Goal: Task Accomplishment & Management: Manage account settings

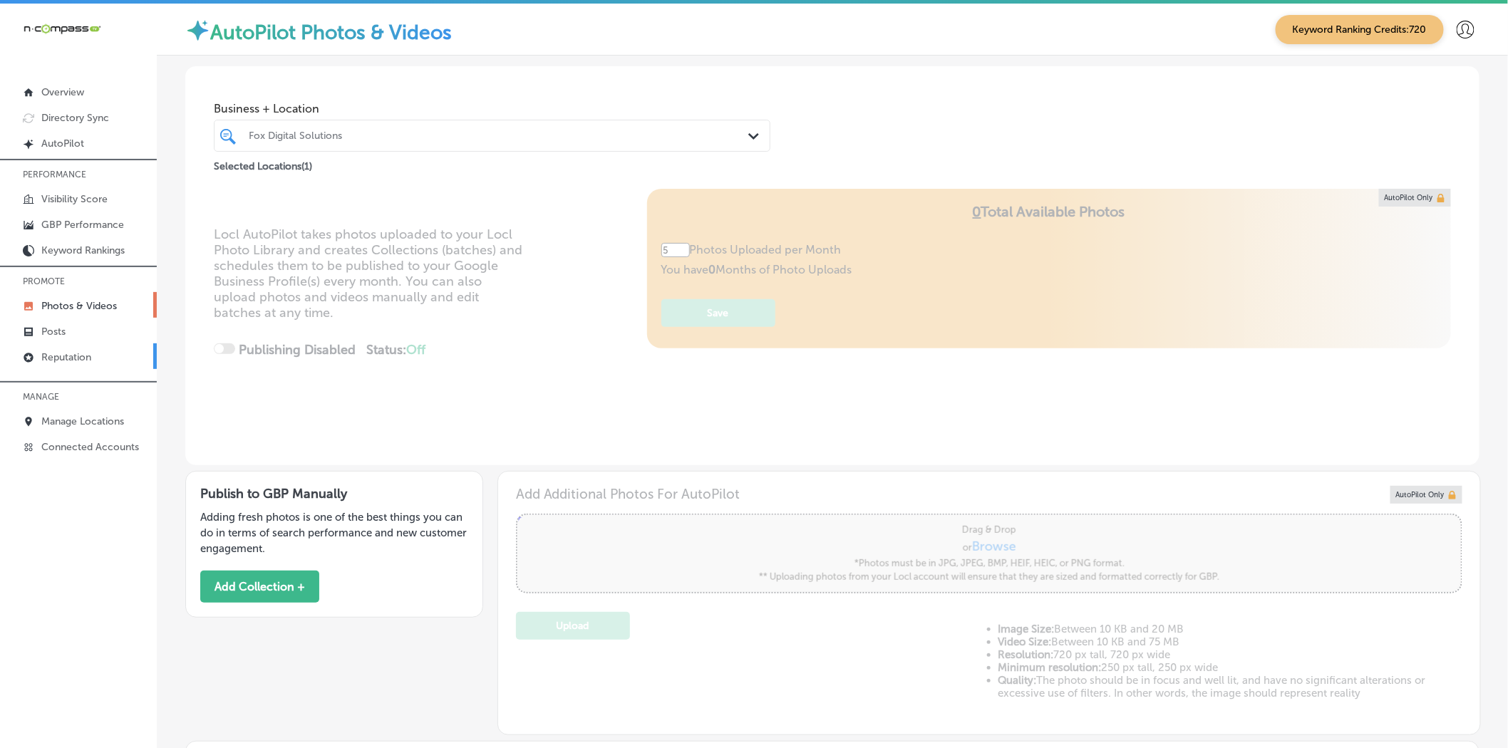
click at [87, 354] on p "Reputation" at bounding box center [66, 357] width 50 height 12
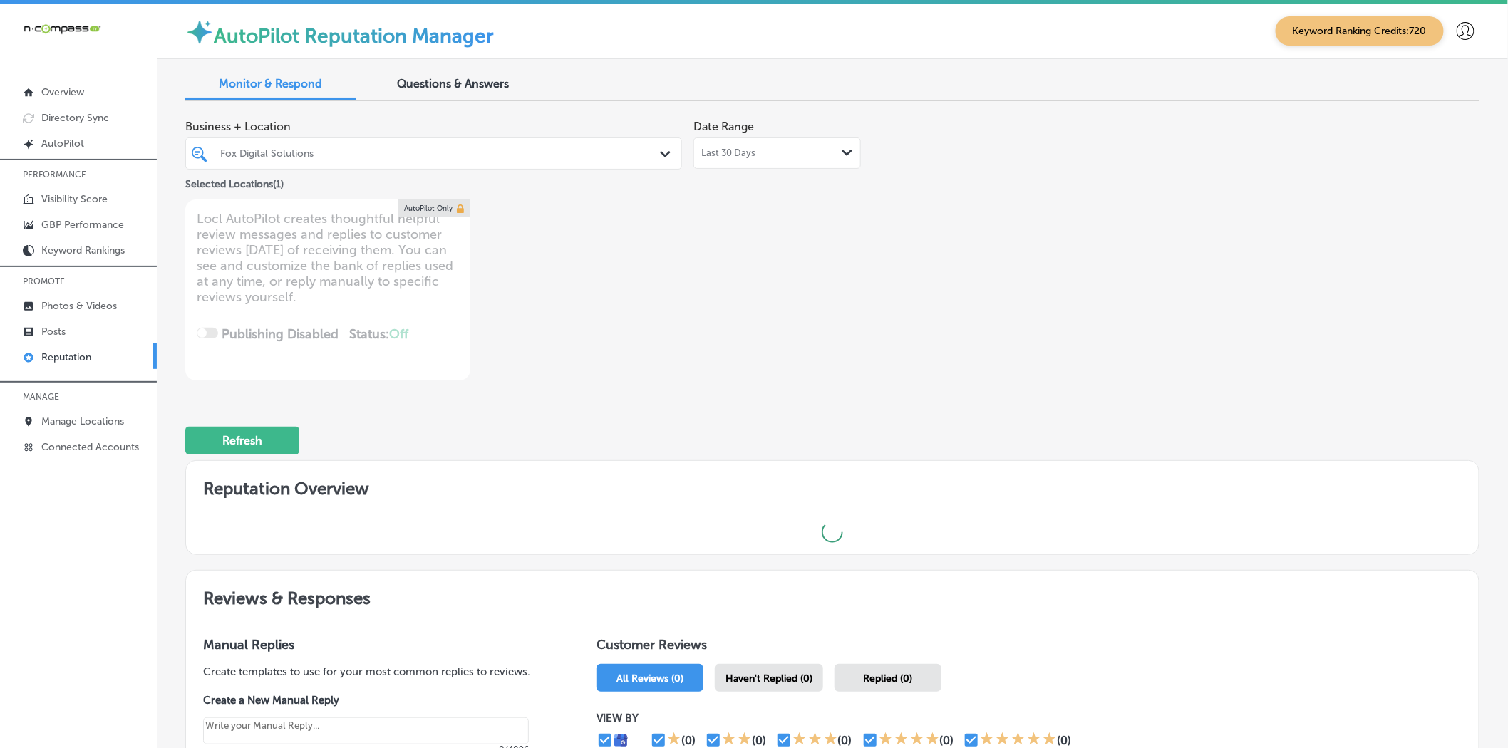
click at [269, 161] on div at bounding box center [412, 153] width 387 height 19
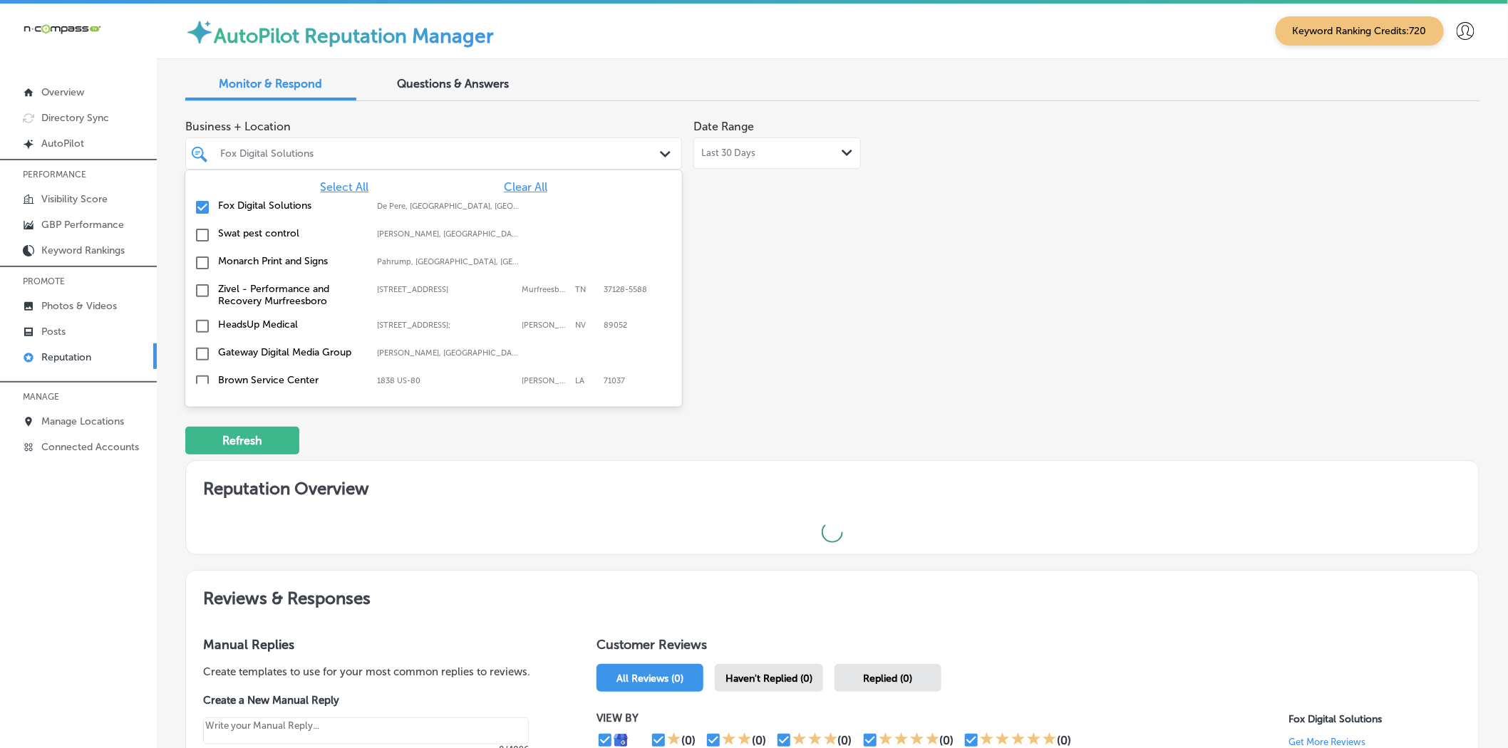
type textarea "x"
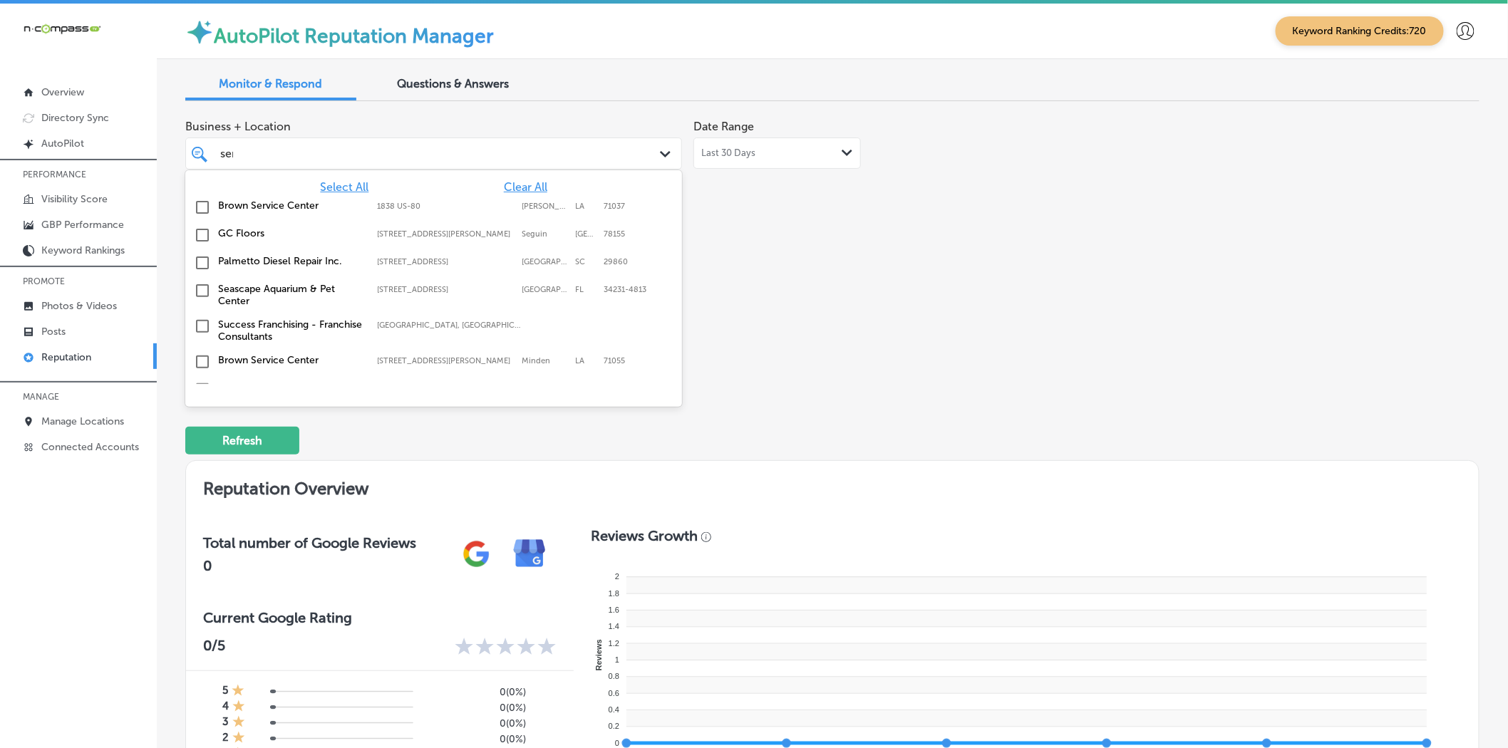
type input "sera"
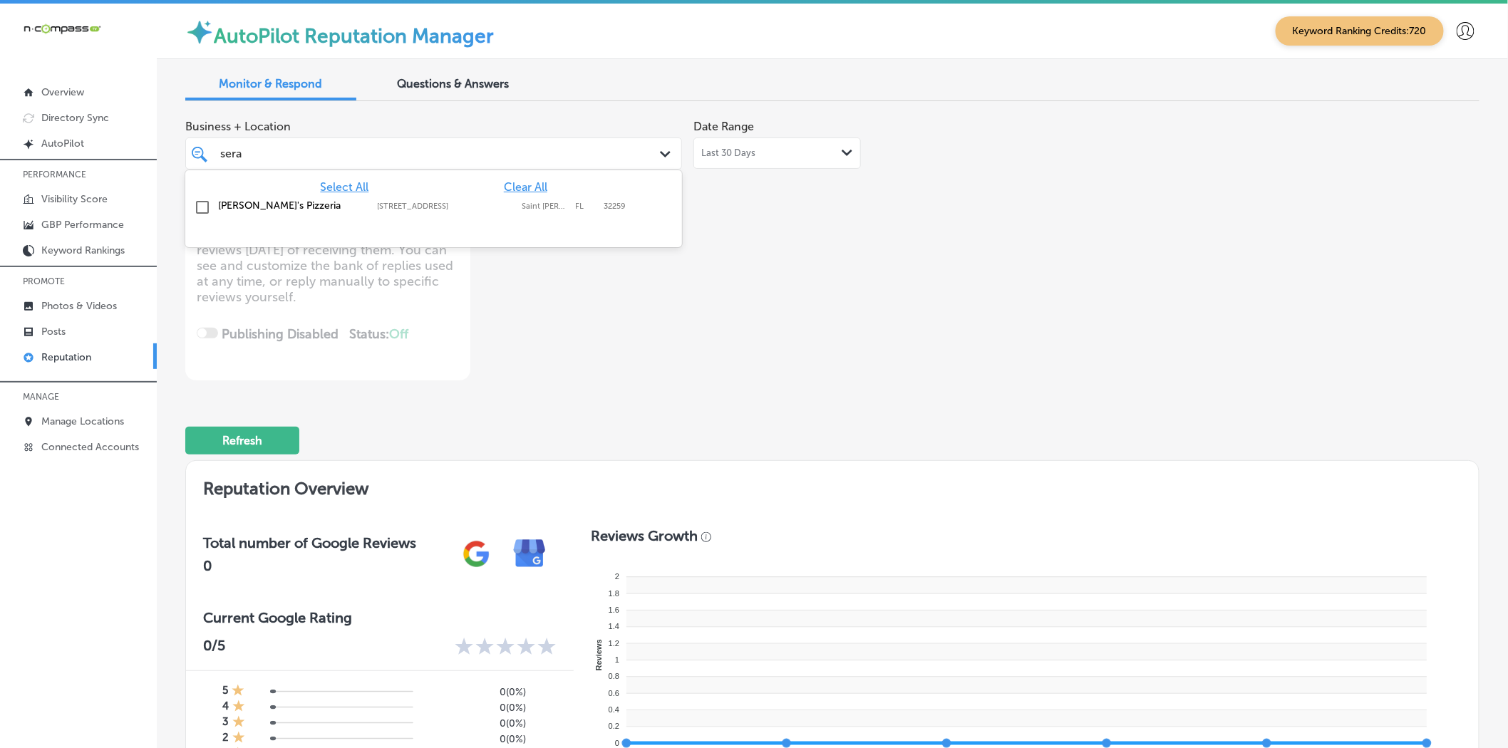
click at [272, 215] on div "[PERSON_NAME]'s Pizzeria [STREET_ADDRESS][PERSON_NAME] [STREET_ADDRESS][PERSON_…" at bounding box center [433, 208] width 485 height 22
type textarea "x"
type input "gatewa"
click at [269, 210] on label "Gateway Digital Media Group" at bounding box center [290, 206] width 145 height 12
type textarea "x"
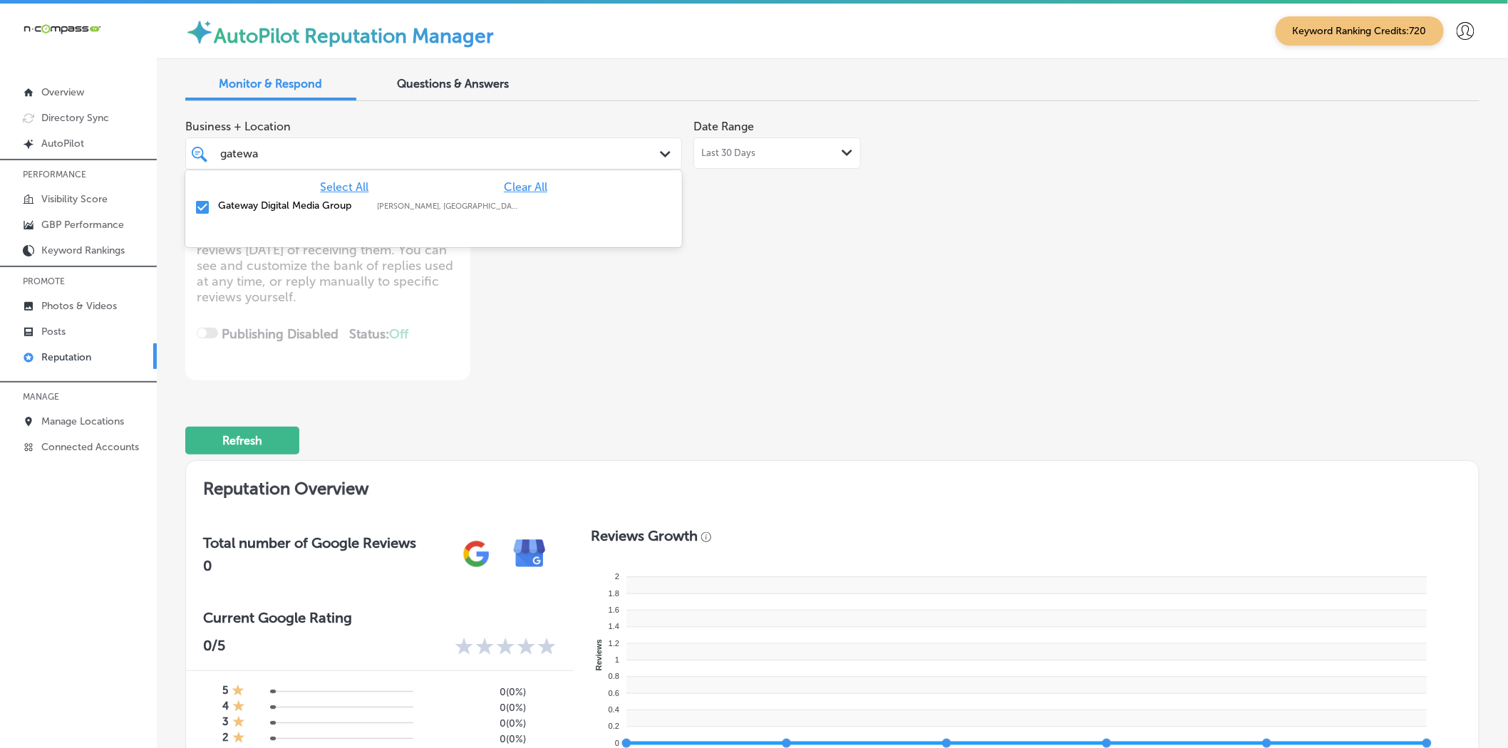
type input "gatewa"
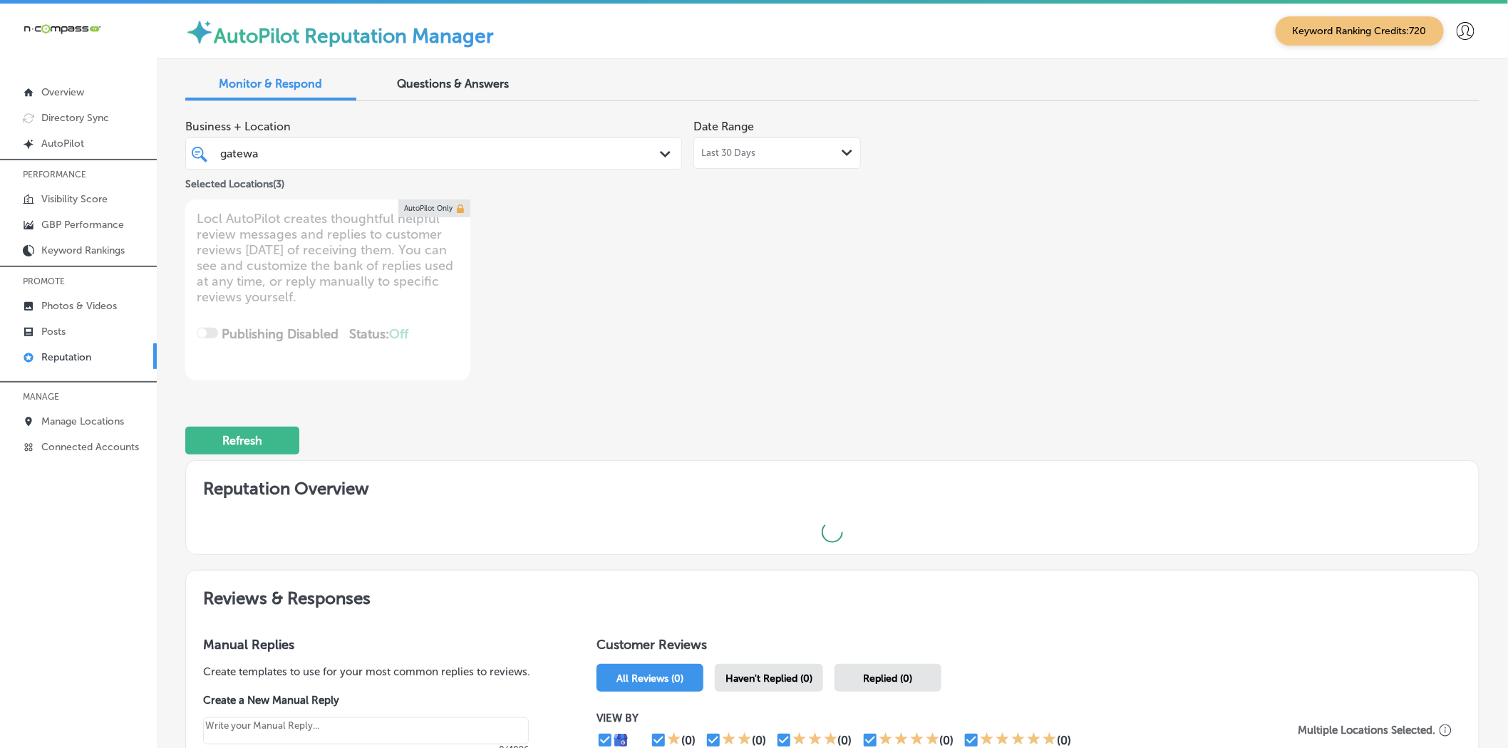
type textarea "x"
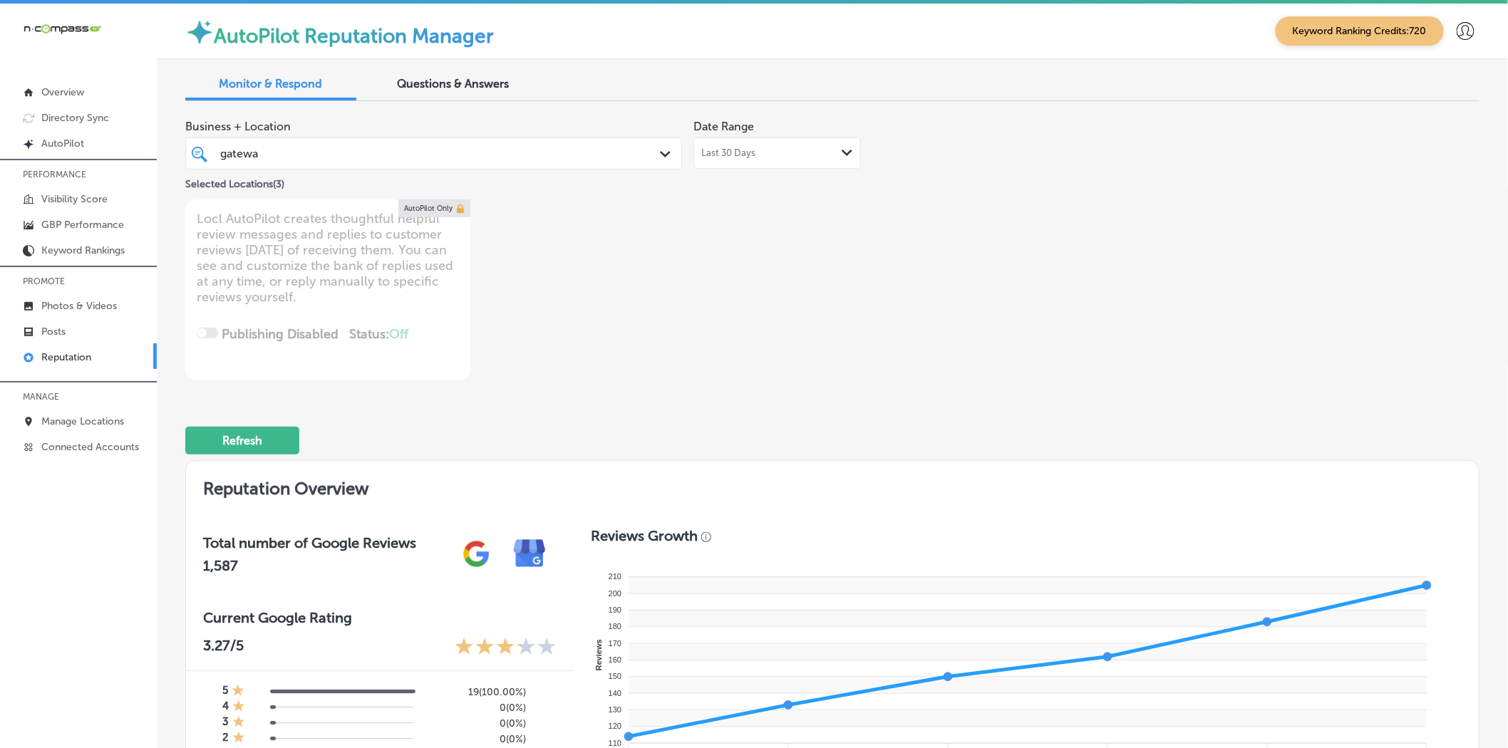
click at [495, 151] on div "[GEOGRAPHIC_DATA]" at bounding box center [412, 153] width 387 height 19
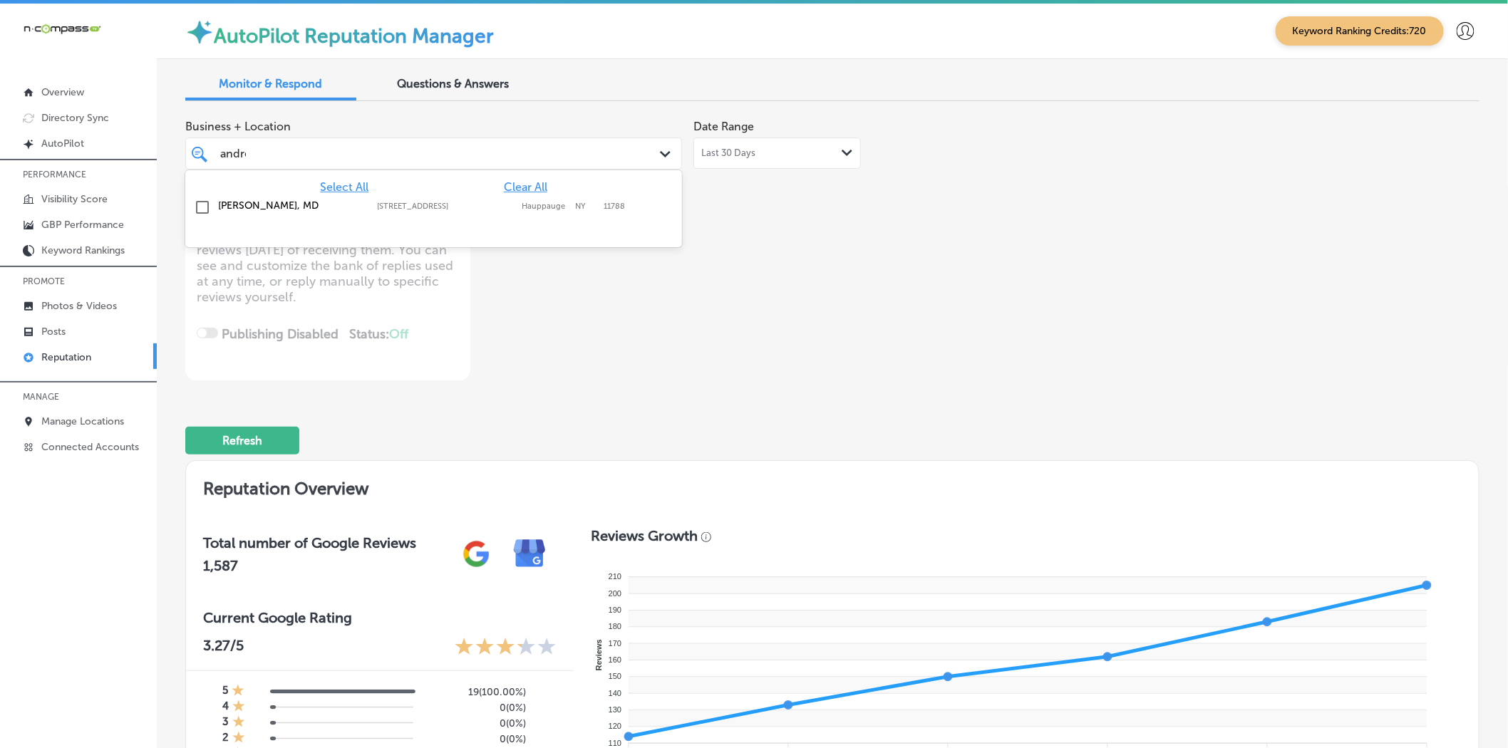
type input "[PERSON_NAME]"
click at [332, 208] on label "[PERSON_NAME], MD" at bounding box center [290, 206] width 145 height 12
type textarea "x"
type input "livesca"
click at [264, 200] on div "Livescan Fingerprinting of [PERSON_NAME] LLC [STREET_ADDRESS][GEOGRAPHIC_DATA][…" at bounding box center [433, 212] width 485 height 30
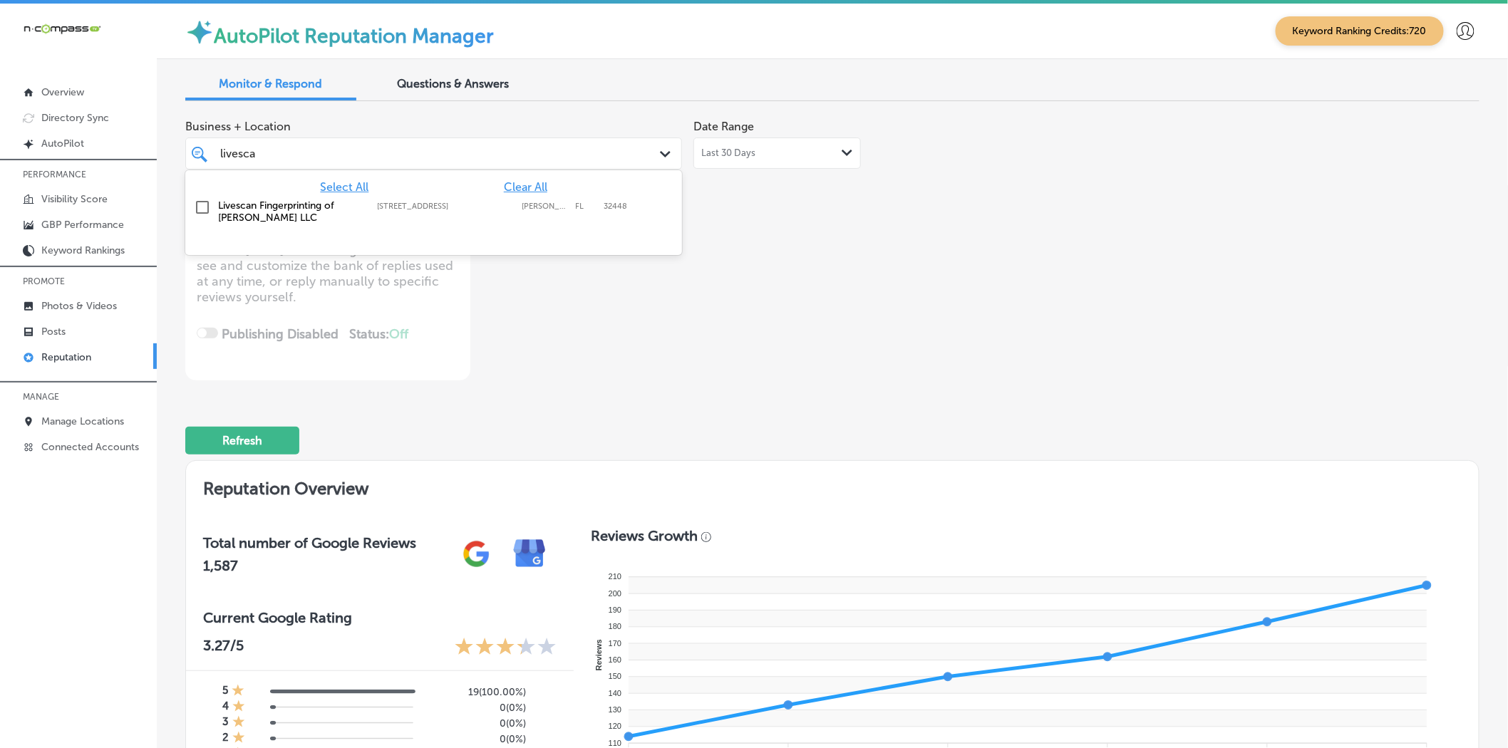
type textarea "x"
type input "livesca"
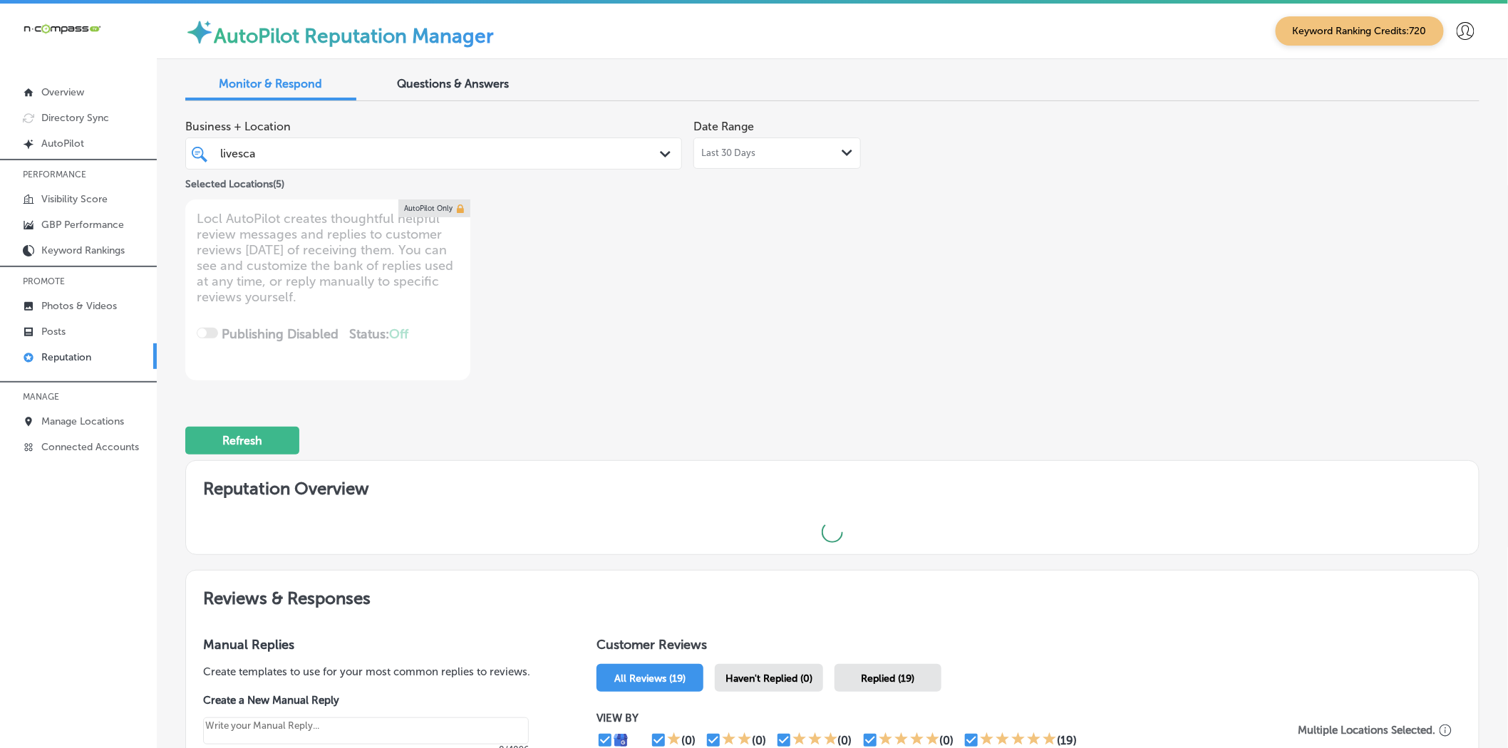
type textarea "x"
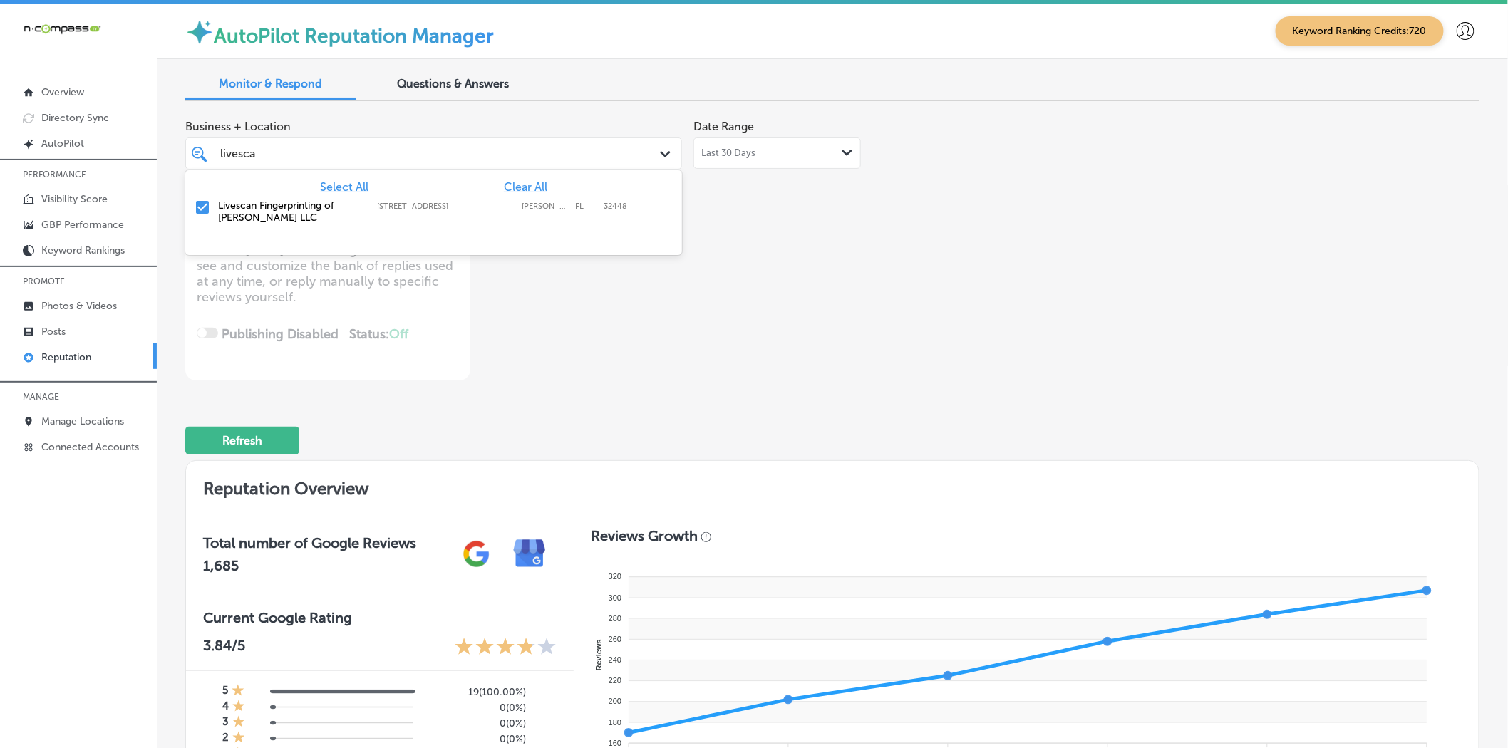
click at [364, 158] on div "livesca livesca" at bounding box center [412, 153] width 387 height 19
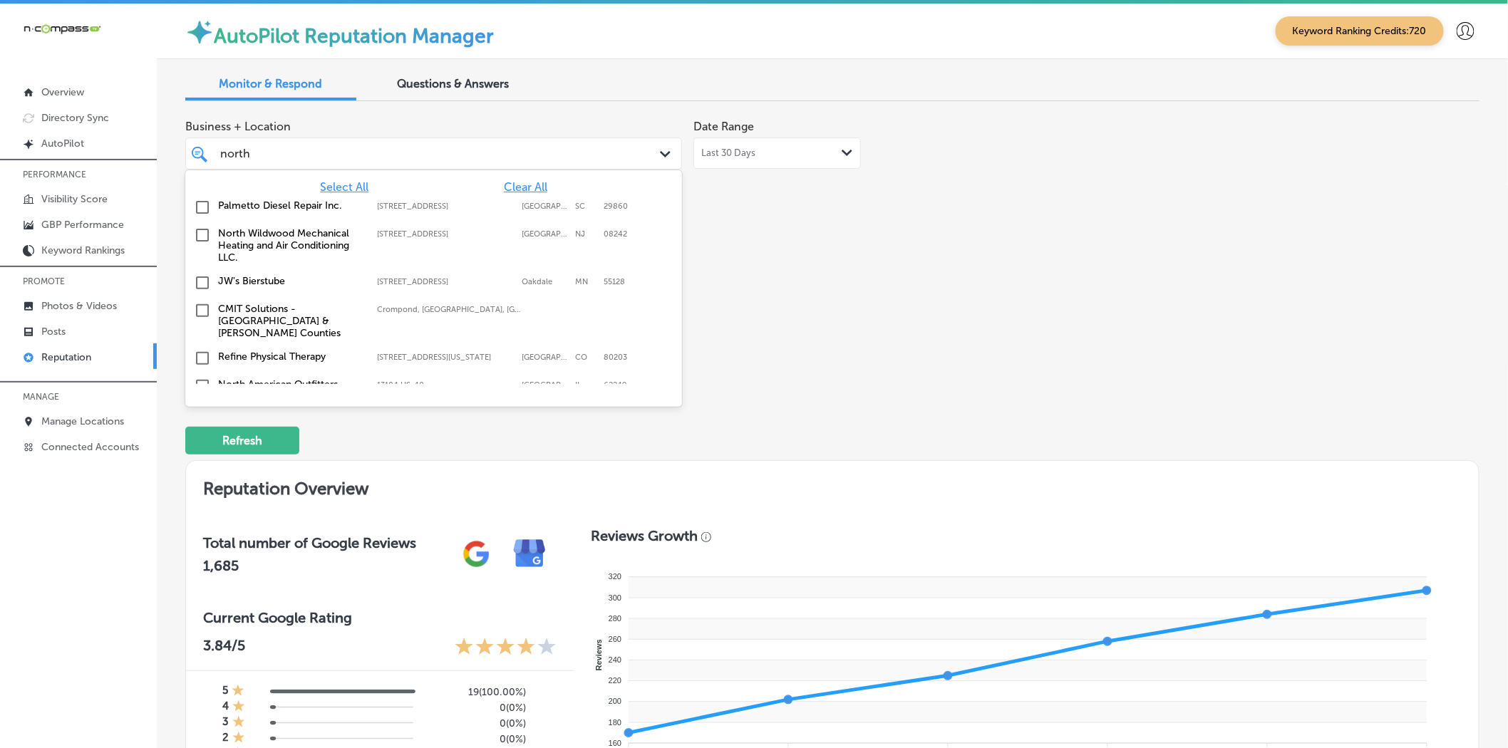
type input "north"
click at [261, 314] on label "North American Outfitters" at bounding box center [290, 309] width 145 height 12
type textarea "x"
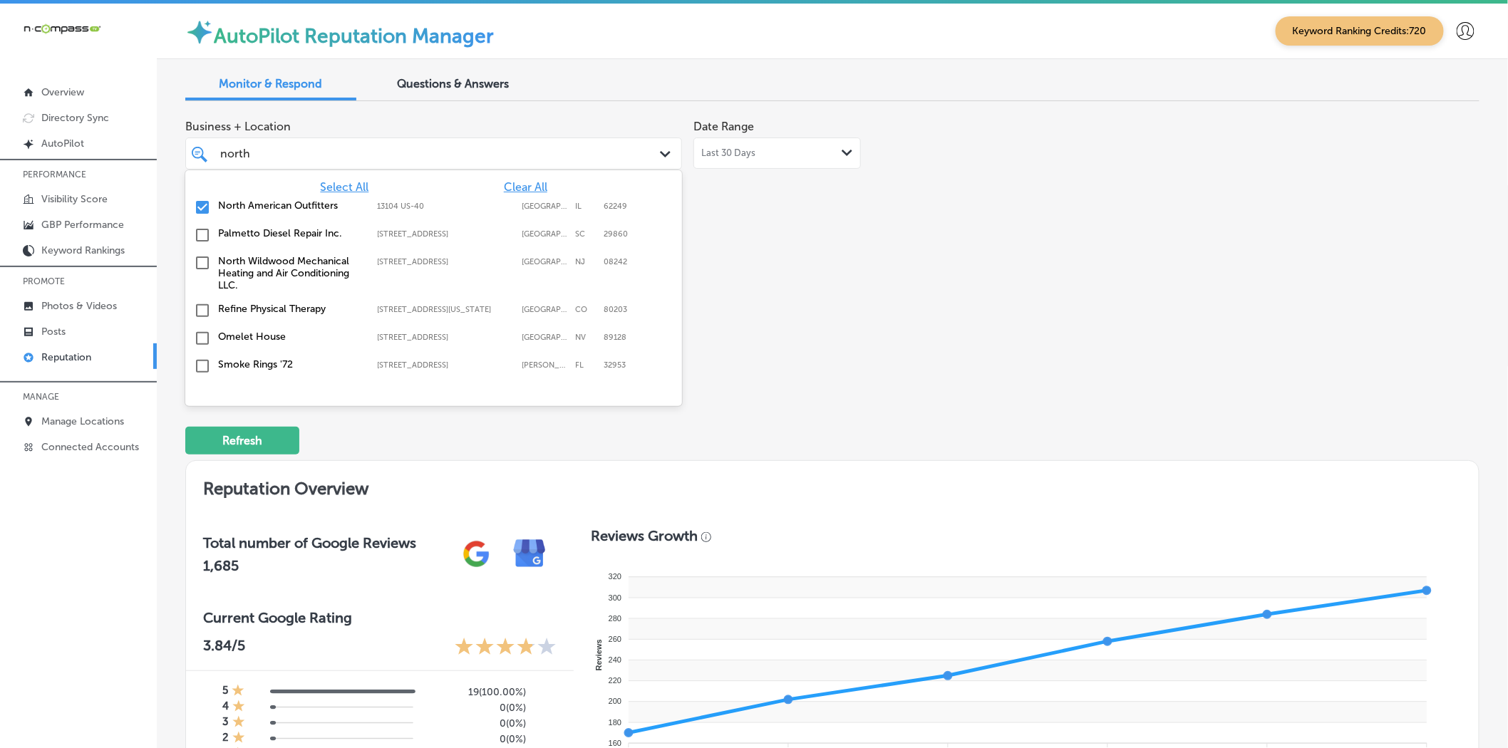
type input "north"
click at [834, 310] on div "Business + Location option 13104 US-40, selected. option [STREET_ADDRESS]. 7 re…" at bounding box center [573, 247] width 777 height 268
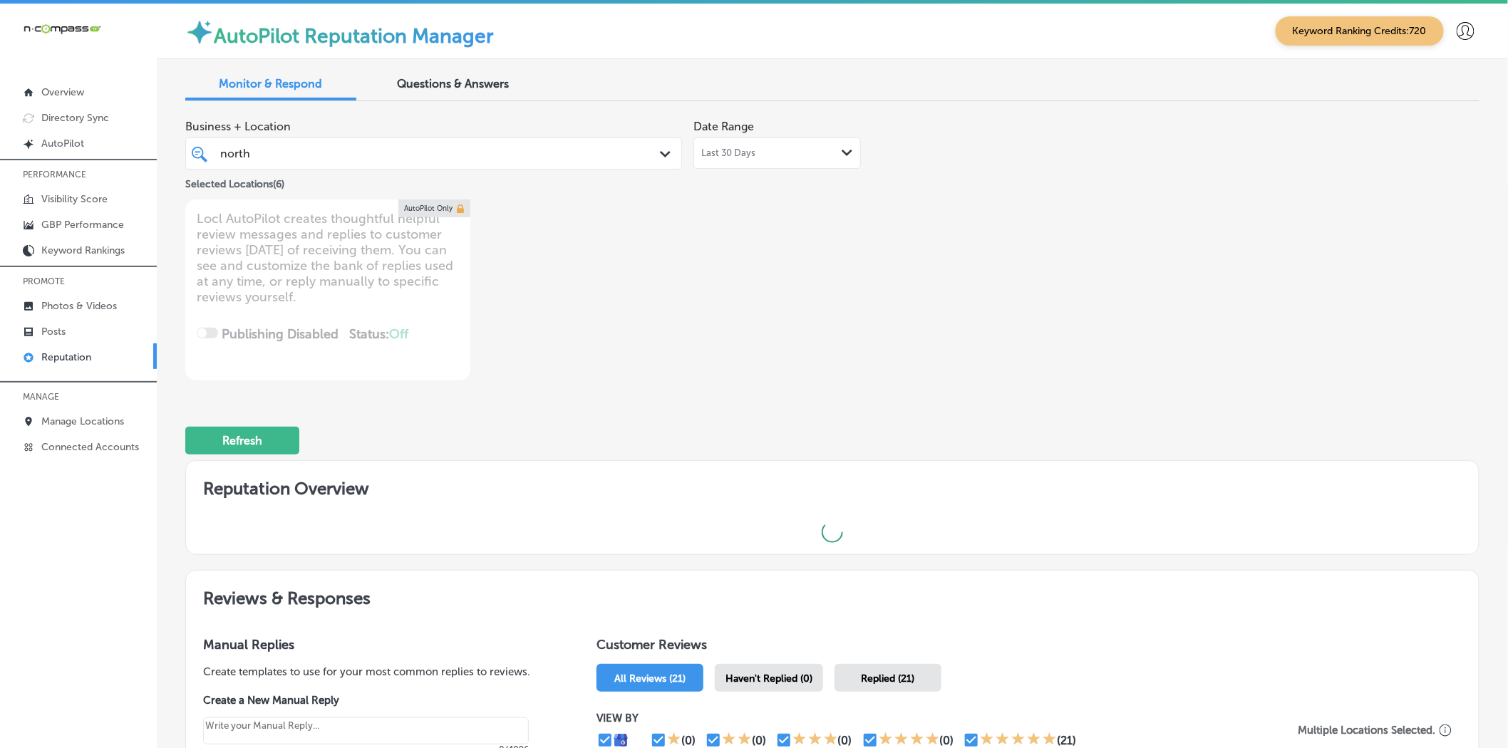
type textarea "x"
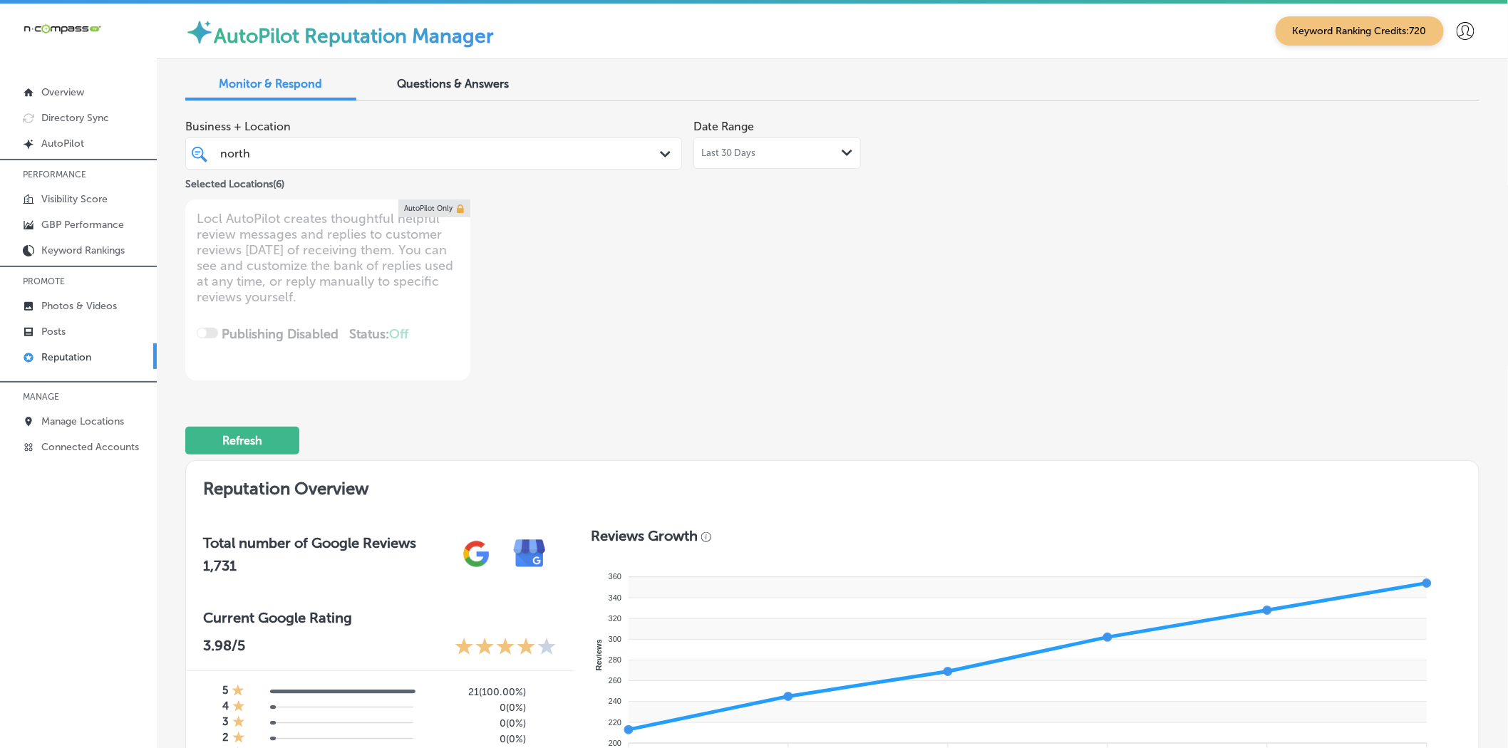
click at [323, 120] on div "Business + Location [GEOGRAPHIC_DATA] Path Created with Sketch." at bounding box center [433, 141] width 497 height 57
click at [316, 139] on div "north north Path Created with Sketch." at bounding box center [433, 154] width 497 height 32
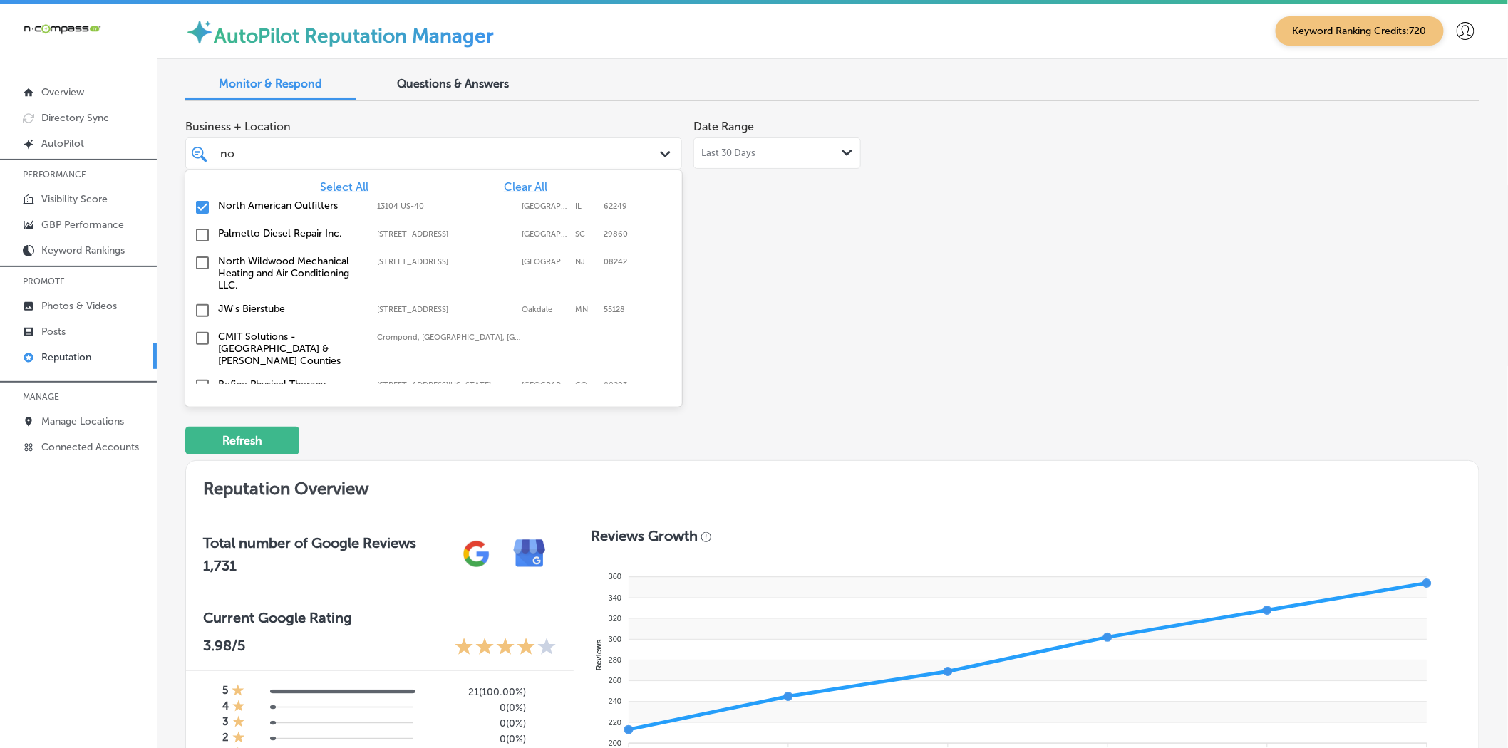
type input "n"
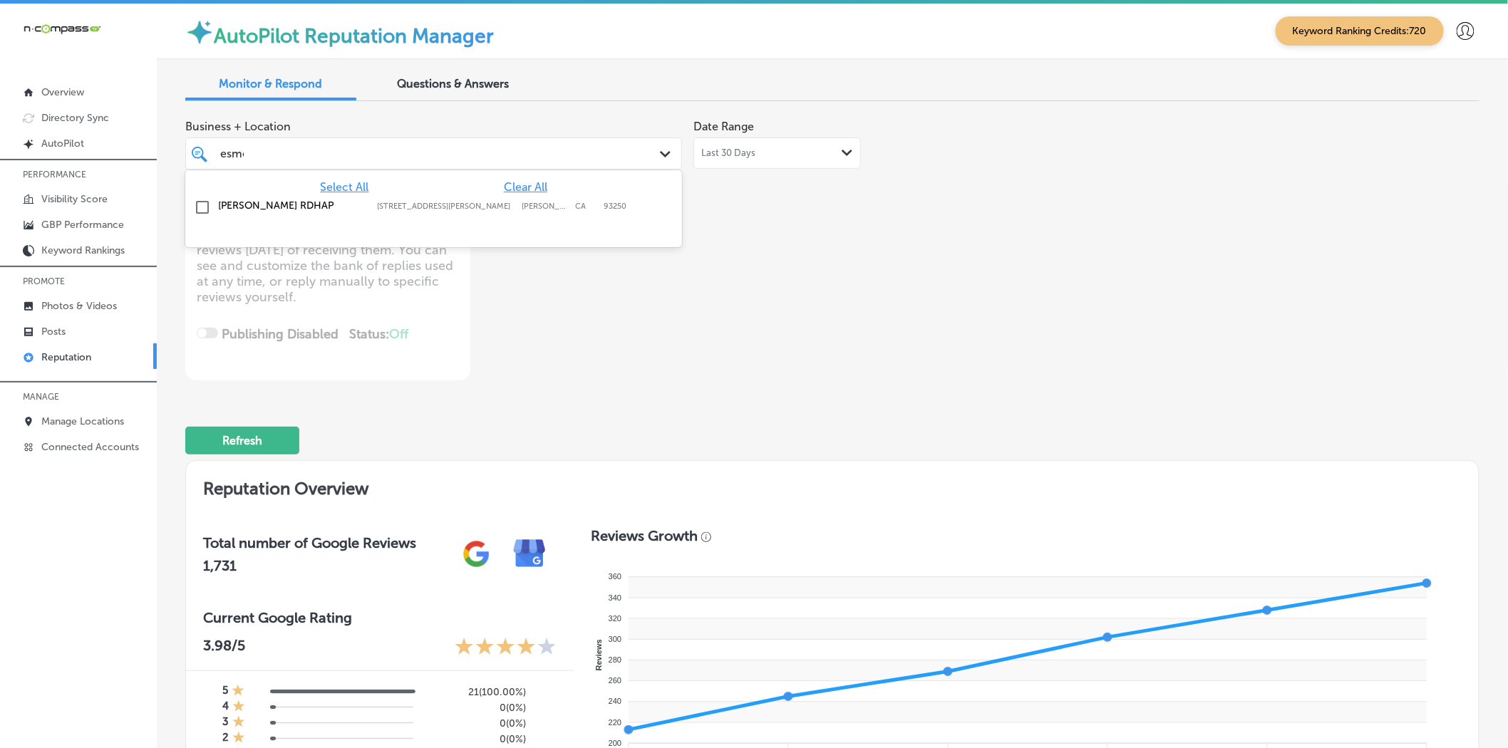
type input "esmer"
click at [282, 221] on div "[PERSON_NAME] RDHAP [STREET_ADDRESS][GEOGRAPHIC_DATA][PERSON_NAME][PERSON_NAME]…" at bounding box center [433, 208] width 497 height 28
type textarea "x"
type input "esmer"
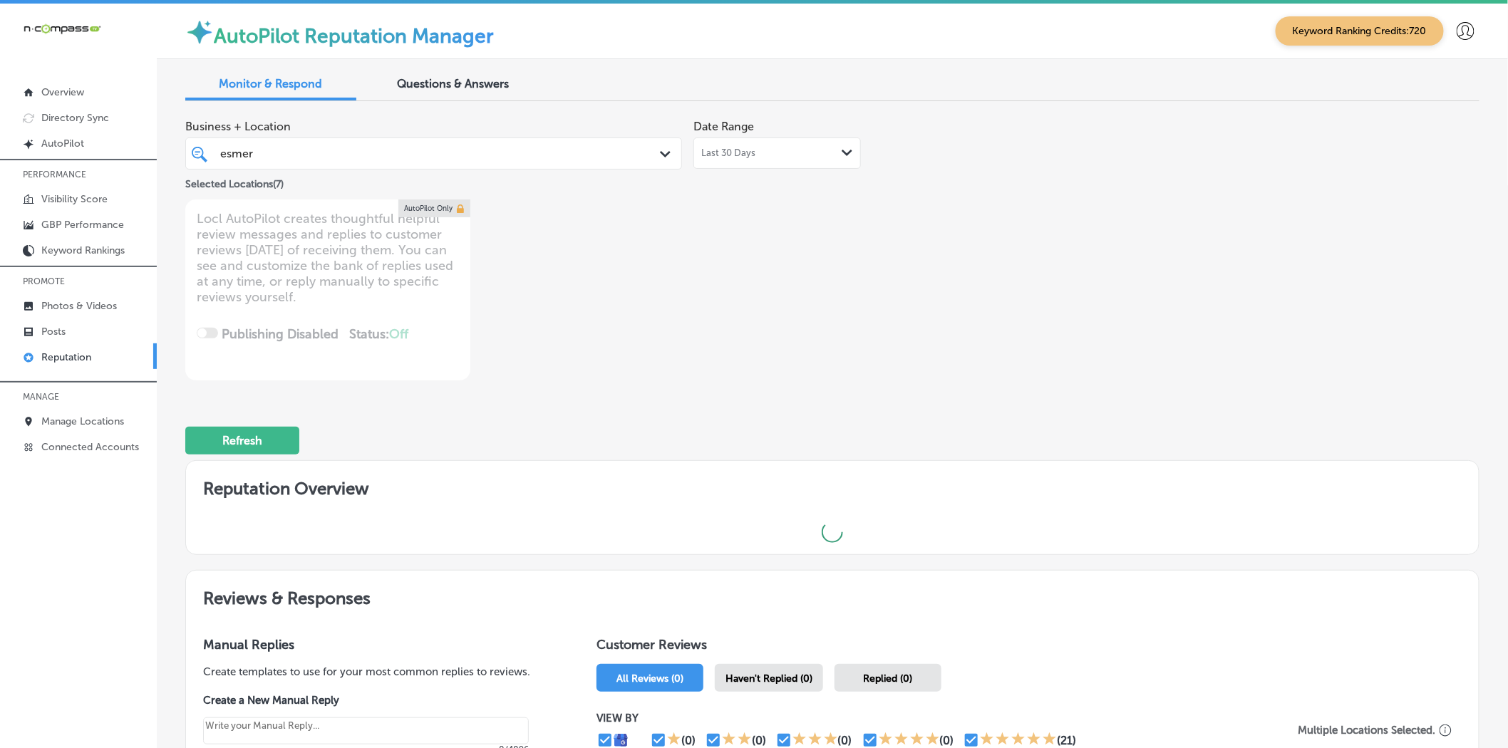
click at [859, 368] on div "Business + Location [PERSON_NAME] Path Created with Sketch. Selected Locations …" at bounding box center [573, 247] width 777 height 268
type textarea "x"
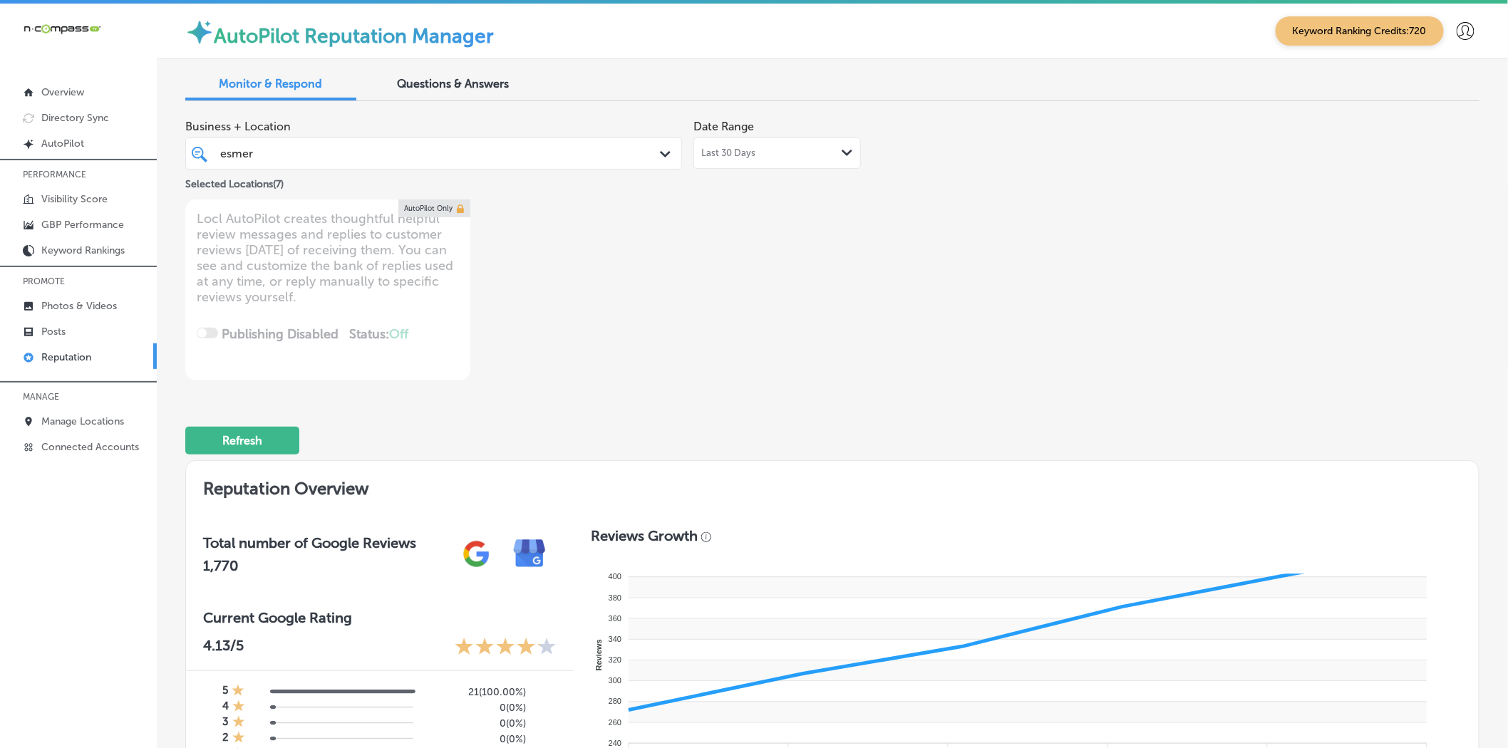
scroll to position [316, 0]
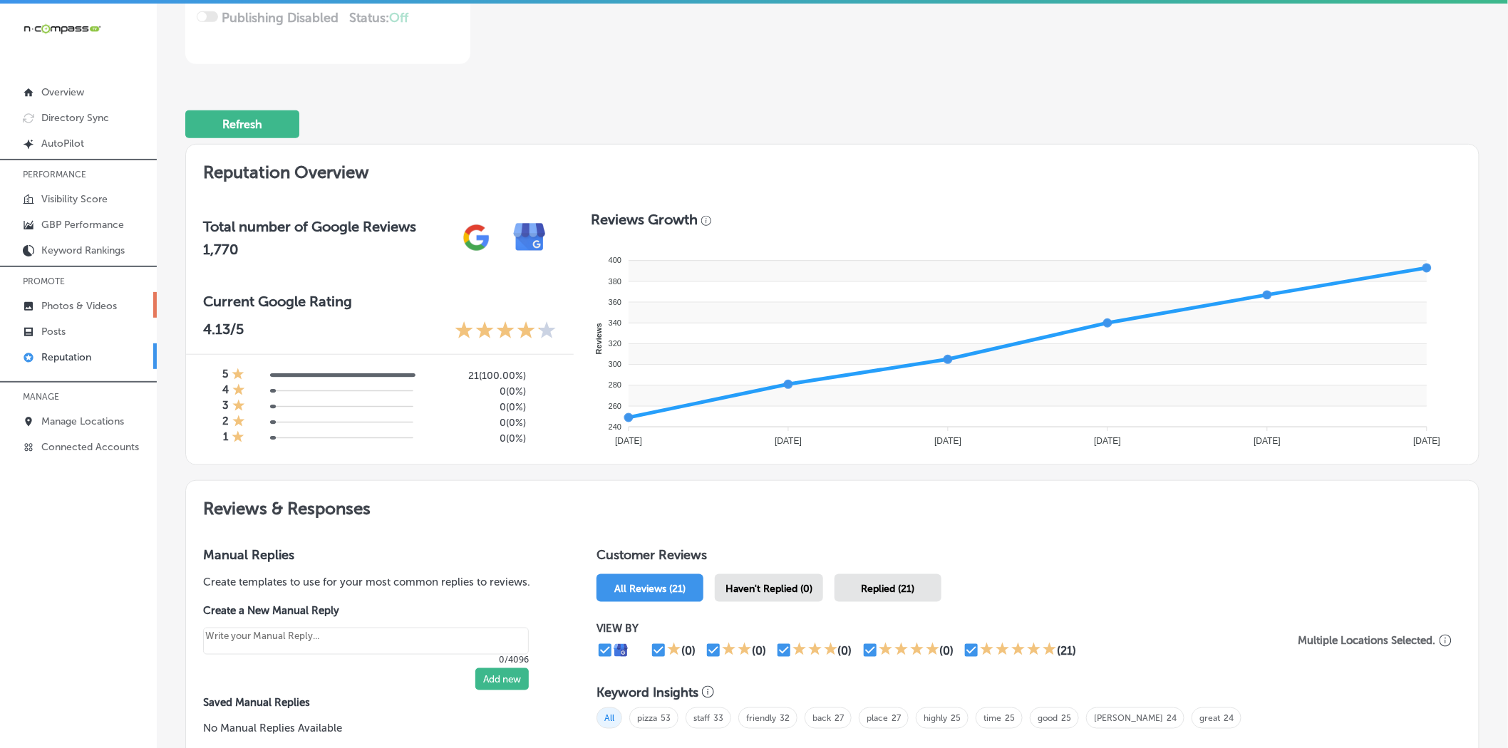
click at [61, 312] on link "Photos & Videos" at bounding box center [78, 305] width 157 height 26
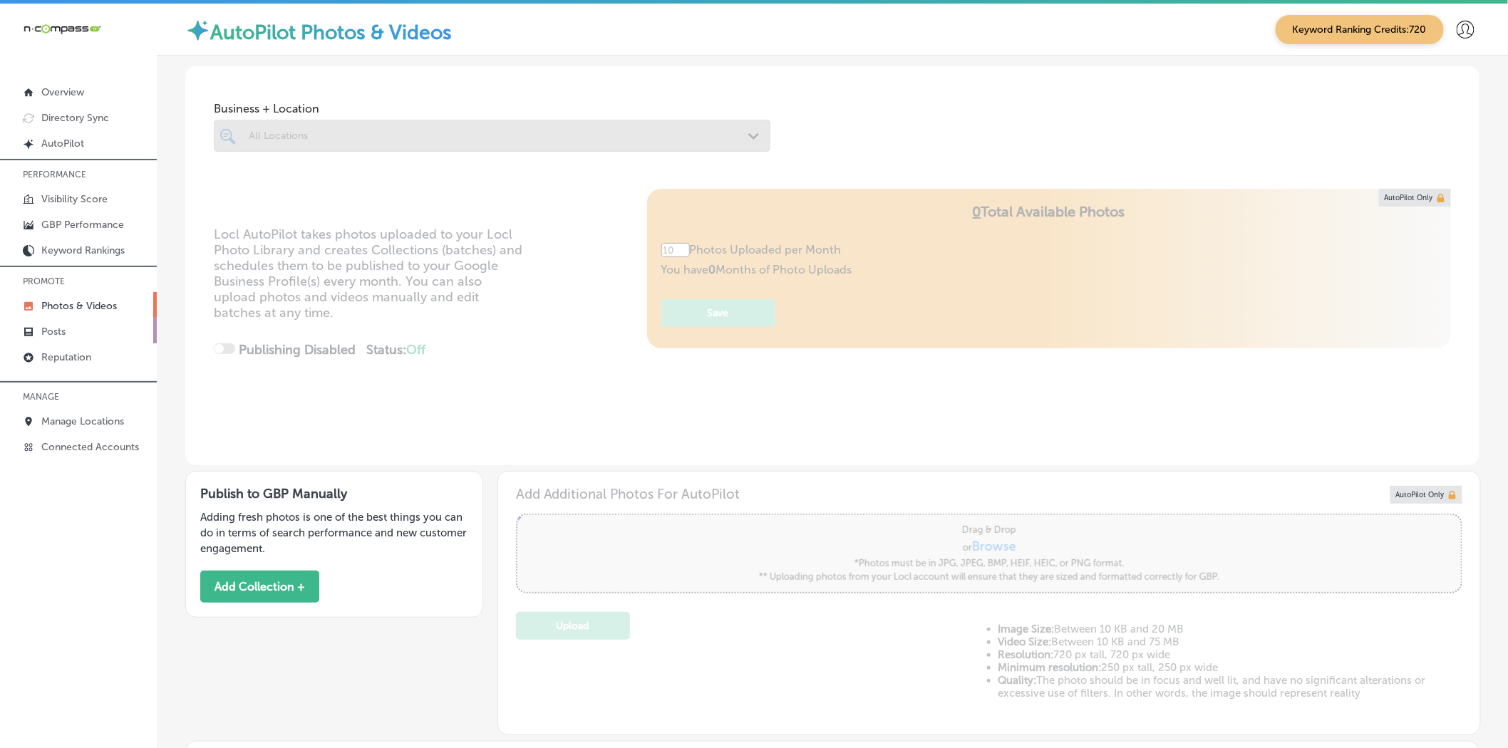
click at [61, 340] on link "Posts" at bounding box center [78, 331] width 157 height 26
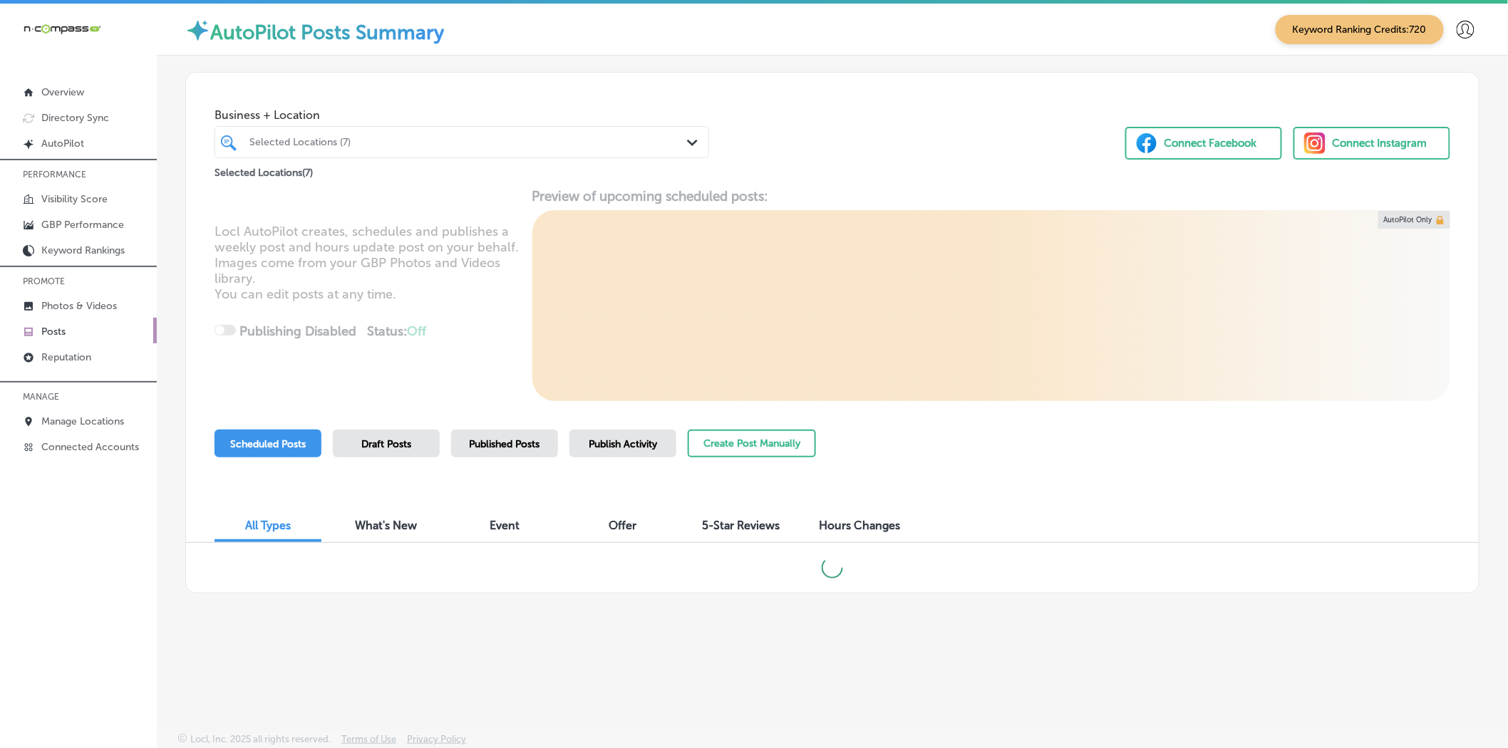
drag, startPoint x: 515, startPoint y: 398, endPoint x: 480, endPoint y: 371, distance: 43.2
click at [515, 397] on div "Locl AutoPilot creates, schedules and publishes a weekly post and hours update …" at bounding box center [832, 294] width 1293 height 213
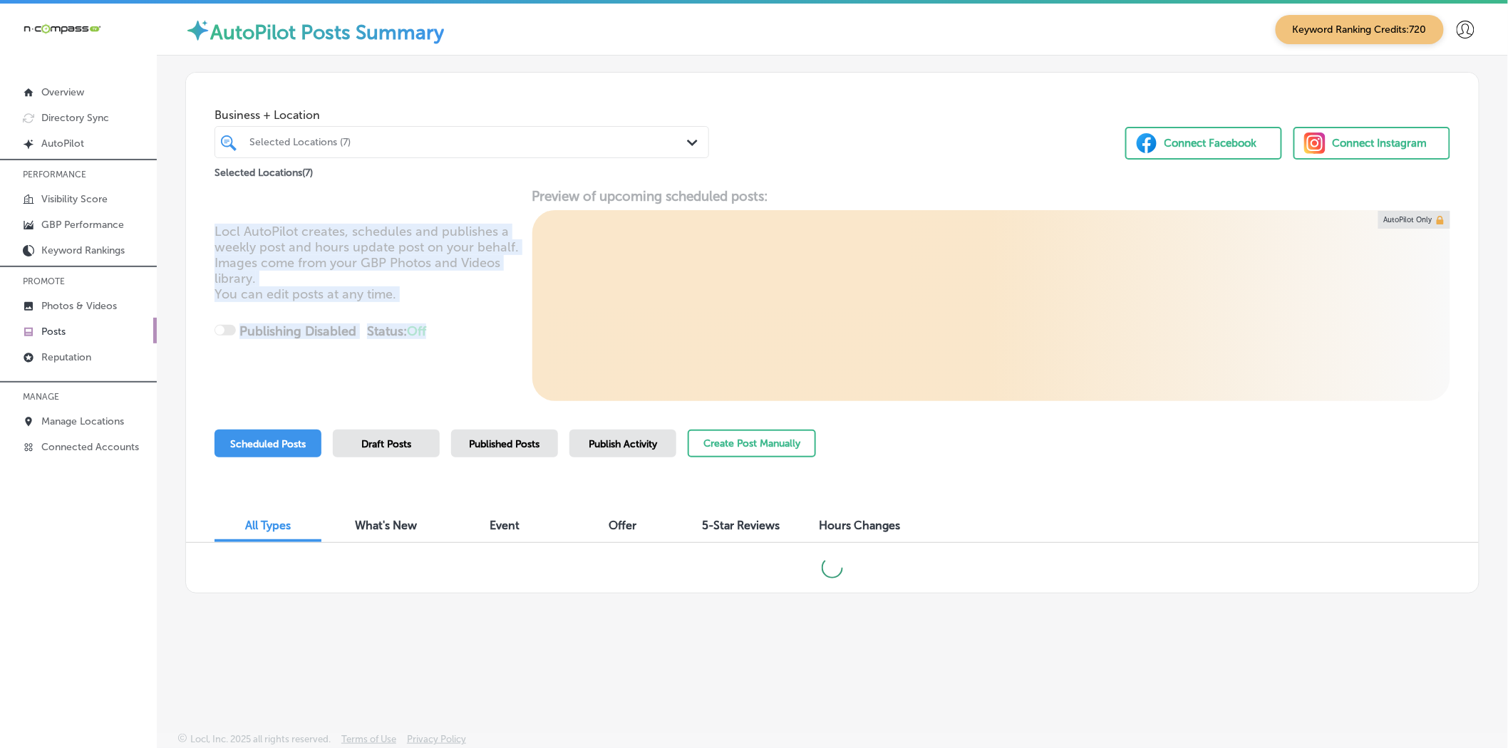
drag, startPoint x: 453, startPoint y: 350, endPoint x: 216, endPoint y: 234, distance: 264.2
click at [216, 234] on div "Locl AutoPilot creates, schedules and publishes a weekly post and hours update …" at bounding box center [832, 294] width 1293 height 213
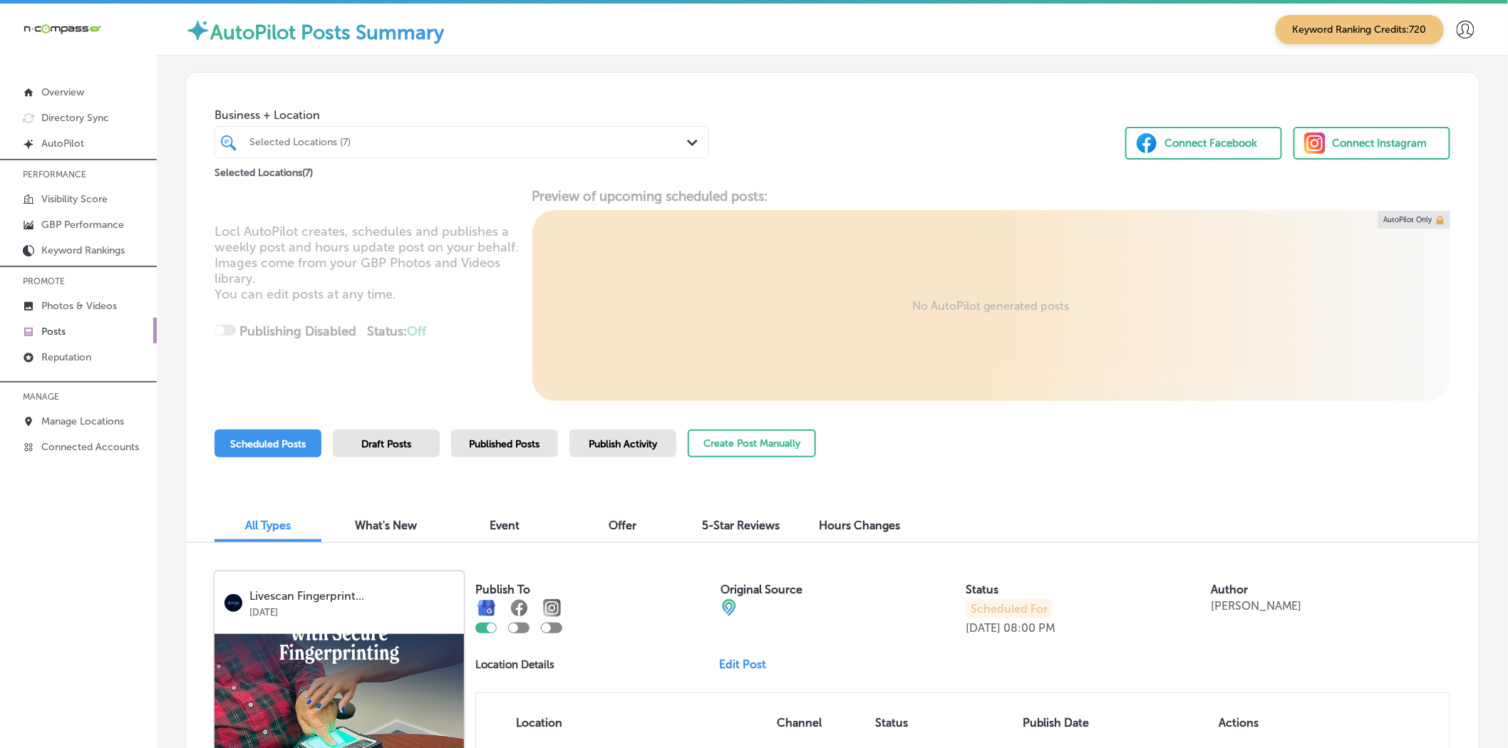
click at [352, 160] on div "Selected Locations ( 7 )" at bounding box center [462, 169] width 495 height 23
click at [358, 151] on div at bounding box center [440, 142] width 385 height 19
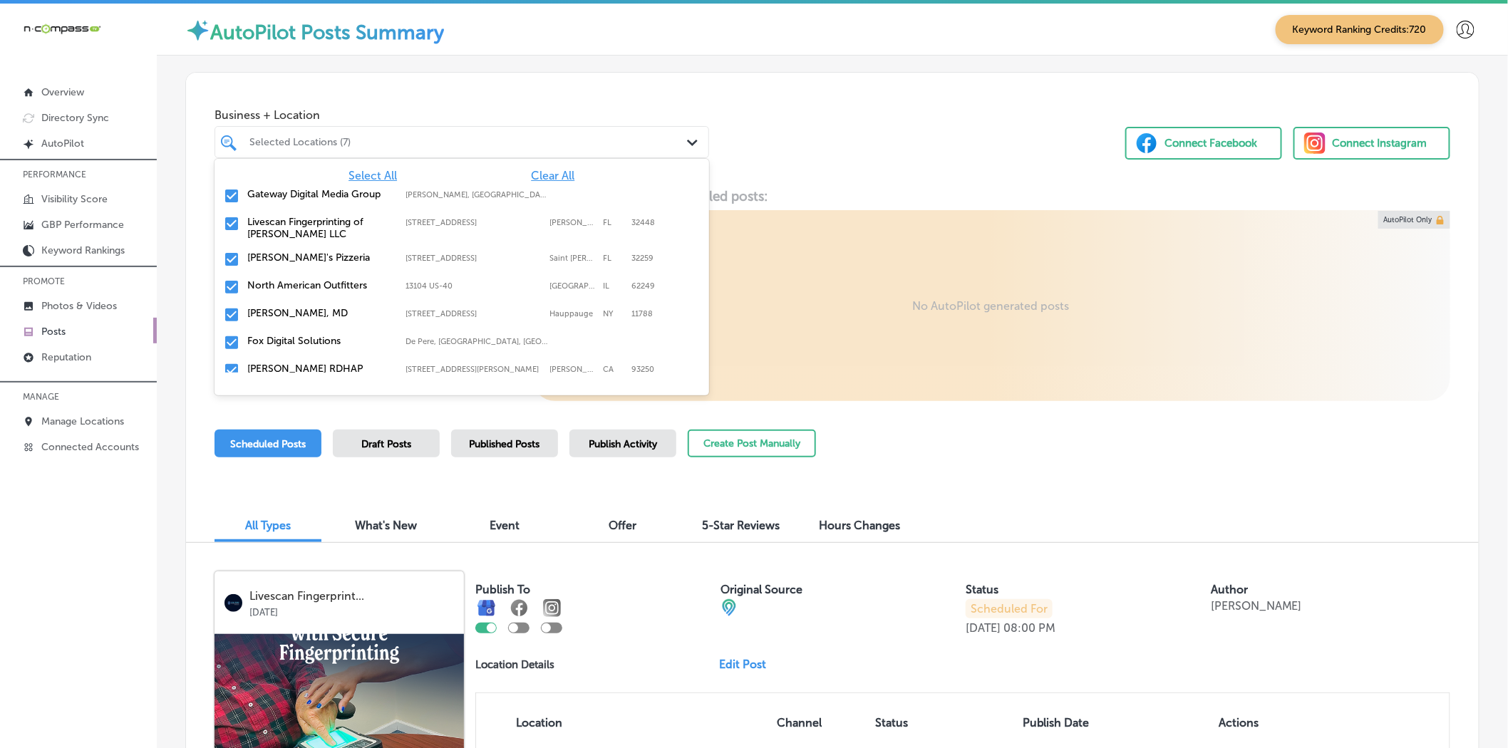
click at [531, 176] on span "Clear All" at bounding box center [552, 176] width 43 height 14
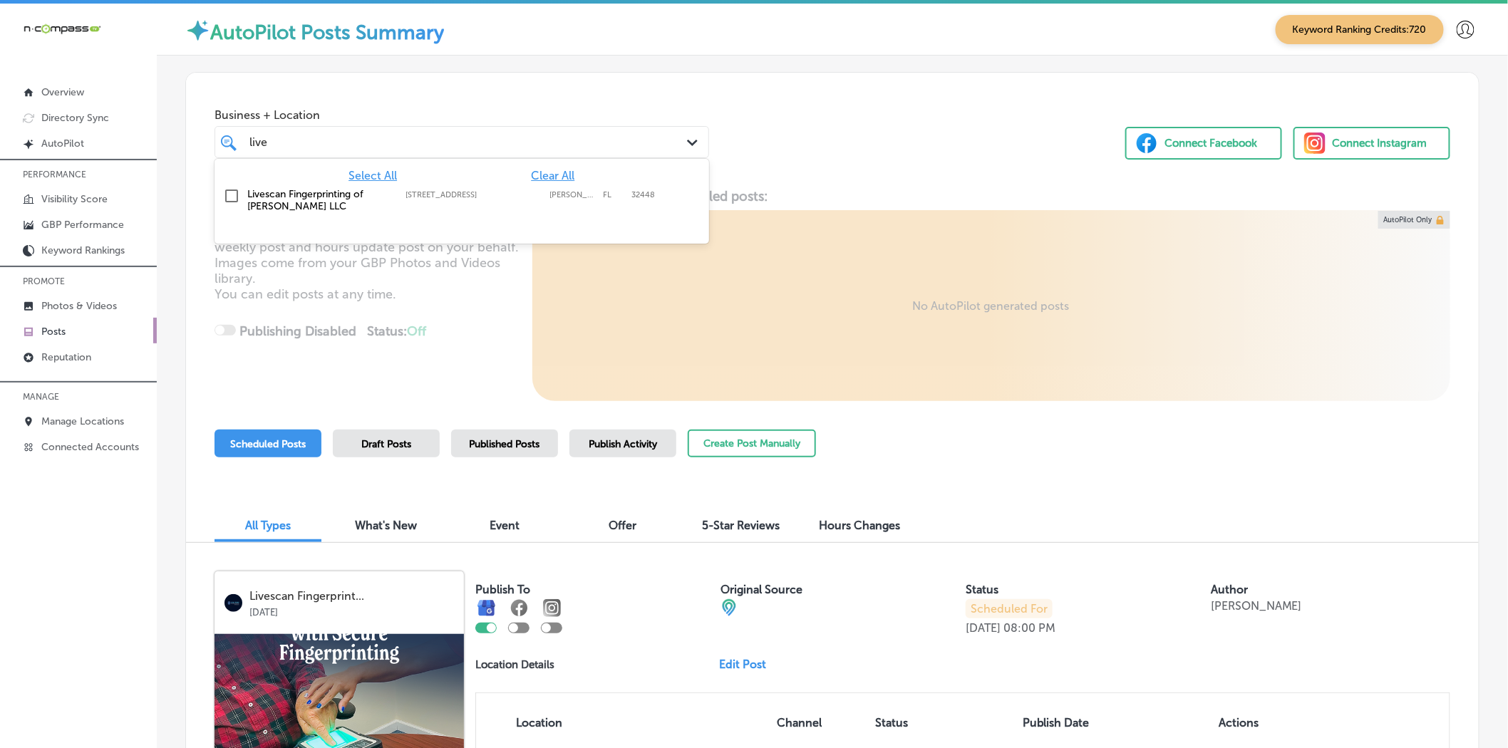
click at [289, 208] on label "Livescan Fingerprinting of [PERSON_NAME] LLC" at bounding box center [319, 200] width 144 height 24
type input "live"
click at [1093, 178] on div "Business + Location option [STREET_ADDRESS]. option [STREET_ADDRESS]. 2 results…" at bounding box center [832, 127] width 1293 height 108
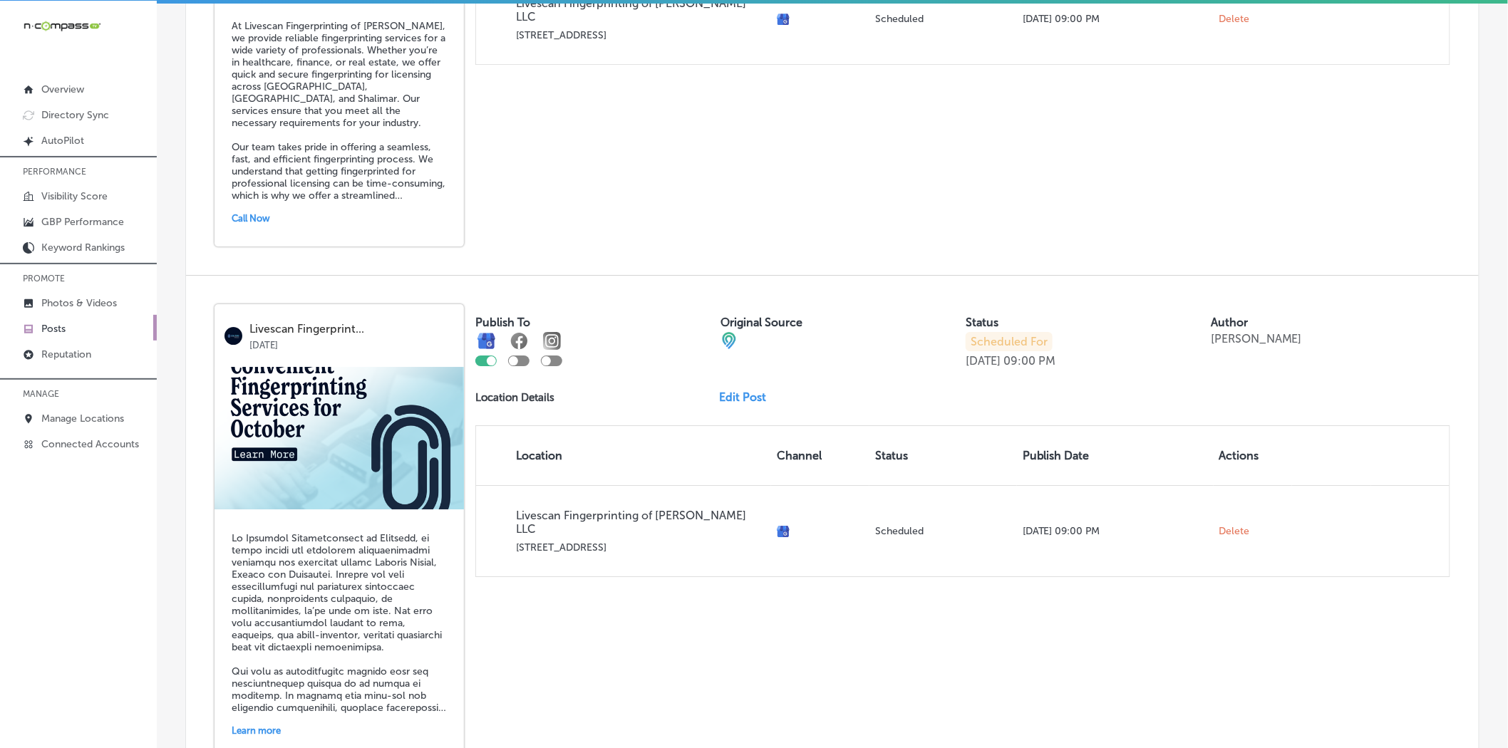
scroll to position [1956, 0]
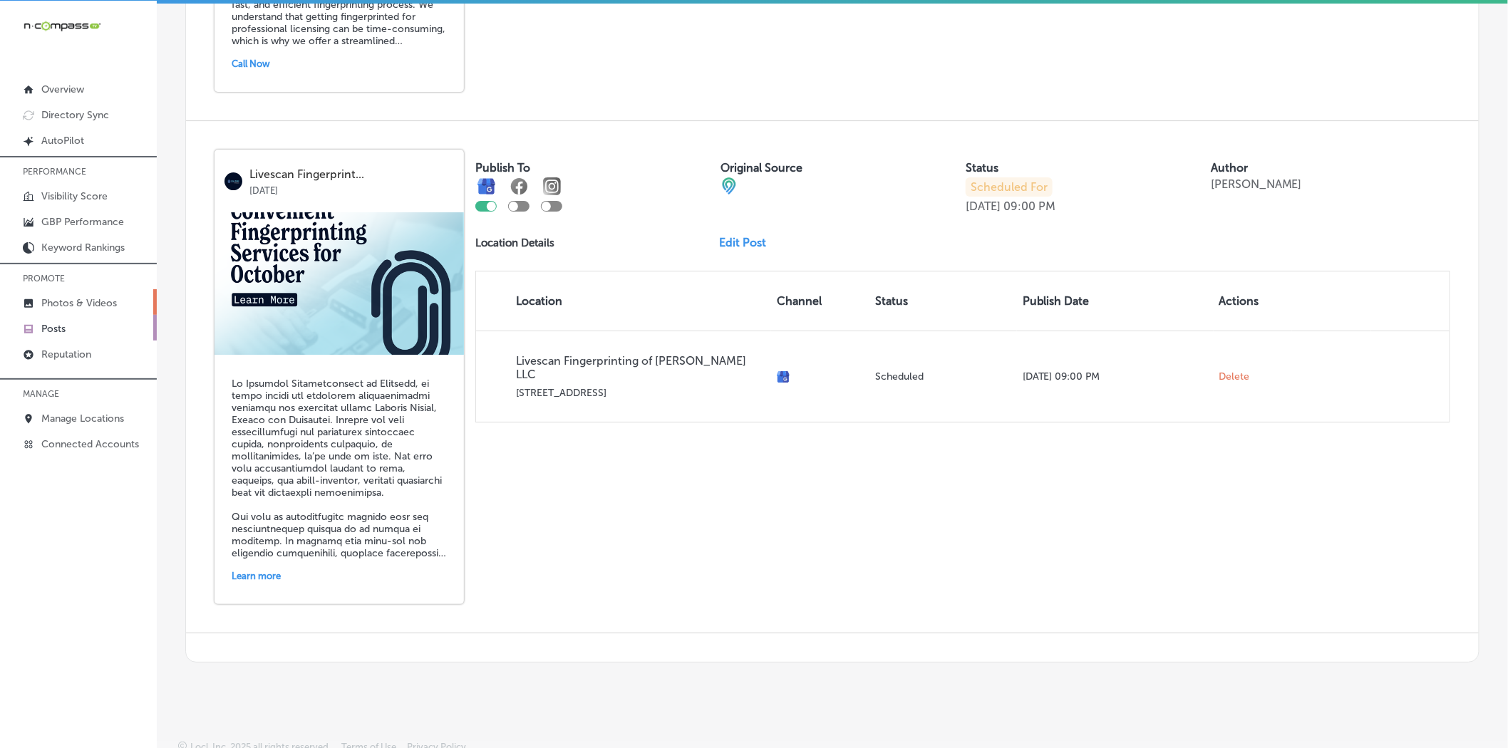
click at [86, 307] on p "Photos & Videos" at bounding box center [79, 303] width 76 height 12
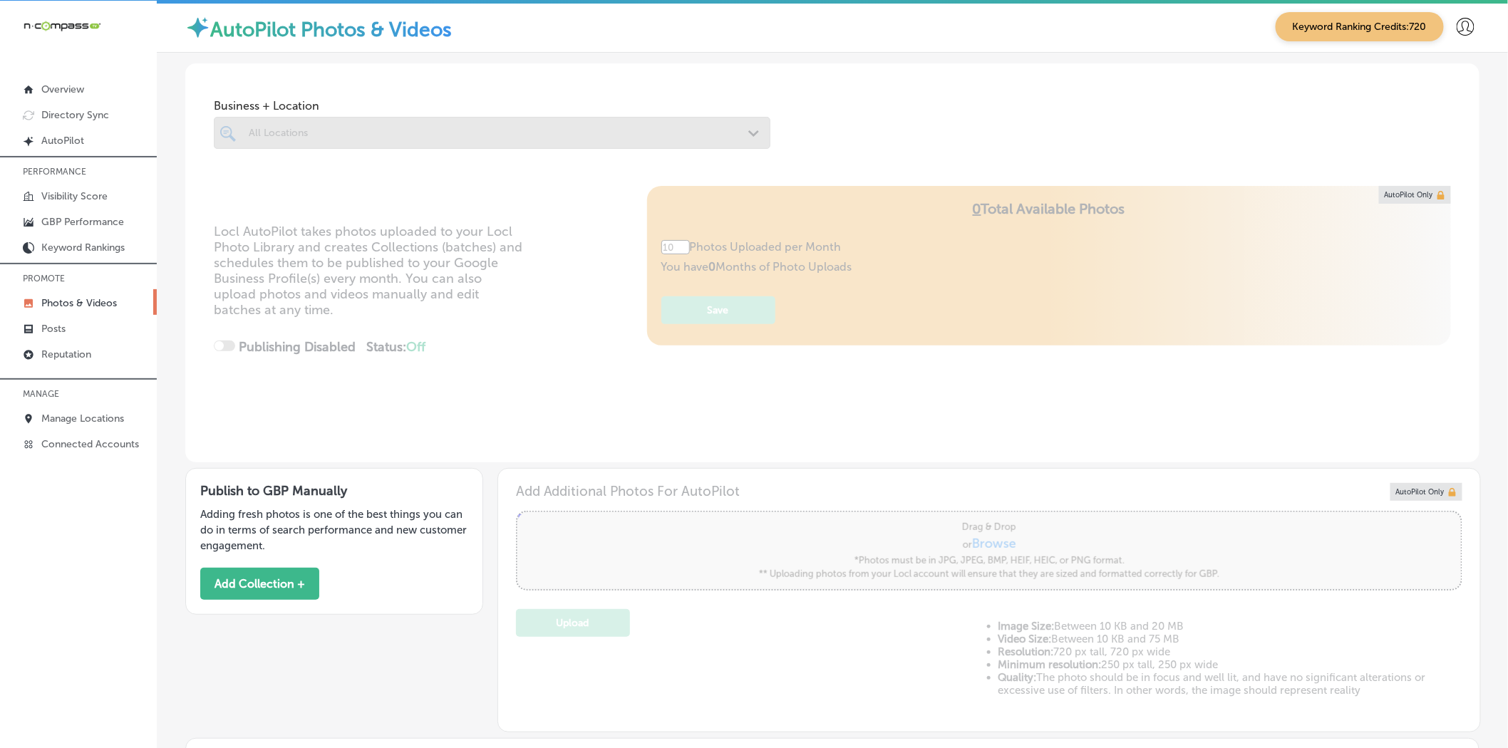
type input "5"
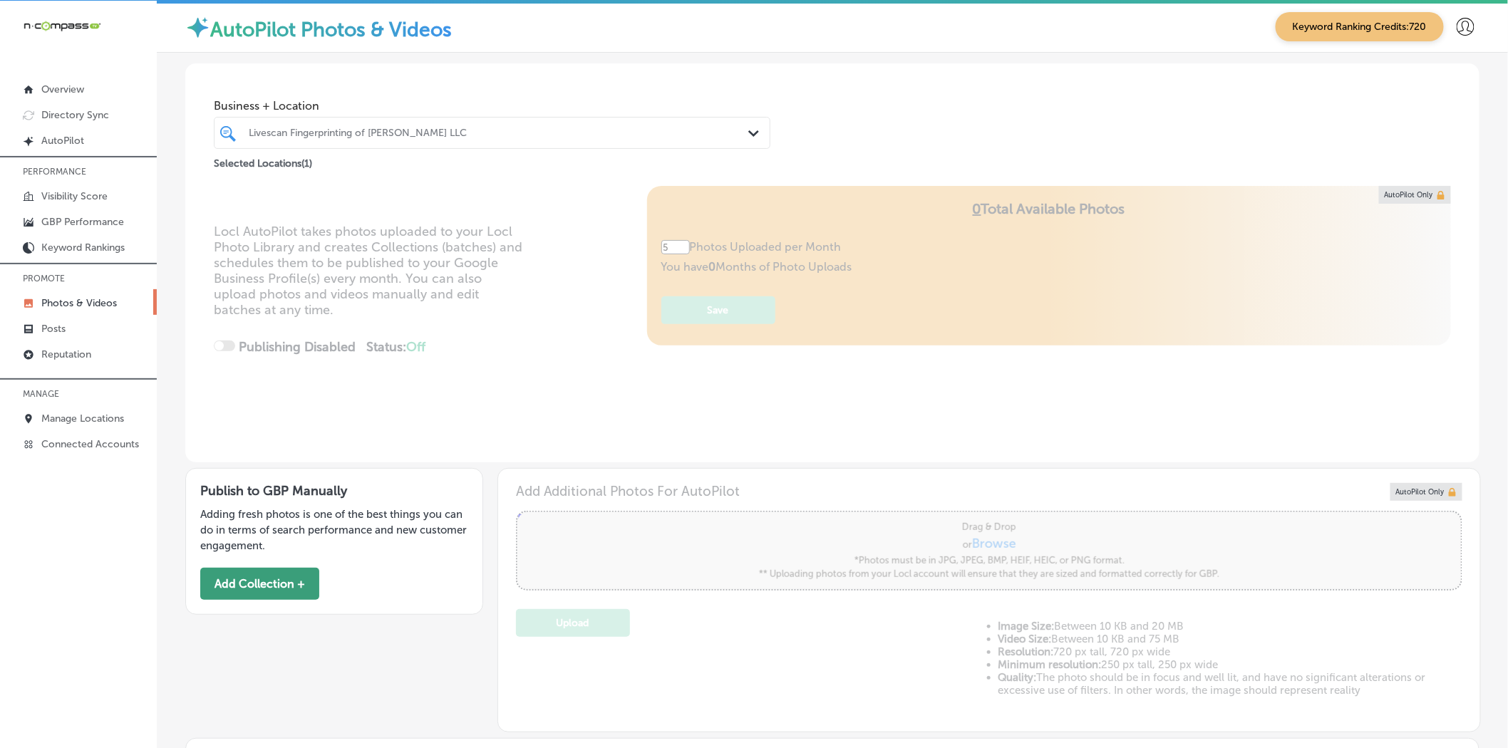
click at [264, 573] on button "Add Collection +" at bounding box center [259, 584] width 119 height 32
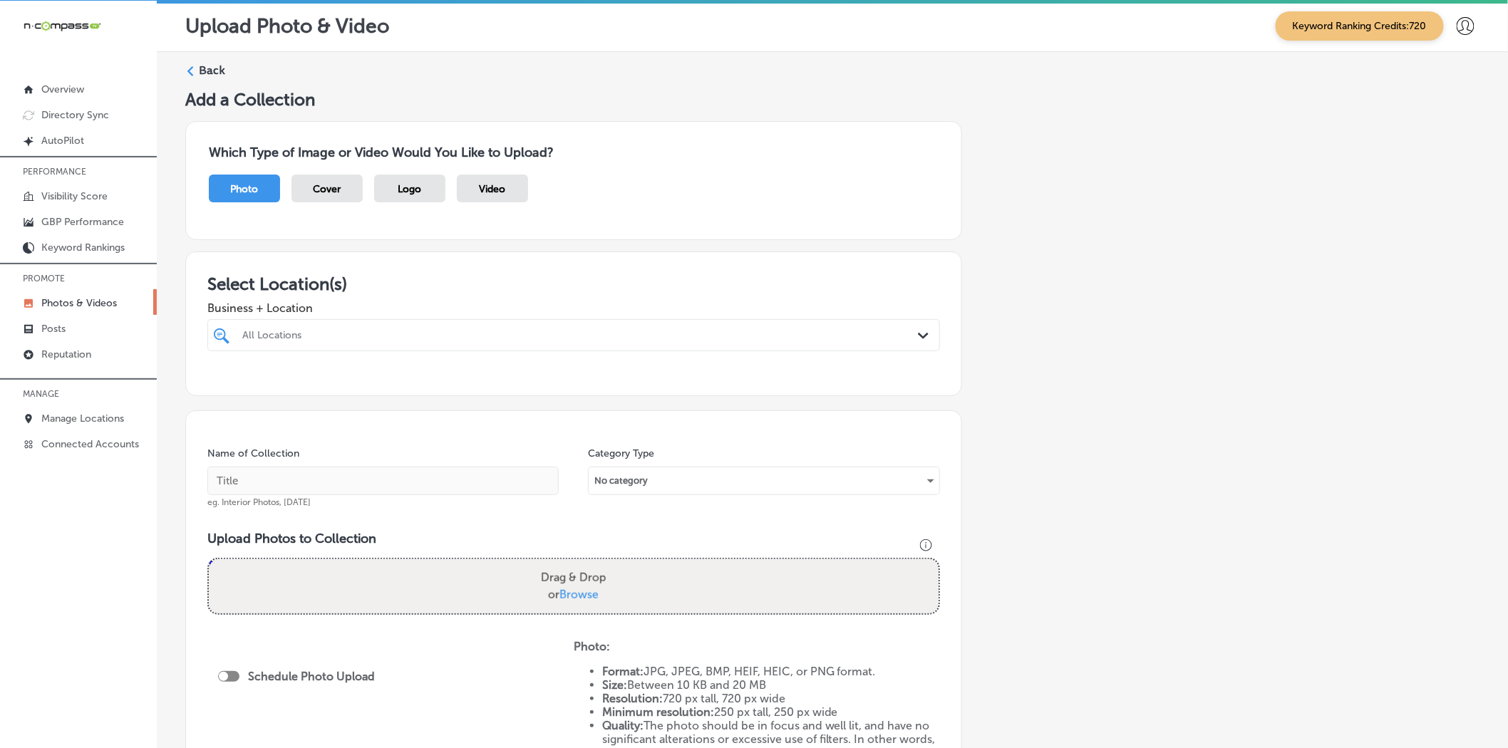
click at [288, 332] on div "All Locations" at bounding box center [580, 335] width 677 height 12
click at [271, 383] on label "[PERSON_NAME] RDHAP" at bounding box center [347, 387] width 215 height 12
type input "esm"
click at [1026, 416] on div "Add a Collection Which Type of Image or Video Would You Like to Upload? Photo C…" at bounding box center [832, 498] width 1294 height 819
click at [450, 492] on input "text" at bounding box center [382, 481] width 351 height 29
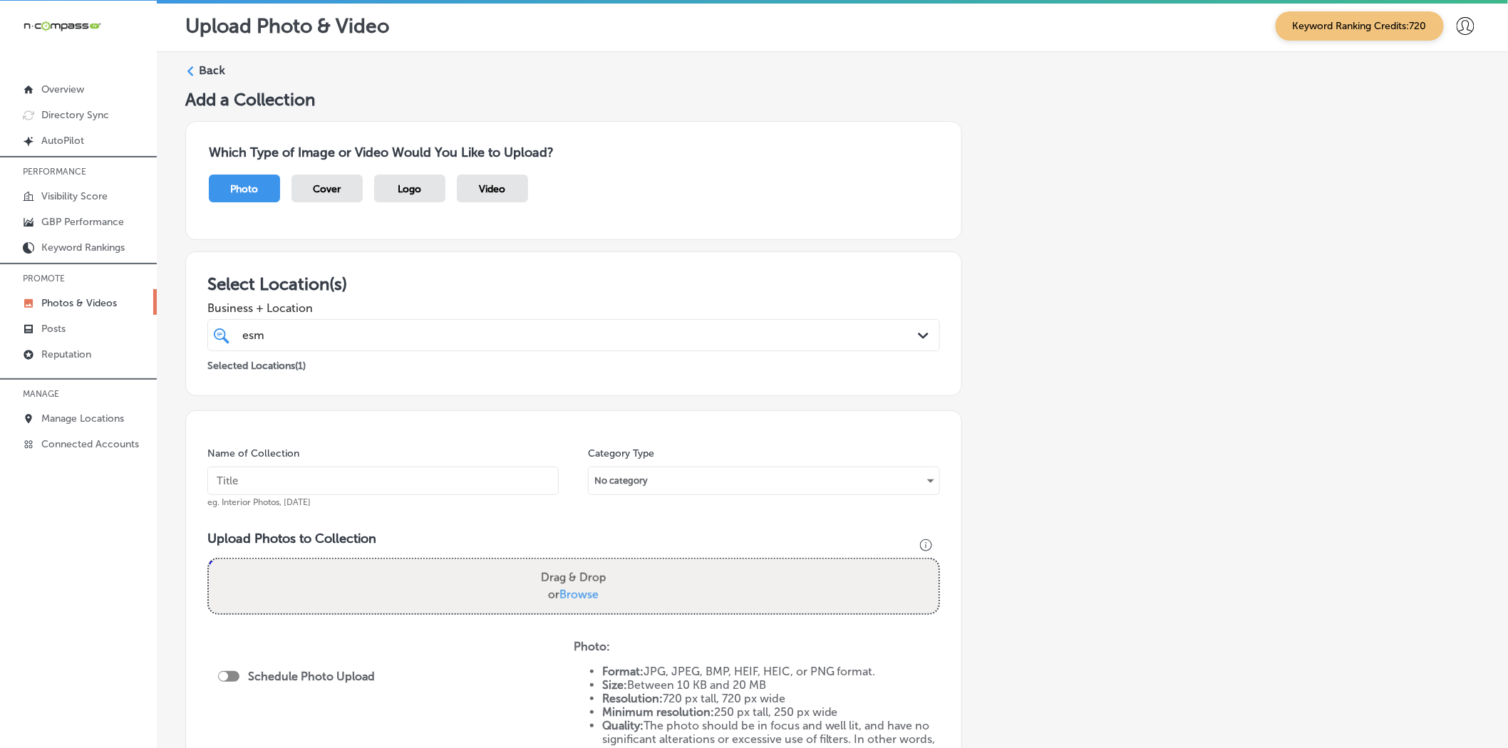
paste input "[PERSON_NAME] RDHAP"
click at [306, 483] on input "[PERSON_NAME] RDHAP" at bounding box center [382, 481] width 351 height 29
click at [269, 483] on input "[PERSON_NAME]-RDHAP" at bounding box center [382, 481] width 351 height 29
click at [341, 487] on input "[PERSON_NAME]-RDHAP" at bounding box center [382, 481] width 351 height 29
type input "[PERSON_NAME]-RDHAP-Dental-Hygienist"
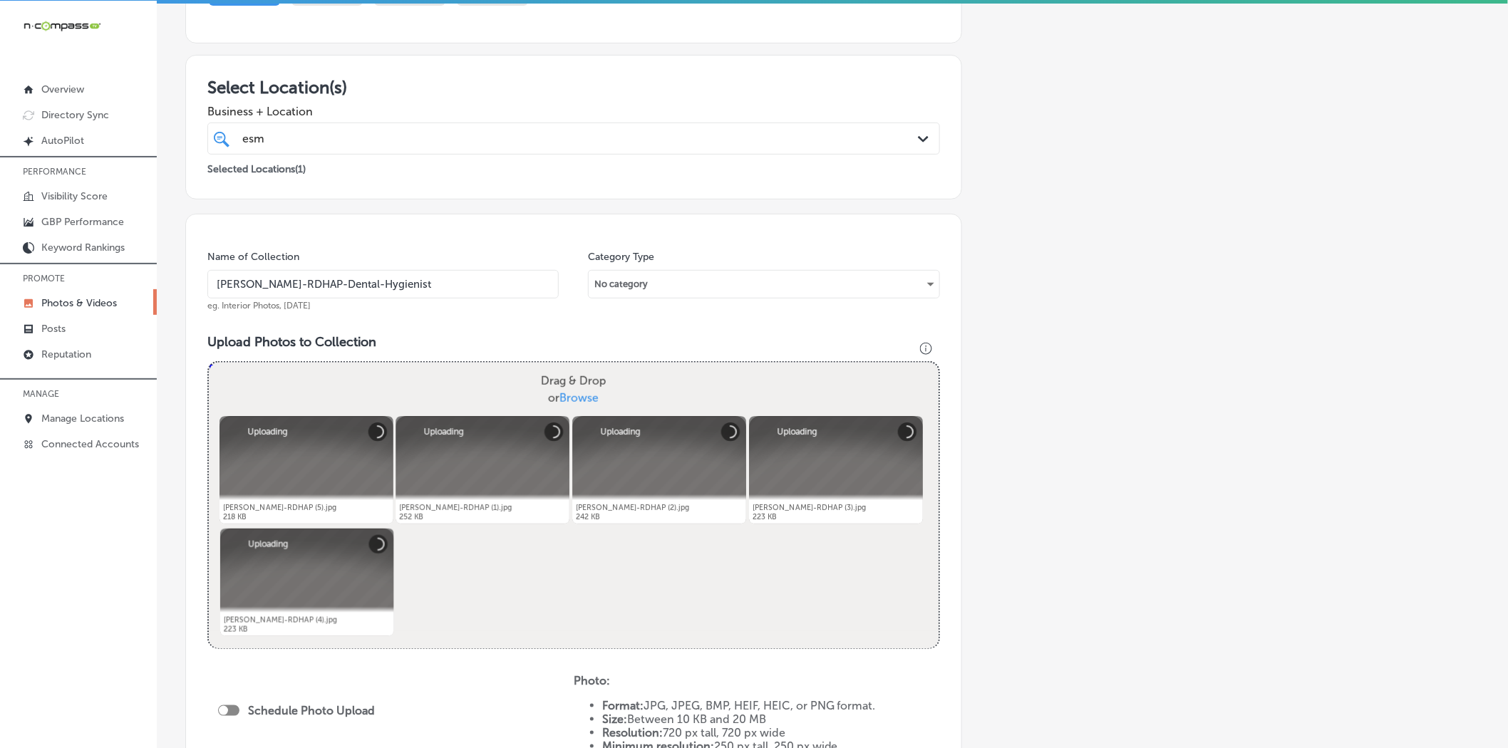
scroll to position [316, 0]
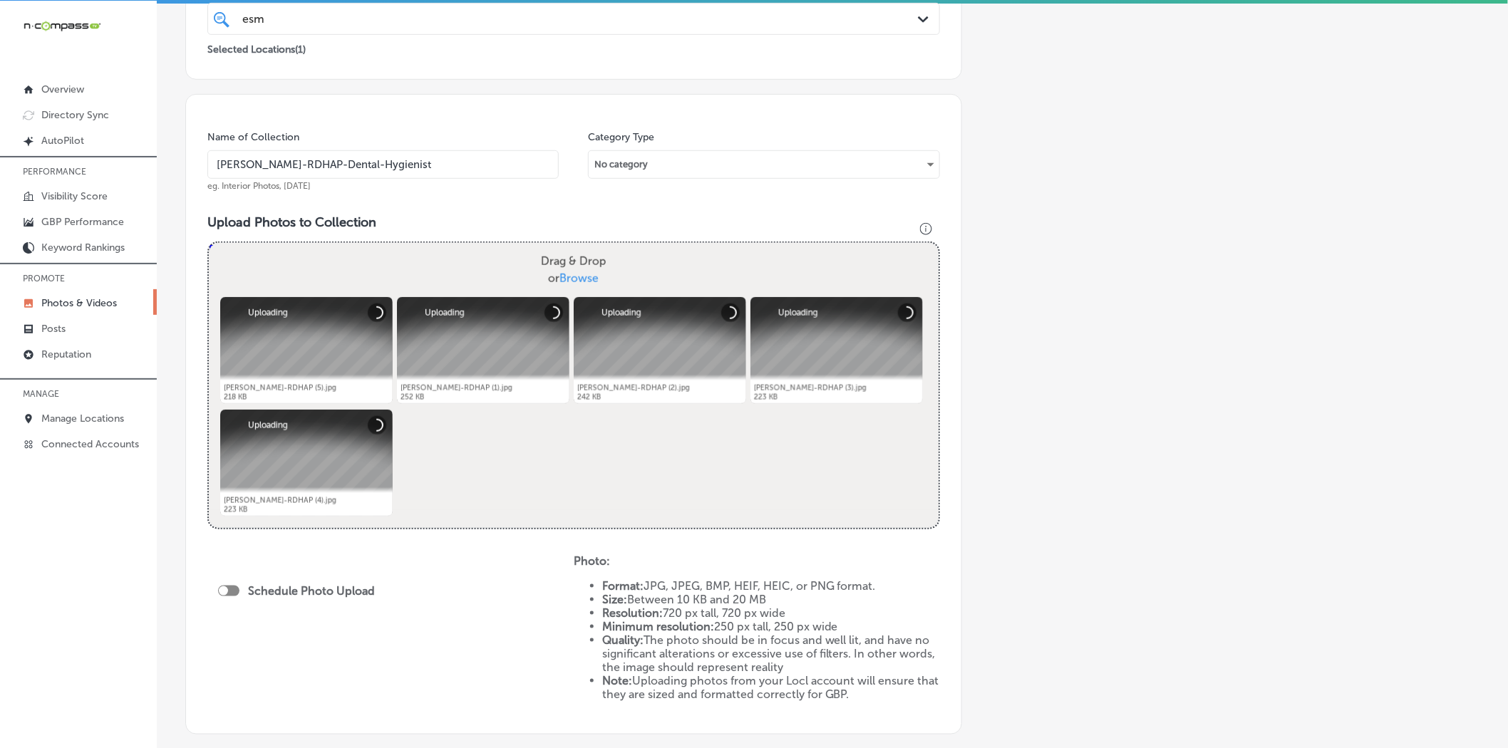
click at [229, 587] on div at bounding box center [228, 591] width 21 height 11
checkbox input "true"
click at [268, 633] on div "Publish Now Path Created with Sketch." at bounding box center [300, 642] width 164 height 33
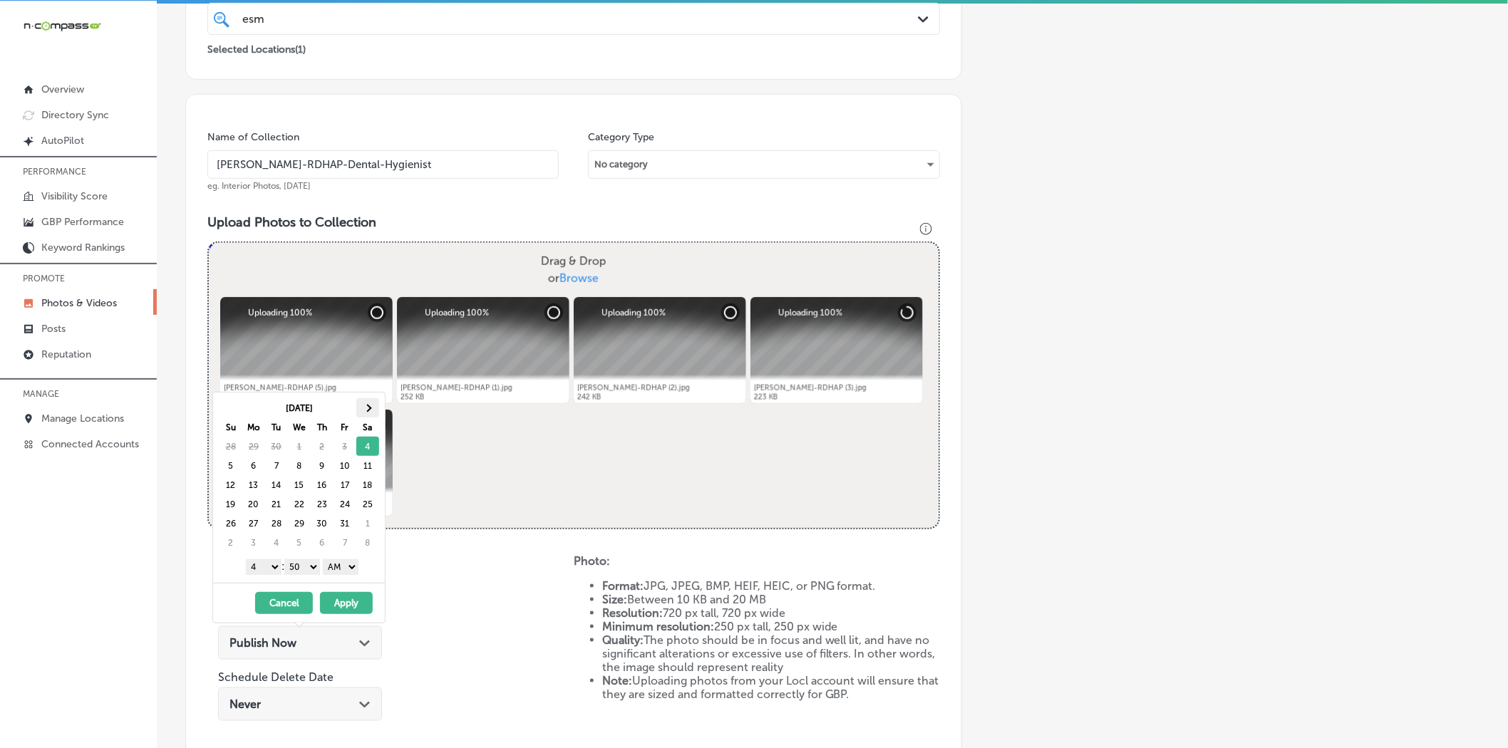
click at [372, 408] on th at bounding box center [367, 407] width 23 height 19
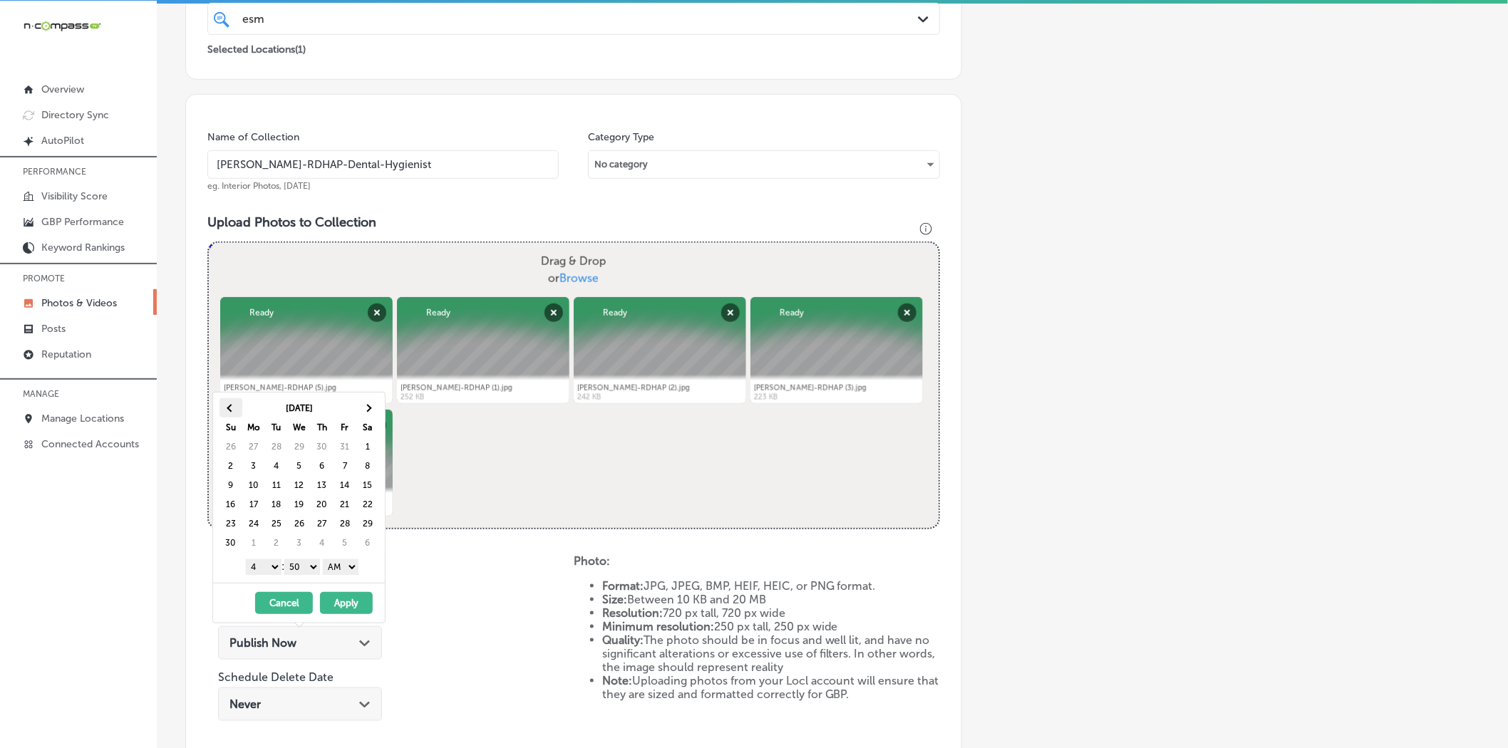
click at [227, 410] on th at bounding box center [231, 407] width 23 height 19
click at [371, 410] on th at bounding box center [367, 407] width 23 height 19
click at [259, 566] on select "1 2 3 4 5 6 7 8 9 10 11 12" at bounding box center [264, 567] width 36 height 16
click at [296, 562] on select "00 10 20 30 40 50" at bounding box center [302, 567] width 36 height 16
click at [339, 568] on select "AM PM" at bounding box center [341, 567] width 36 height 16
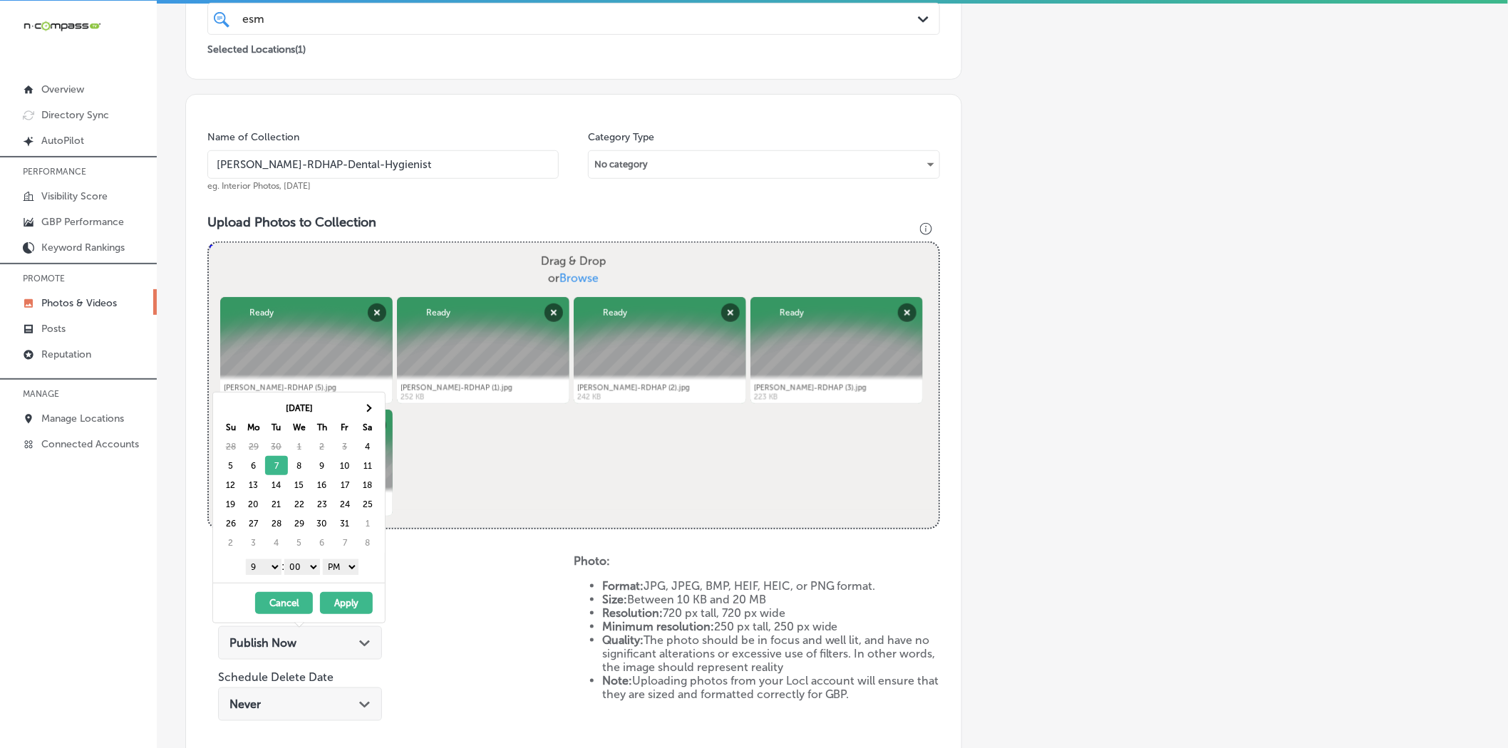
click at [342, 600] on button "Apply" at bounding box center [346, 603] width 53 height 22
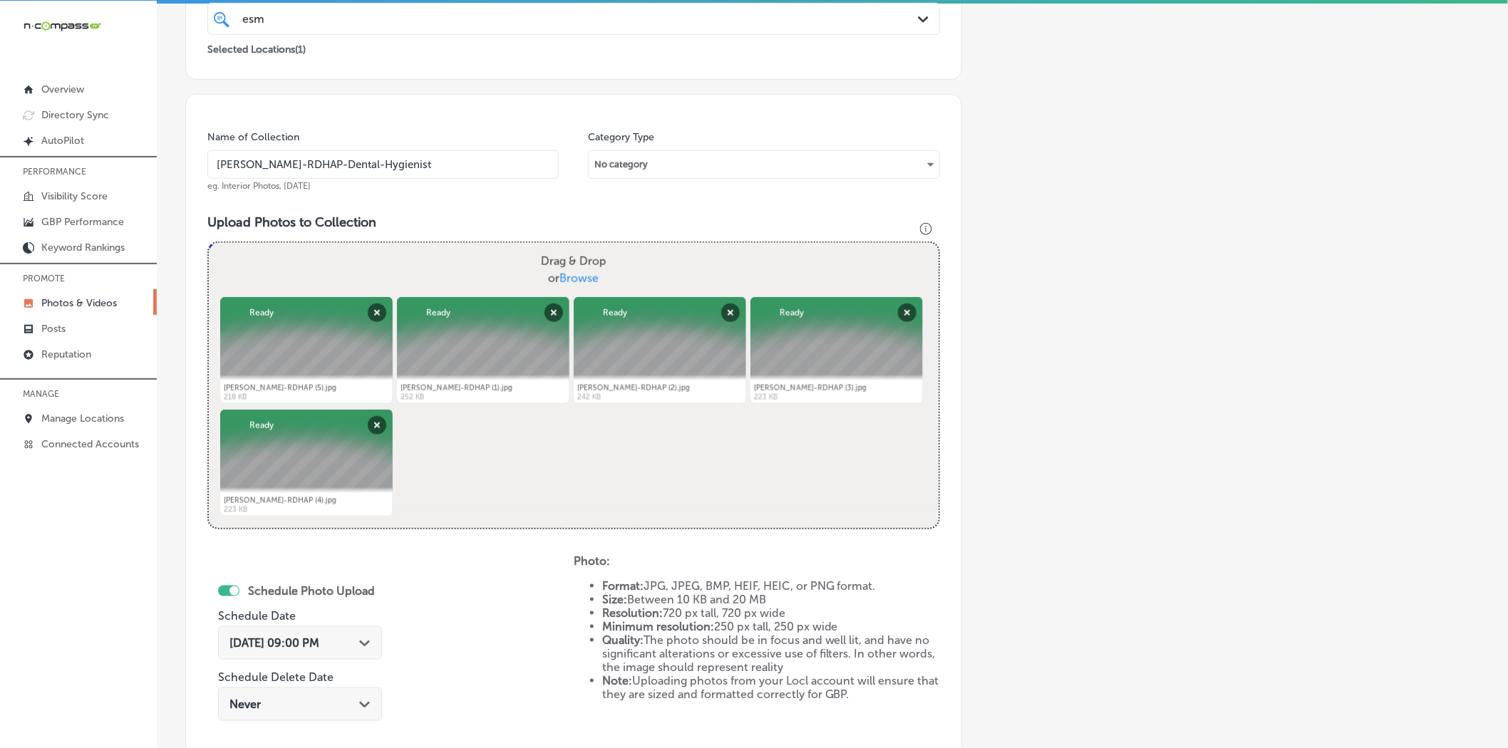
click at [436, 604] on div "Schedule Photo Upload Schedule Date [DATE] 09:00 PM Path Created with Sketch. S…" at bounding box center [390, 671] width 366 height 234
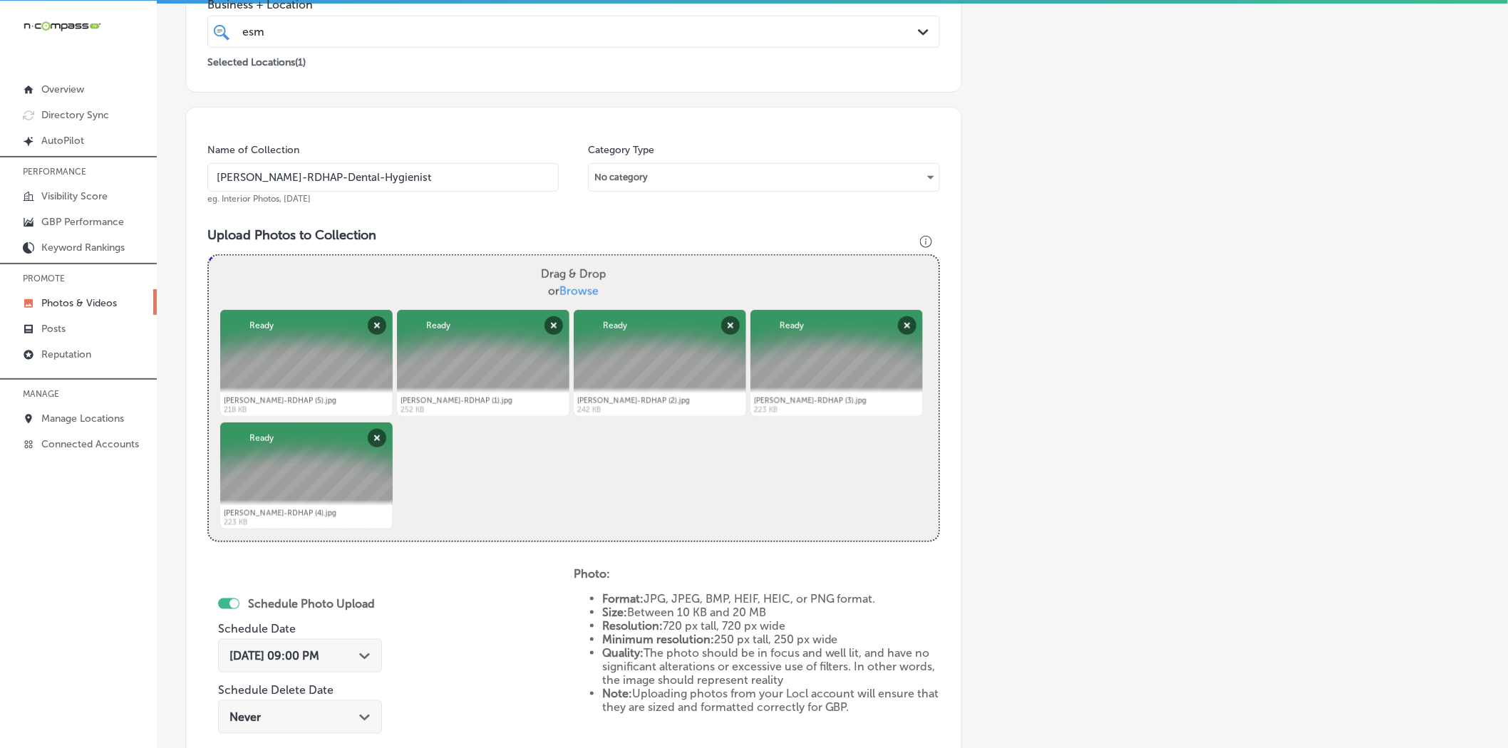
scroll to position [568, 0]
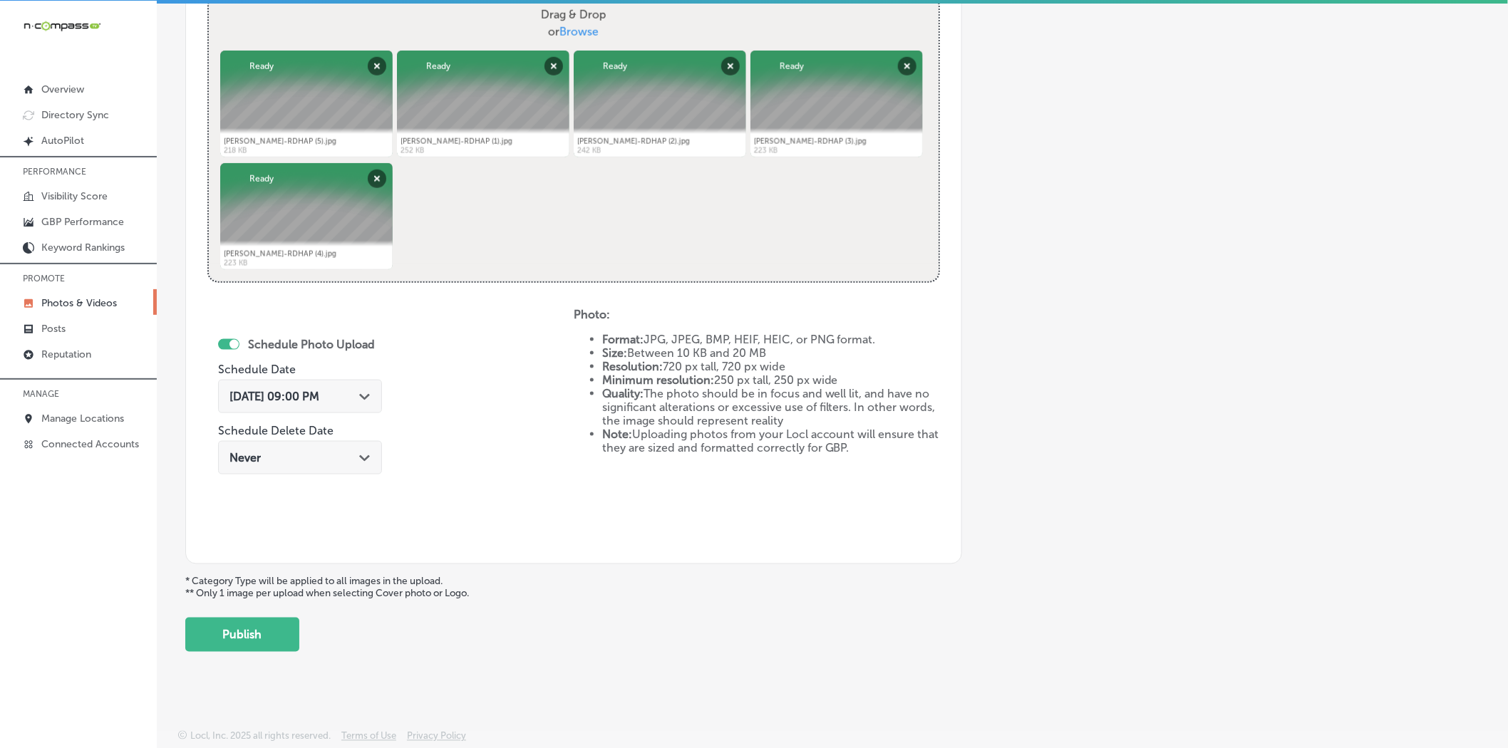
click at [245, 616] on div "Add a Collection Which Type of Image or Video Would You Like to Upload? Photo C…" at bounding box center [832, 89] width 1294 height 1126
click at [248, 627] on button "Publish" at bounding box center [242, 635] width 114 height 34
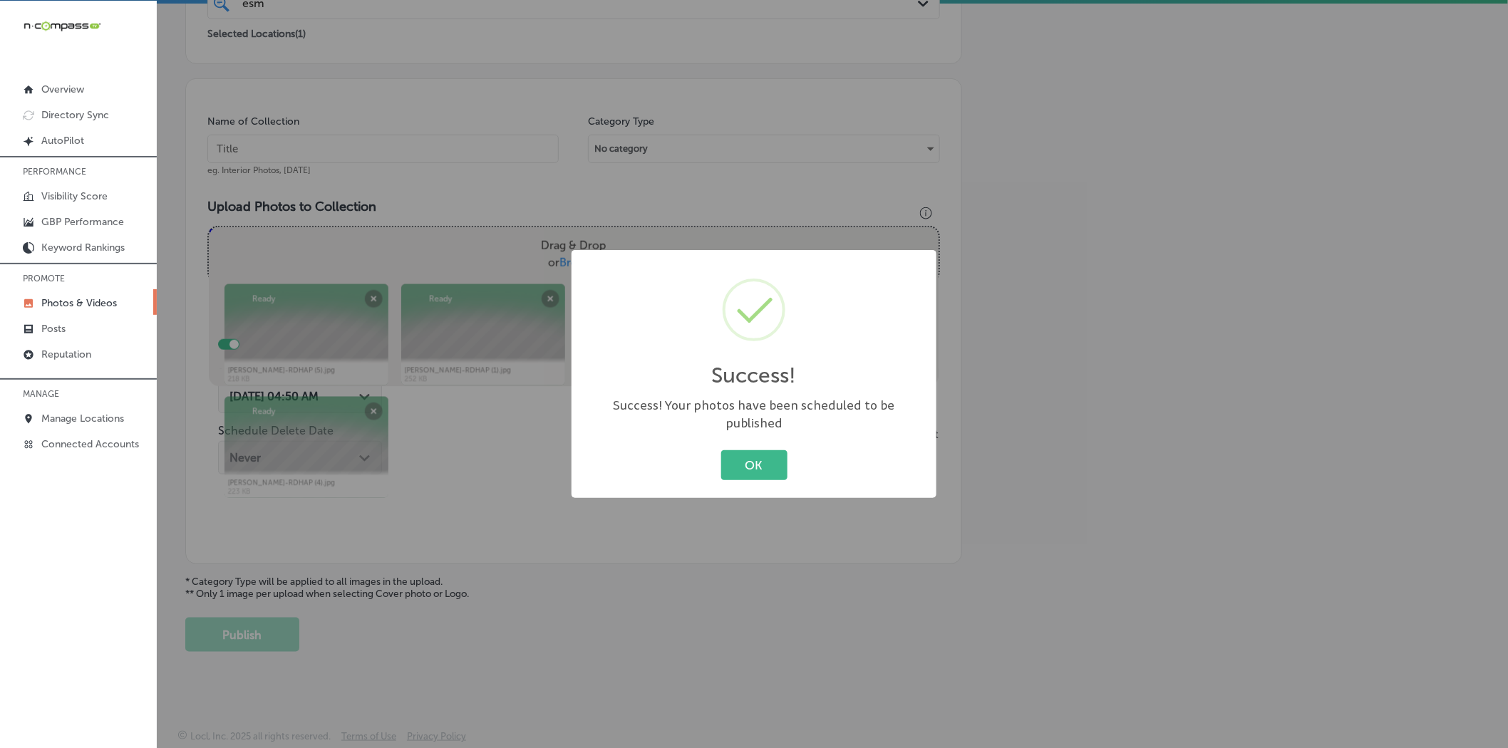
scroll to position [338, 0]
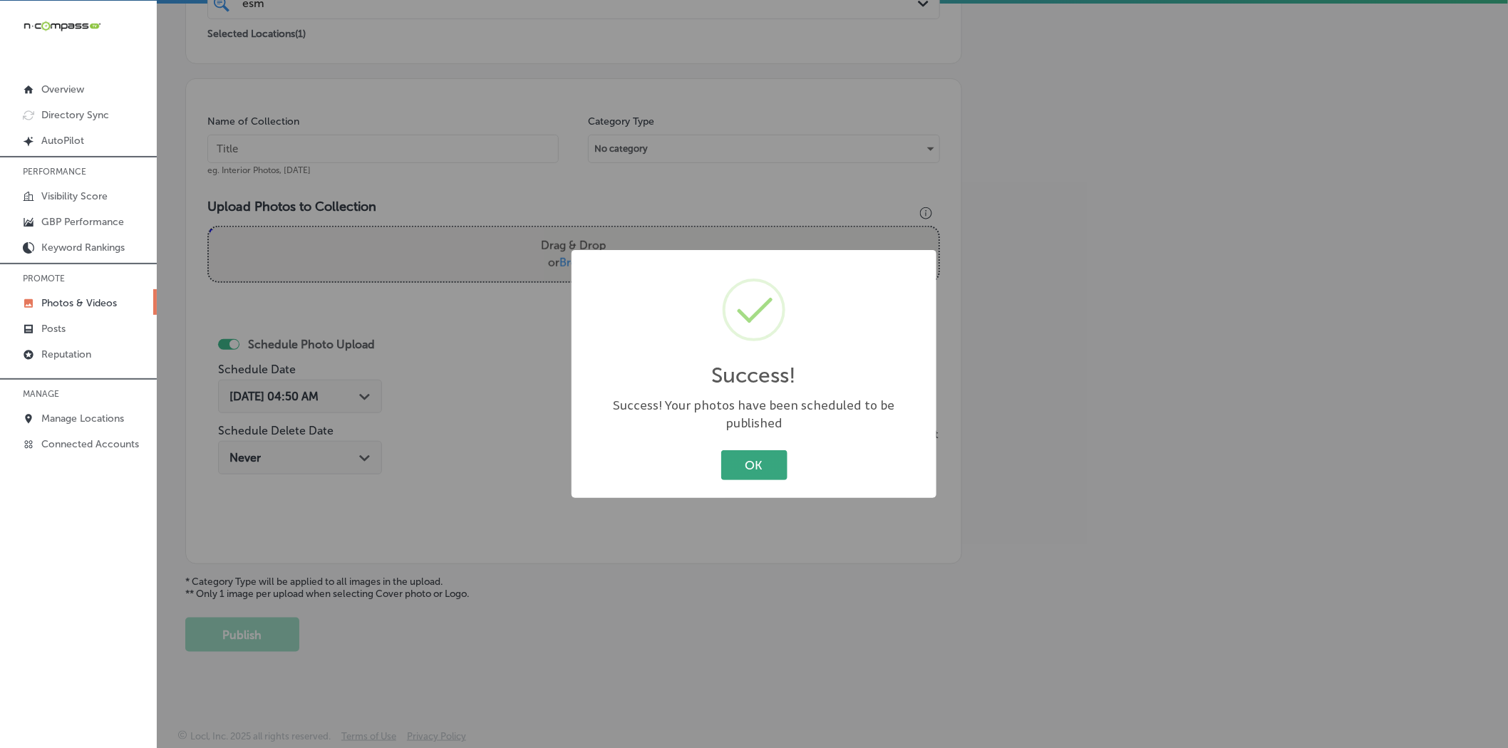
click at [775, 456] on button "OK" at bounding box center [754, 464] width 66 height 29
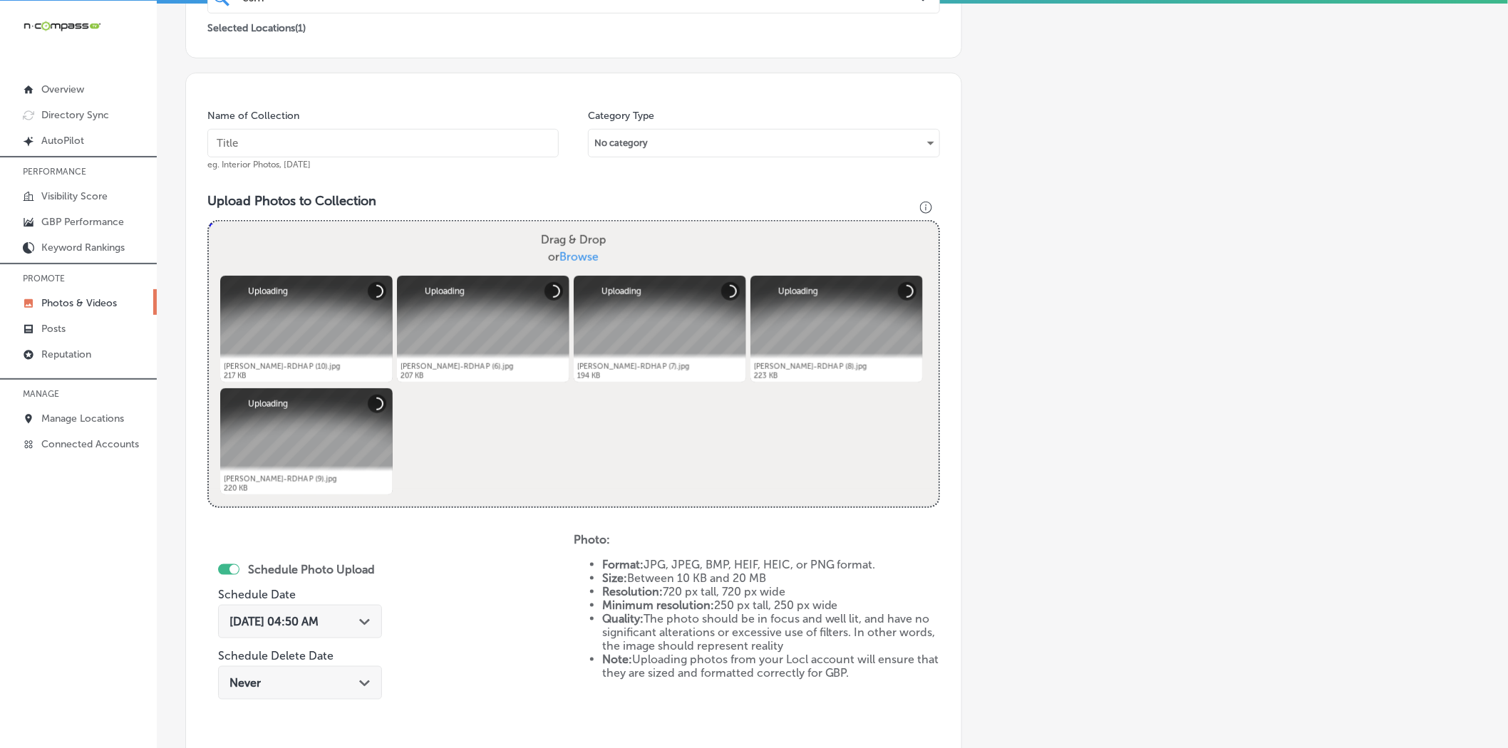
click at [355, 140] on input "text" at bounding box center [382, 143] width 351 height 29
paste input "[PERSON_NAME]-RDHAP-Dental-Hygienist"
drag, startPoint x: 352, startPoint y: 144, endPoint x: 456, endPoint y: 140, distance: 104.1
click at [456, 140] on input "[PERSON_NAME]-RDHAP-Dental-Hygienist" at bounding box center [382, 143] width 351 height 29
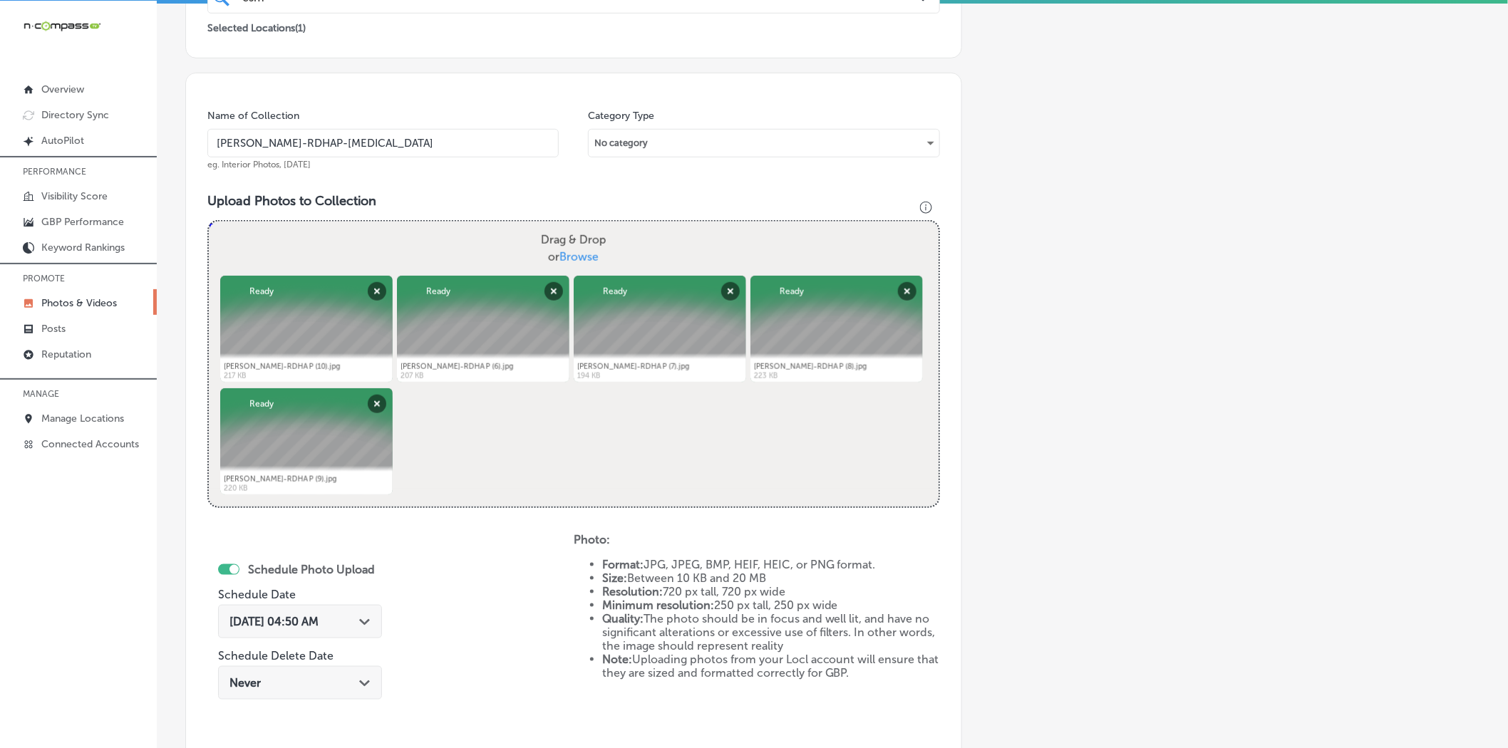
type input "[PERSON_NAME]-RDHAP-[MEDICAL_DATA]"
click at [282, 617] on span "[DATE] 04:50 AM" at bounding box center [273, 622] width 89 height 14
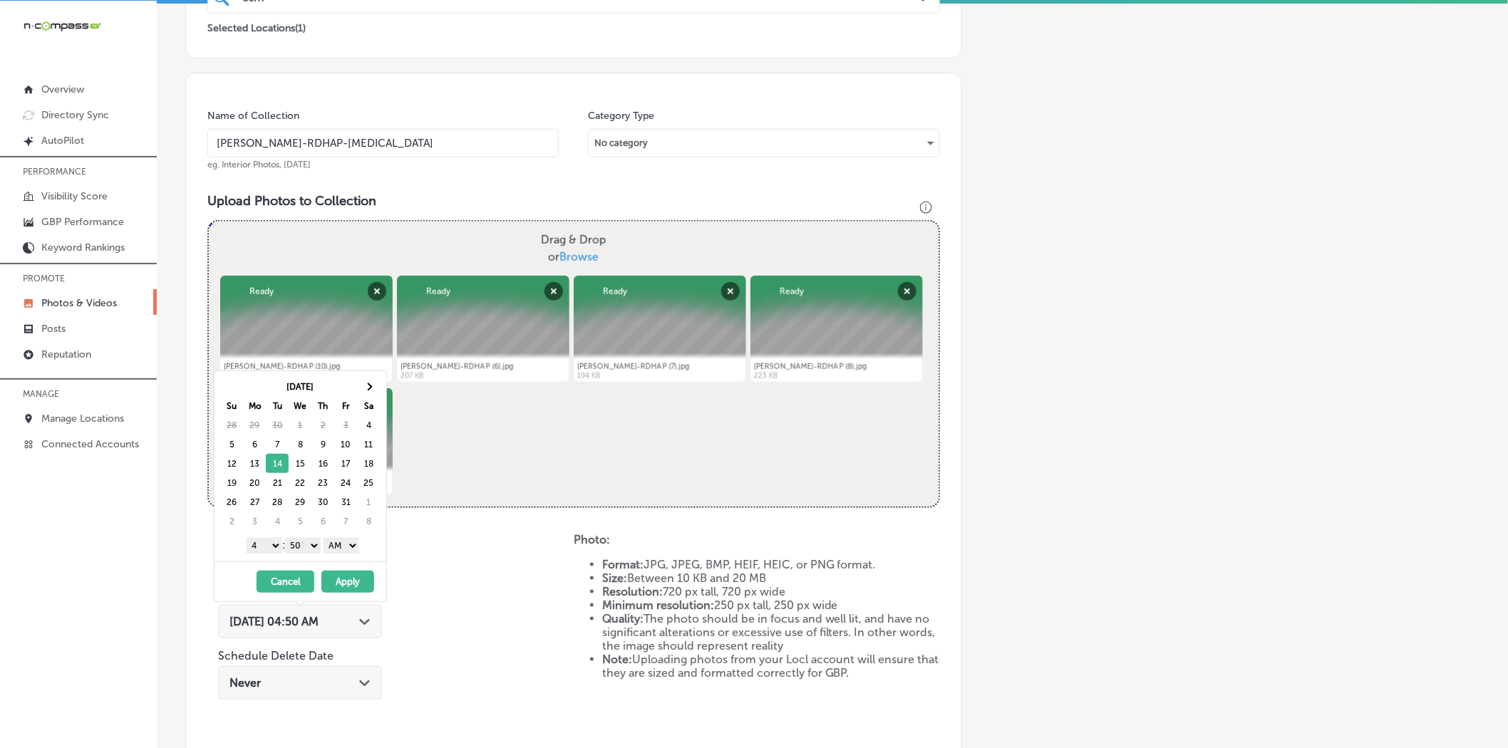
click at [261, 543] on select "1 2 3 4 5 6 7 8 9 10 11 12" at bounding box center [265, 546] width 36 height 16
click at [296, 544] on select "00 10 20 30 40 50" at bounding box center [303, 546] width 36 height 16
click at [332, 549] on select "AM PM" at bounding box center [342, 546] width 36 height 16
click at [345, 582] on button "Apply" at bounding box center [347, 582] width 53 height 22
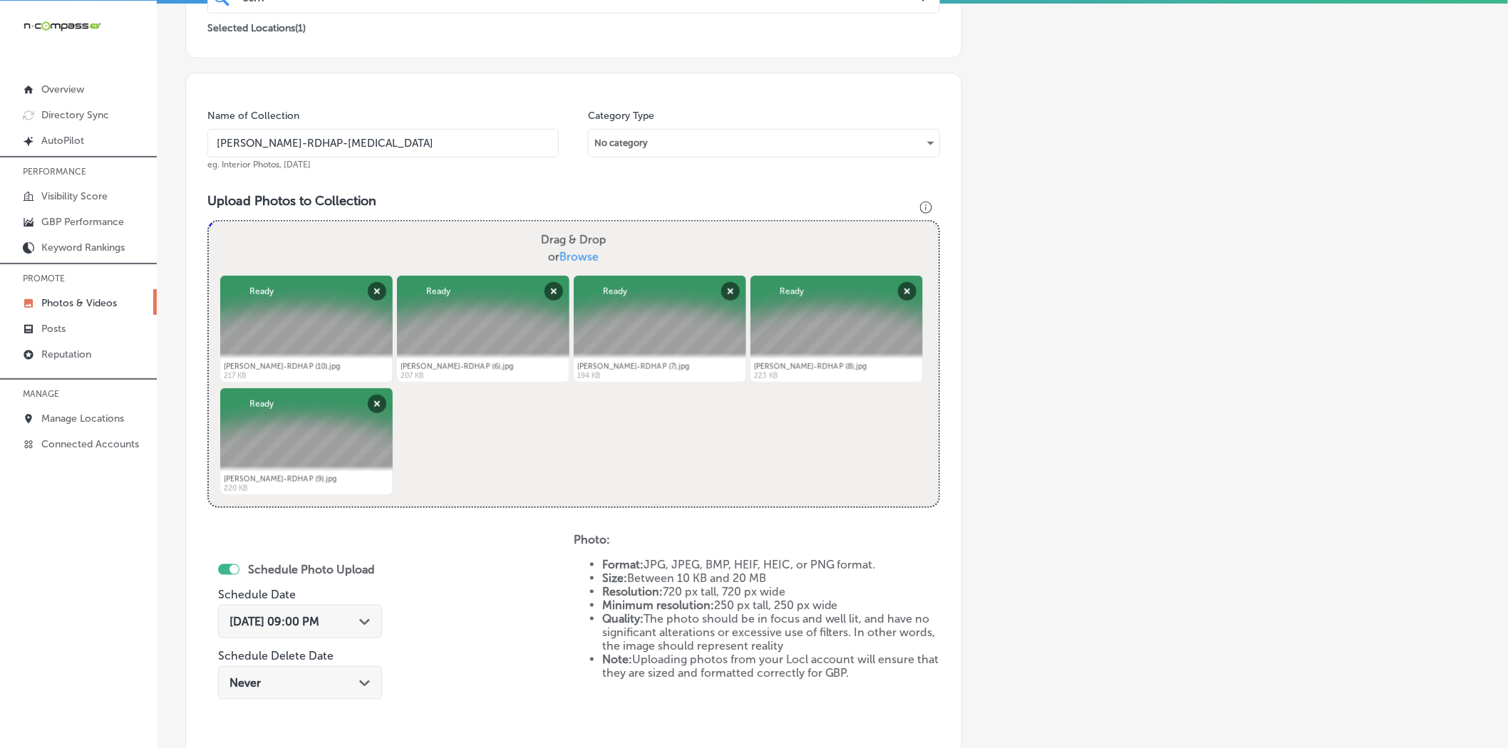
click at [442, 582] on div "Schedule Photo Upload Schedule Date [DATE] 09:00 PM Path Created with Sketch. S…" at bounding box center [390, 650] width 366 height 234
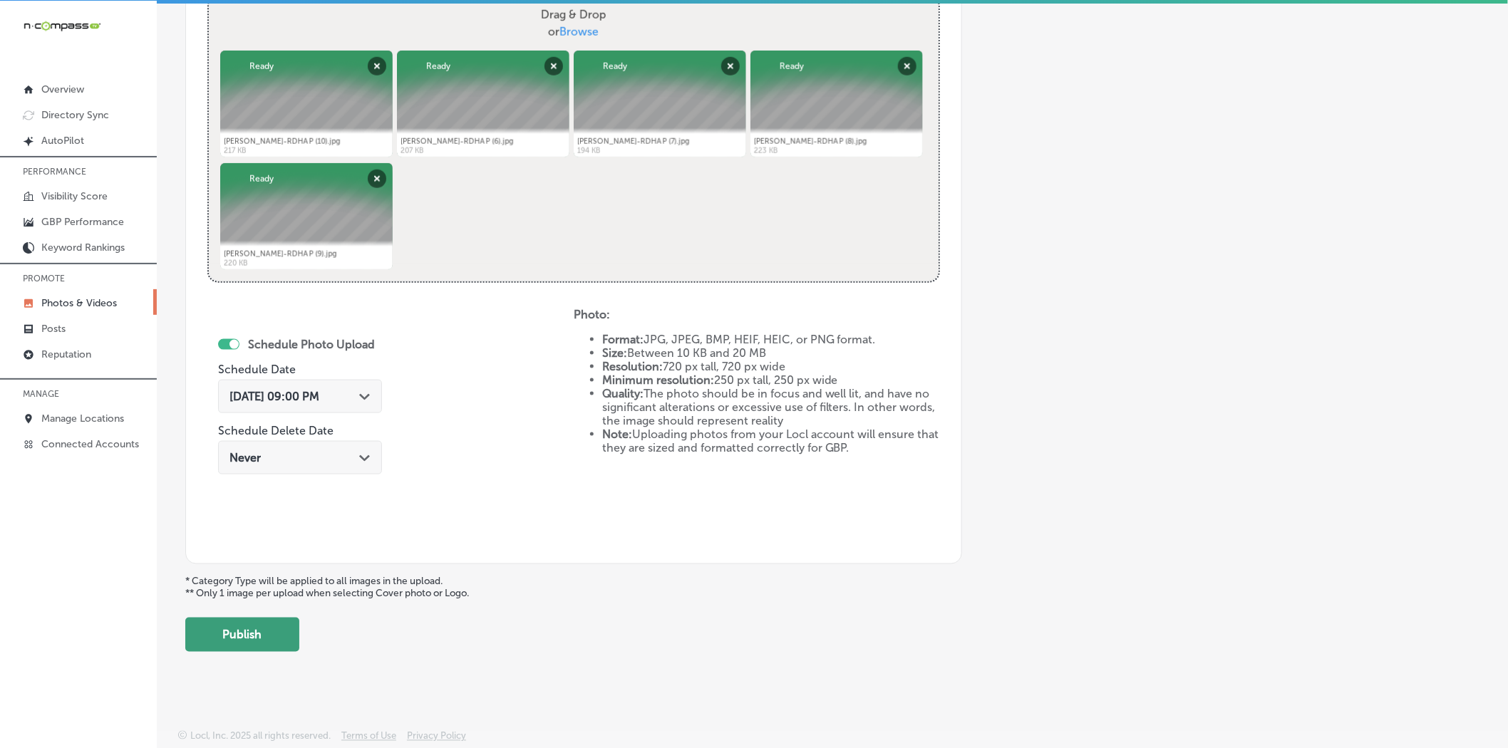
click at [267, 645] on button "Publish" at bounding box center [242, 635] width 114 height 34
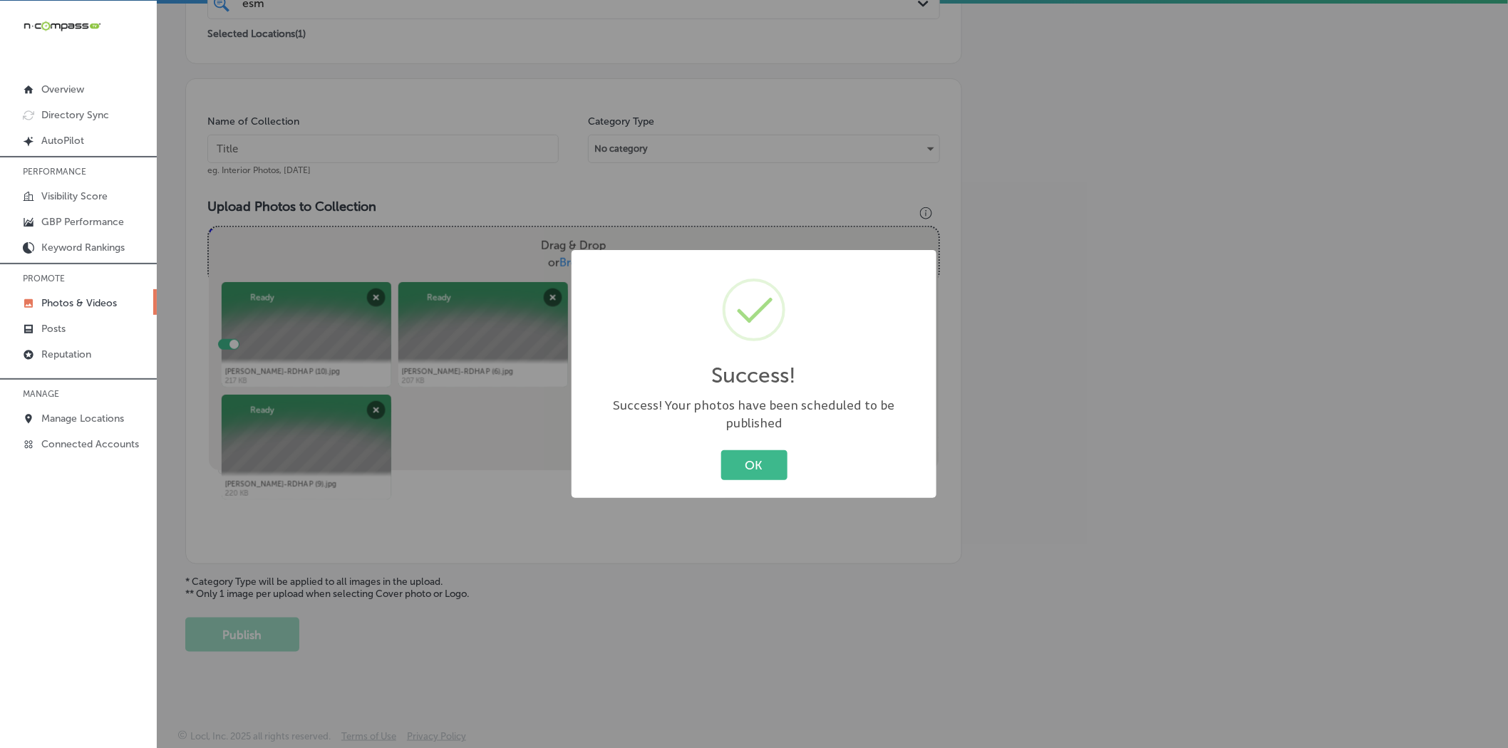
scroll to position [338, 0]
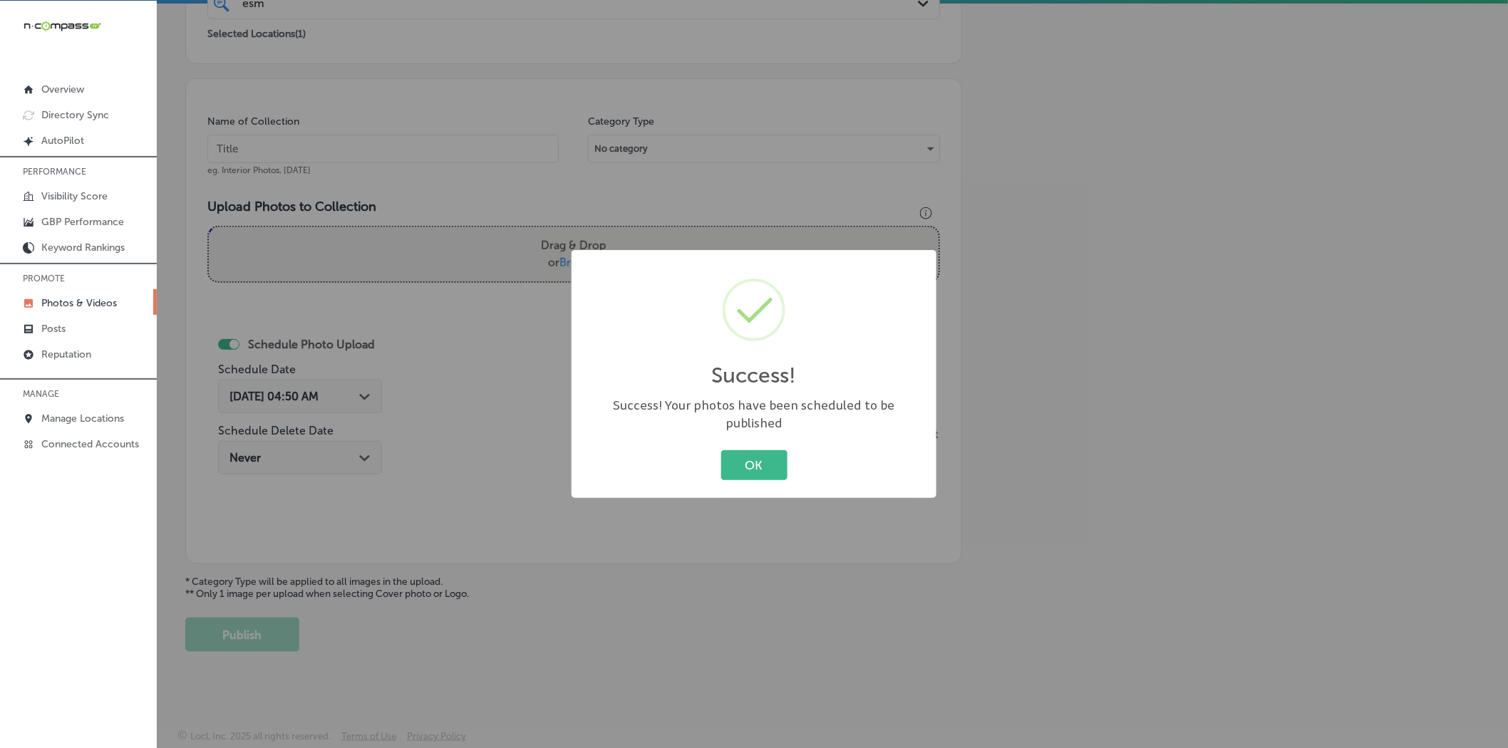
click at [735, 476] on div "Success! × Success! Your photos have been scheduled to be published OK Cancel" at bounding box center [754, 374] width 365 height 248
click at [744, 467] on button "OK" at bounding box center [754, 464] width 66 height 29
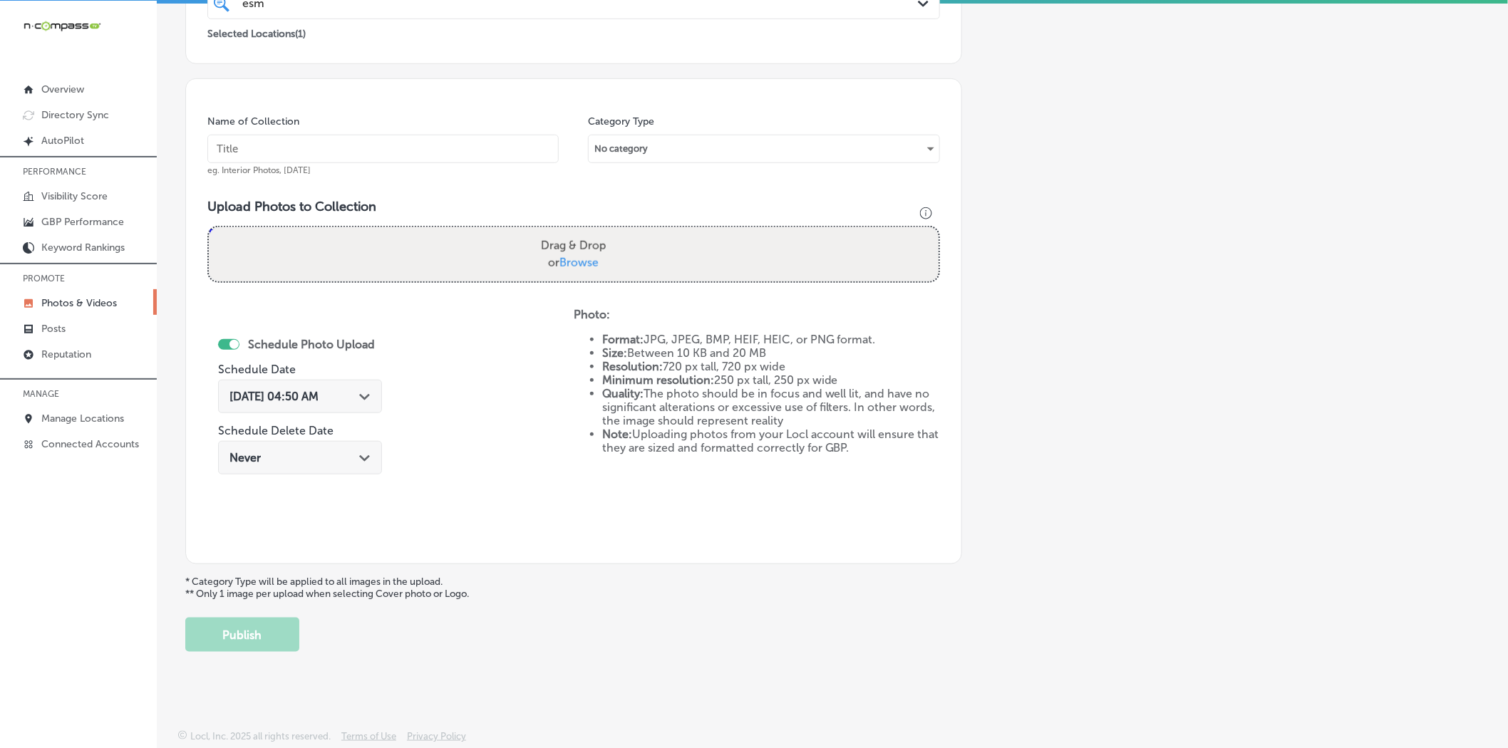
click at [81, 507] on div "iconmonstr-menu-thin copy Created with Sketch. Overview Directory Sync Created …" at bounding box center [78, 375] width 157 height 748
click at [362, 150] on input "text" at bounding box center [382, 149] width 351 height 29
paste input "[PERSON_NAME]-RDHAP-Dental-Hygienist"
type input "[PERSON_NAME]-RDHAP-Dental-Hygienist"
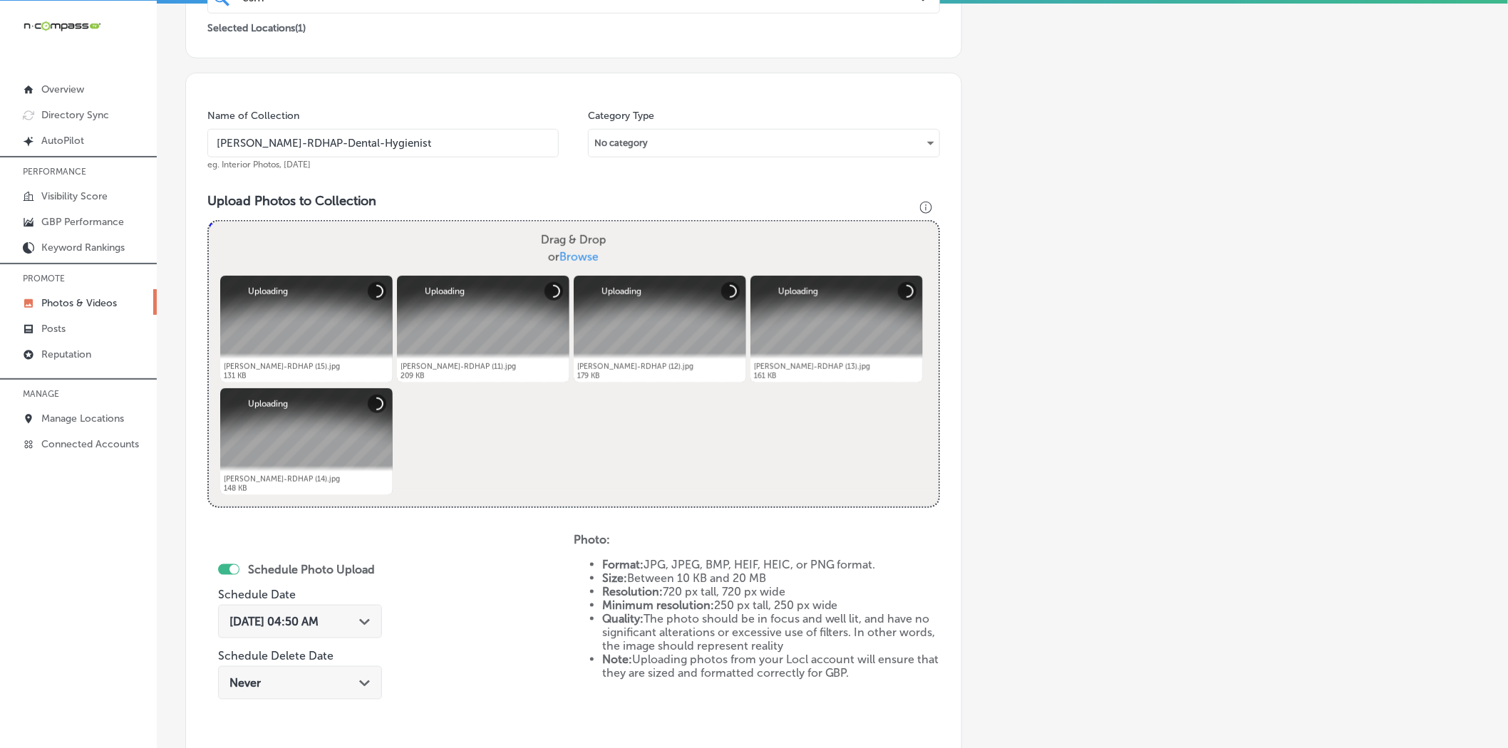
click at [277, 611] on div "[DATE] 04:50 AM Path Created with Sketch." at bounding box center [300, 621] width 164 height 33
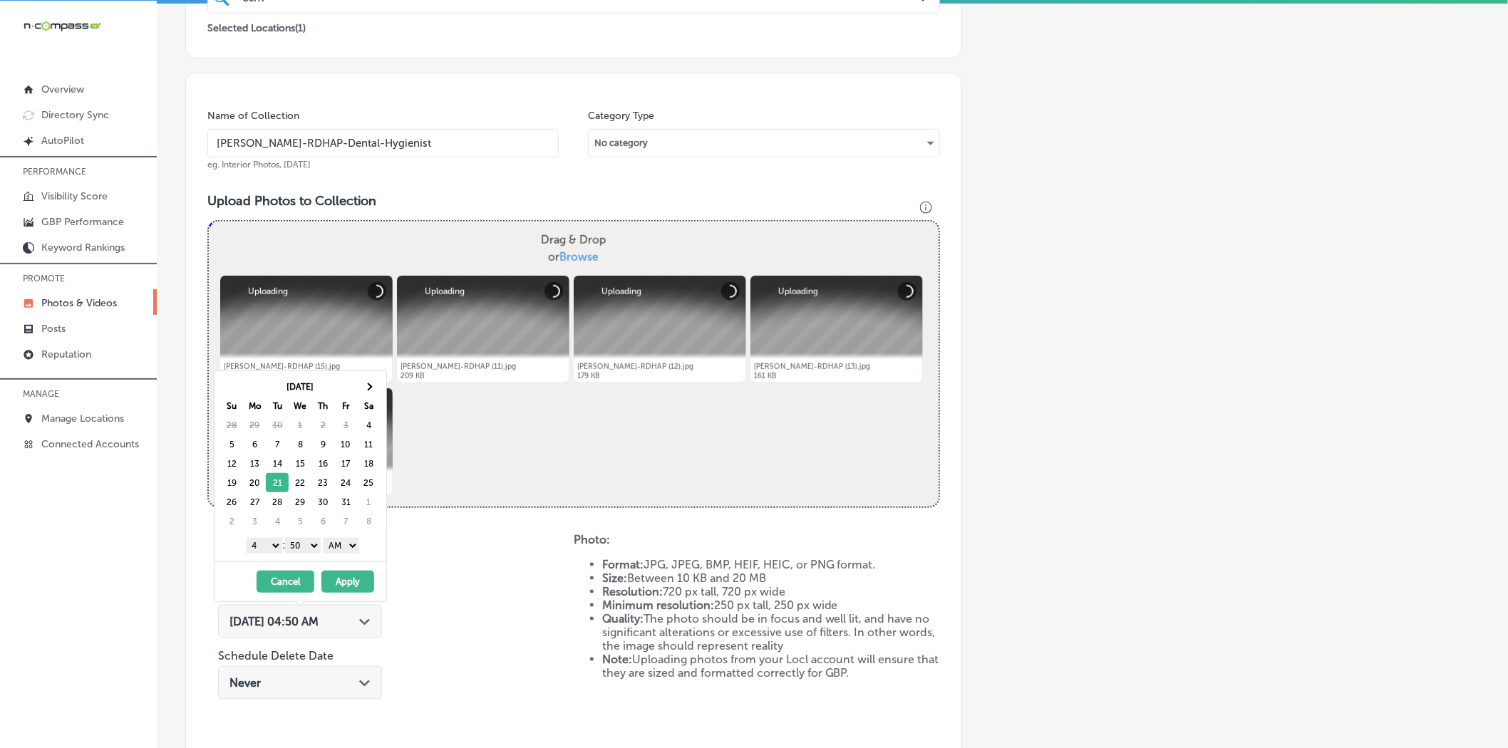
click at [264, 547] on select "1 2 3 4 5 6 7 8 9 10 11 12" at bounding box center [265, 546] width 36 height 16
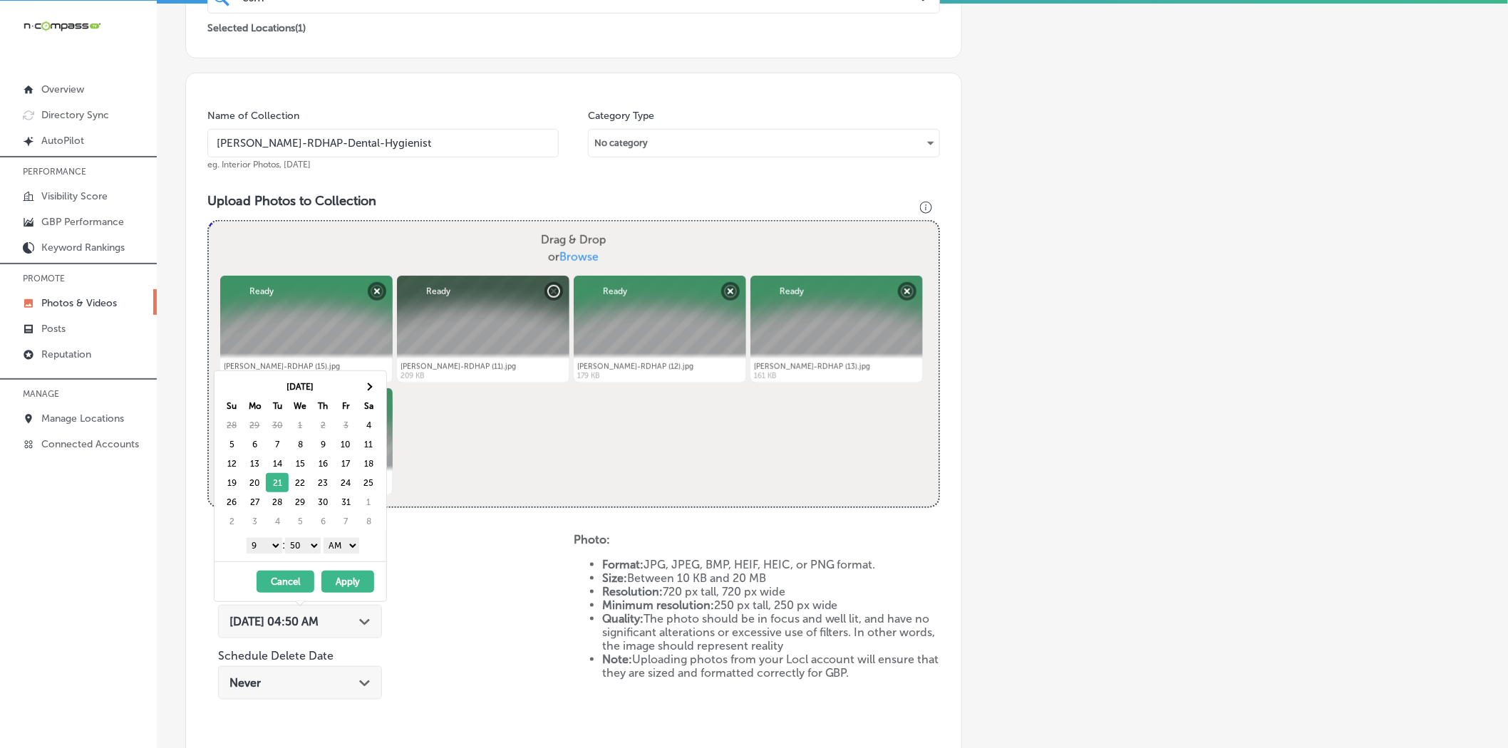
click at [296, 542] on select "00 10 20 30 40 50" at bounding box center [303, 546] width 36 height 16
click at [334, 544] on select "AM PM" at bounding box center [342, 546] width 36 height 16
click at [336, 582] on button "Apply" at bounding box center [347, 582] width 53 height 22
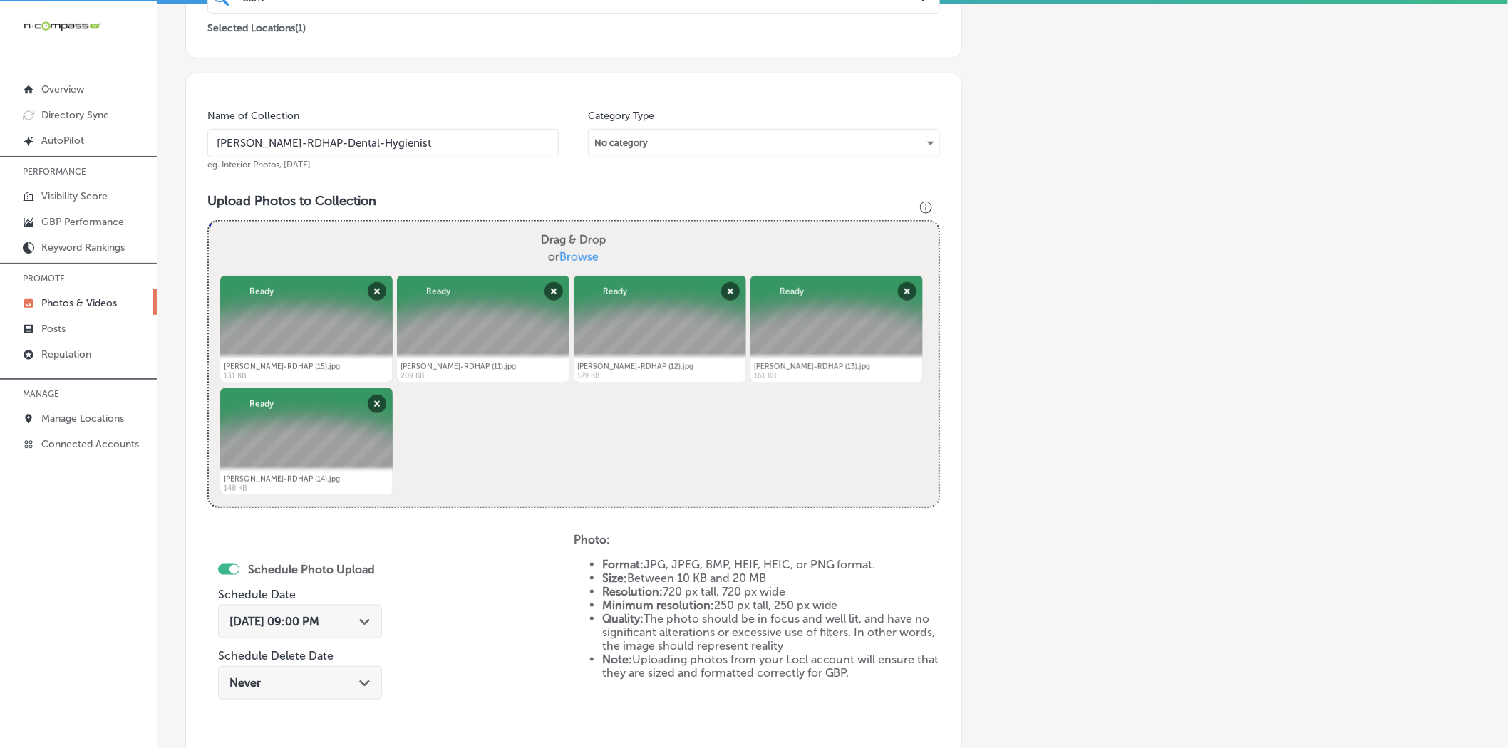
click at [492, 596] on div "Schedule Photo Upload Schedule Date [DATE] 09:00 PM Path Created with Sketch. S…" at bounding box center [390, 650] width 366 height 234
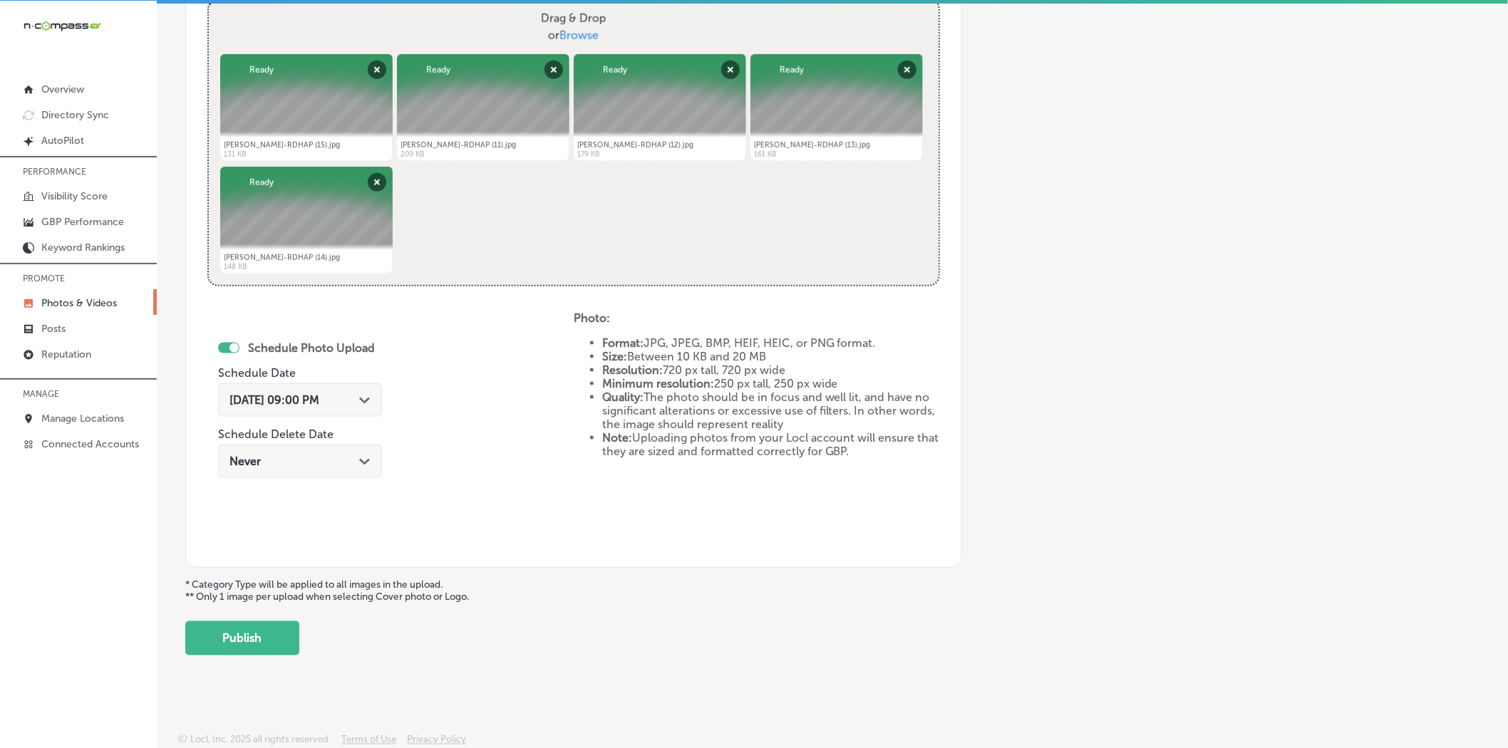
scroll to position [568, 0]
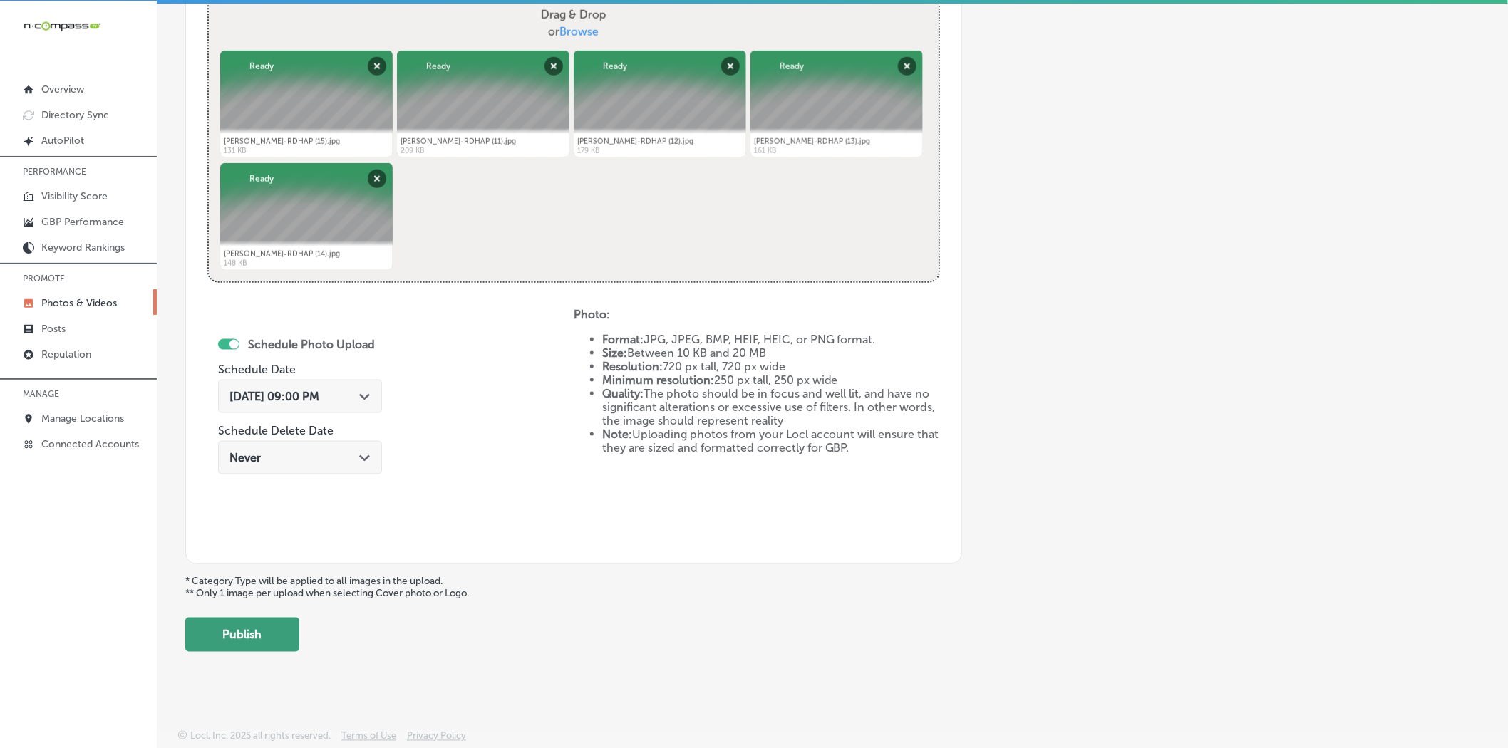
click at [283, 626] on button "Publish" at bounding box center [242, 635] width 114 height 34
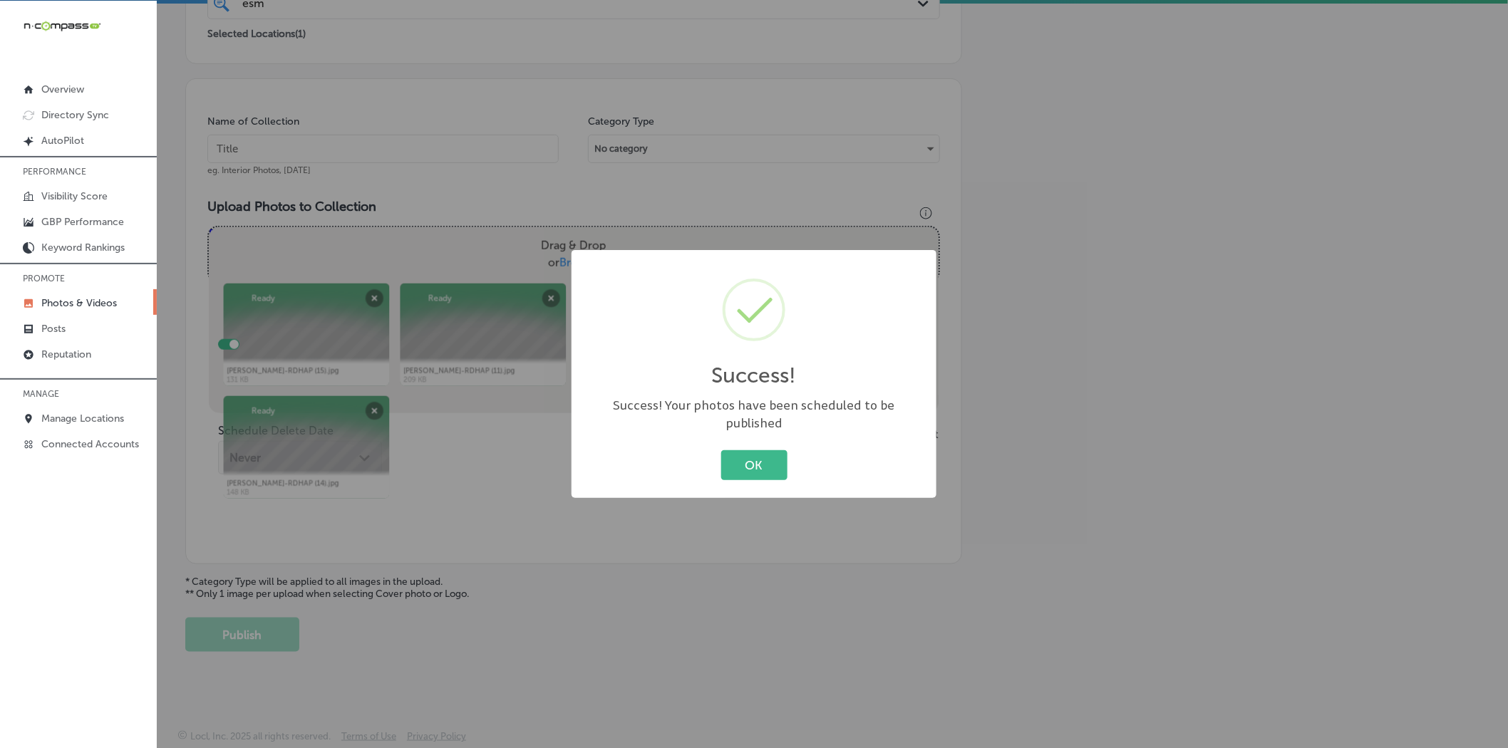
scroll to position [338, 0]
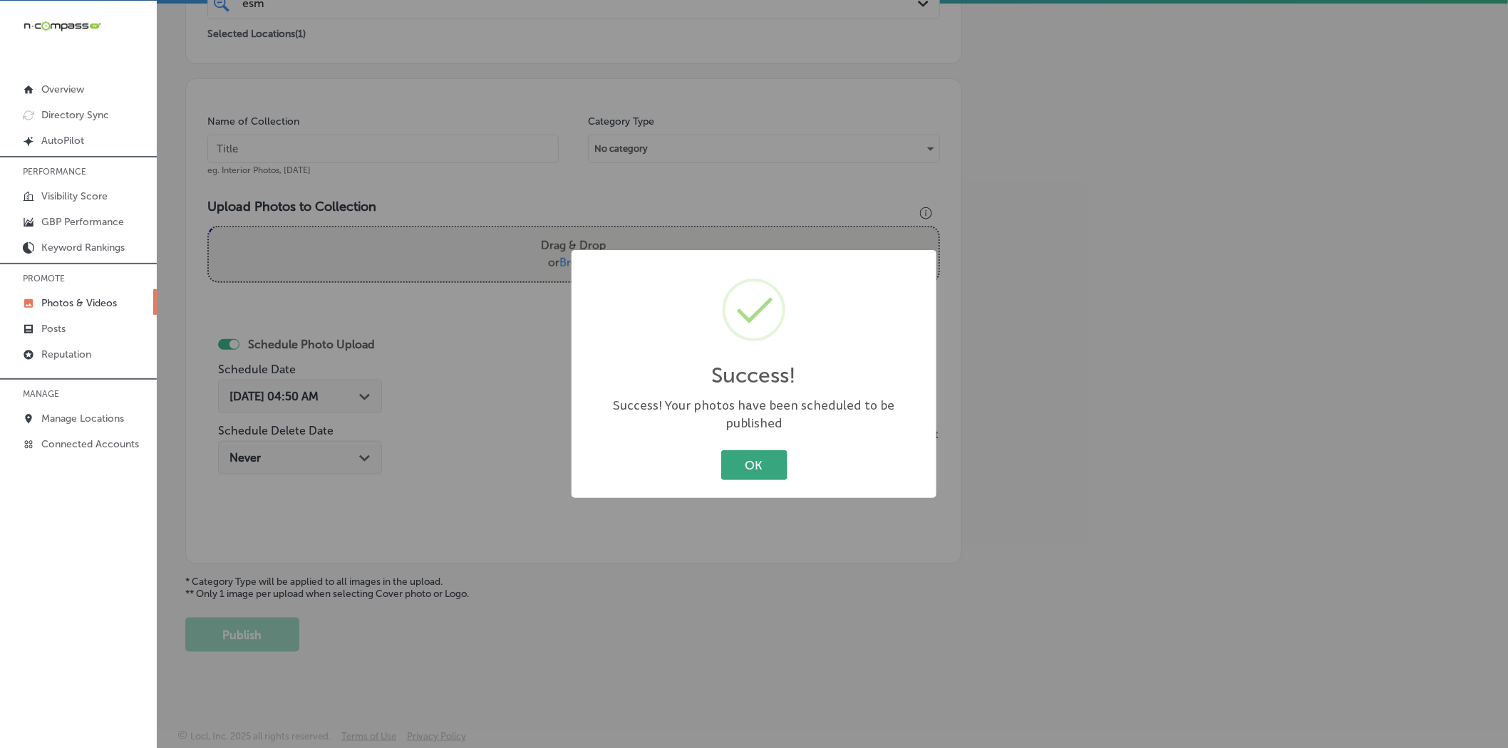
click at [756, 459] on button "OK" at bounding box center [754, 464] width 66 height 29
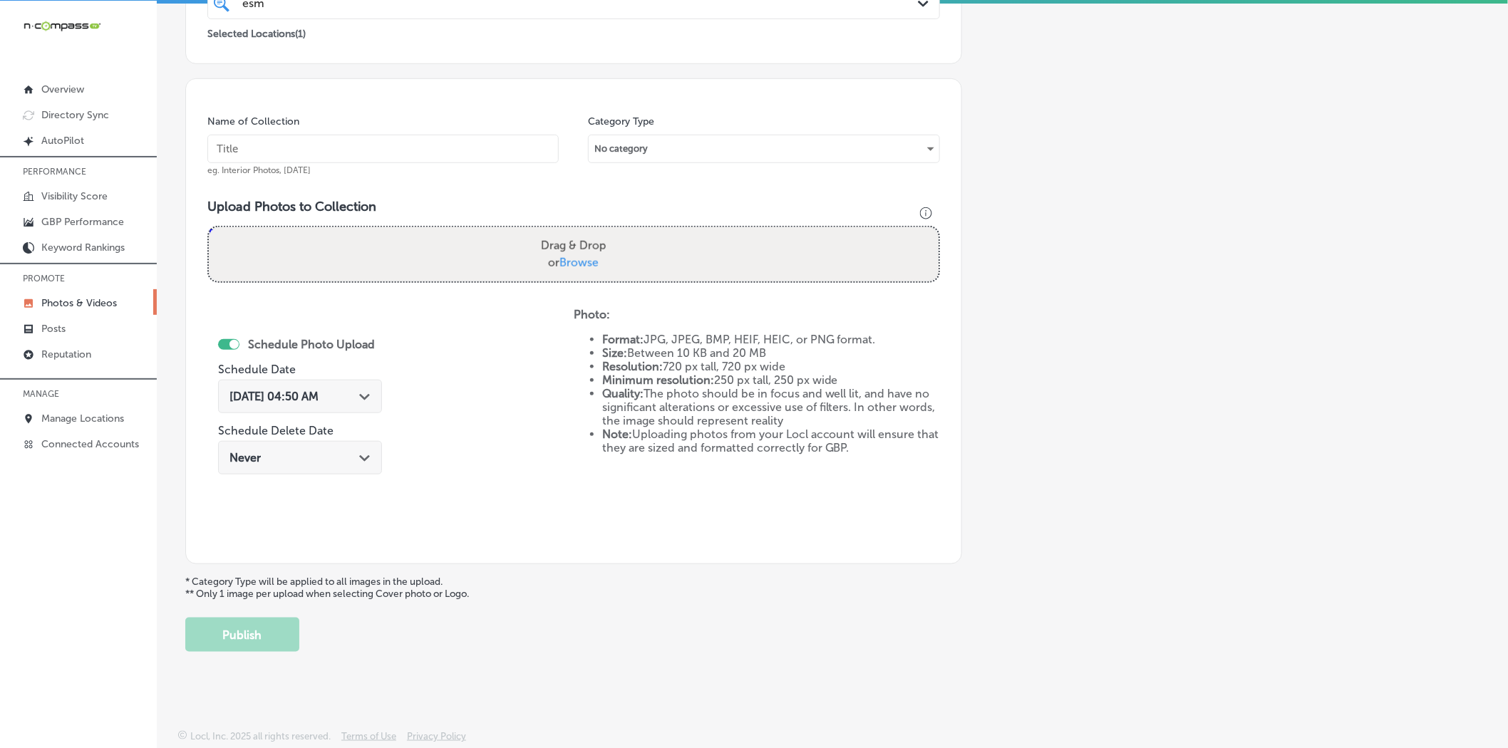
click at [511, 150] on input "text" at bounding box center [382, 149] width 351 height 29
click at [438, 144] on input "text" at bounding box center [382, 149] width 351 height 29
paste input "E"
click at [438, 144] on input "text" at bounding box center [382, 149] width 351 height 29
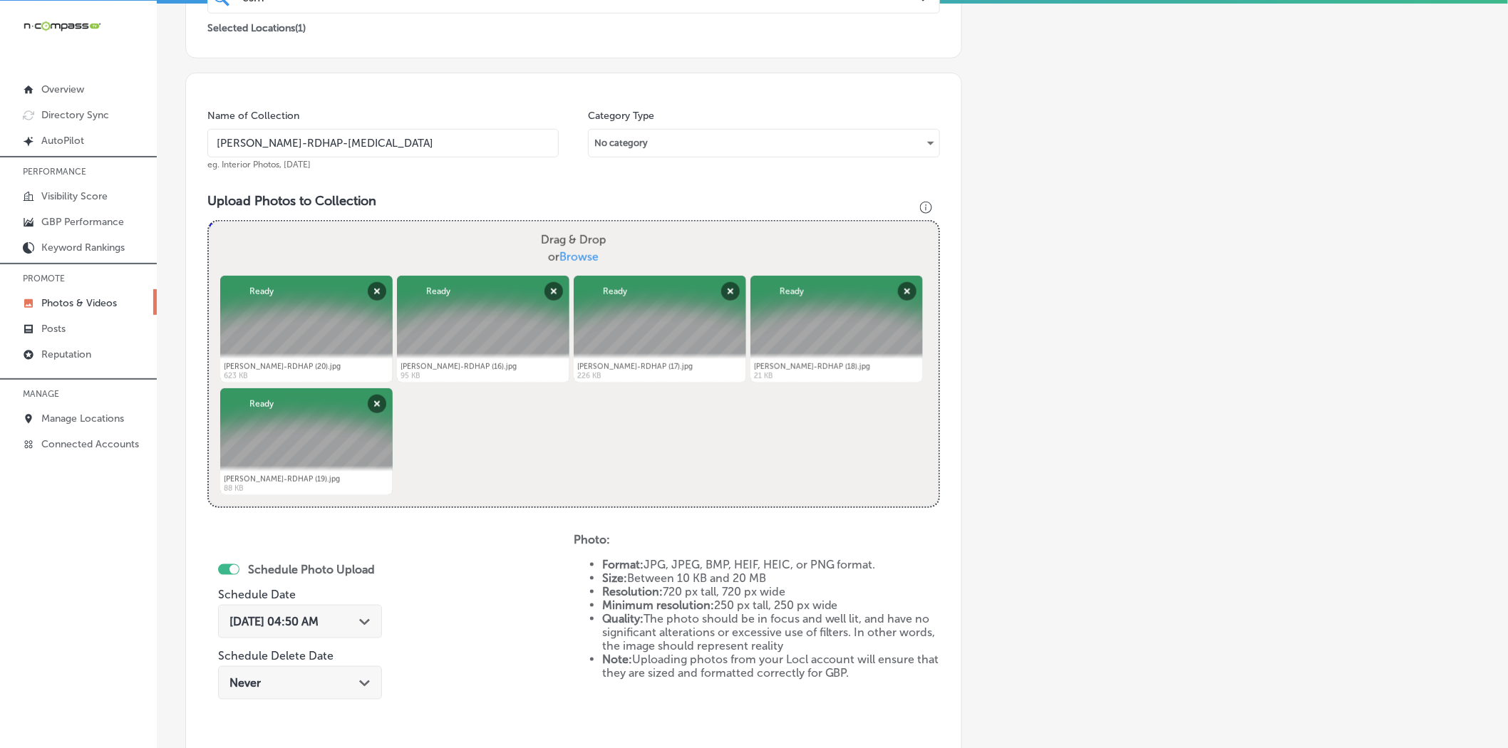
drag, startPoint x: 436, startPoint y: 145, endPoint x: 348, endPoint y: 145, distance: 88.4
click at [348, 145] on input "[PERSON_NAME]-RDHAP-[MEDICAL_DATA]" at bounding box center [382, 143] width 351 height 29
paste input "[PERSON_NAME] Dental Office"
click at [402, 145] on input "[PERSON_NAME]-RDHAP-[PERSON_NAME] Dental Office" at bounding box center [382, 143] width 351 height 29
type input "[PERSON_NAME]-RDHAP-[PERSON_NAME]-Dental-Office"
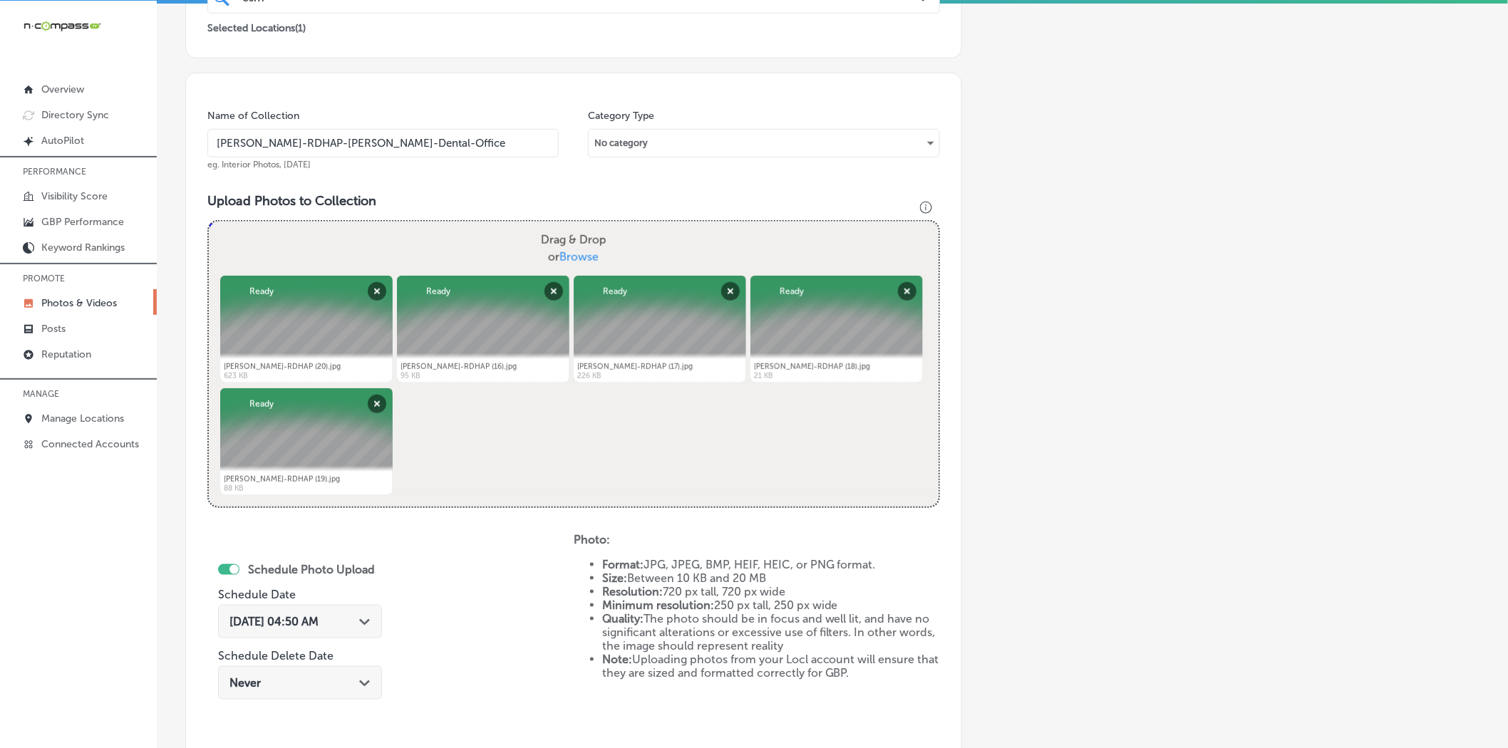
click at [325, 613] on div "[DATE] 04:50 AM Path Created with Sketch." at bounding box center [300, 621] width 164 height 33
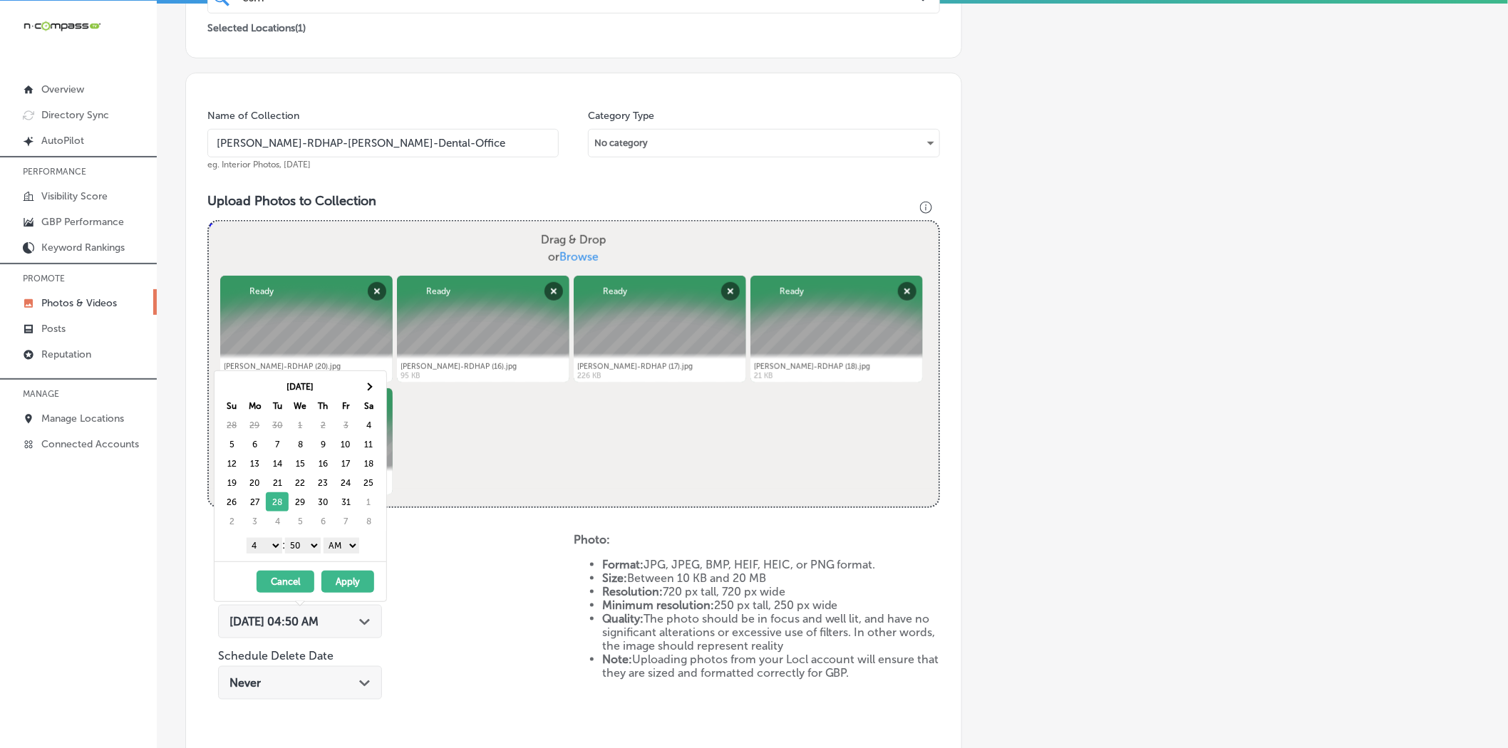
click at [267, 549] on select "1 2 3 4 5 6 7 8 9 10 11 12" at bounding box center [265, 546] width 36 height 16
click at [299, 542] on select "00 10 20 30 40 50" at bounding box center [303, 546] width 36 height 16
click at [331, 552] on select "AM PM" at bounding box center [342, 546] width 36 height 16
click at [338, 584] on button "Apply" at bounding box center [347, 582] width 53 height 22
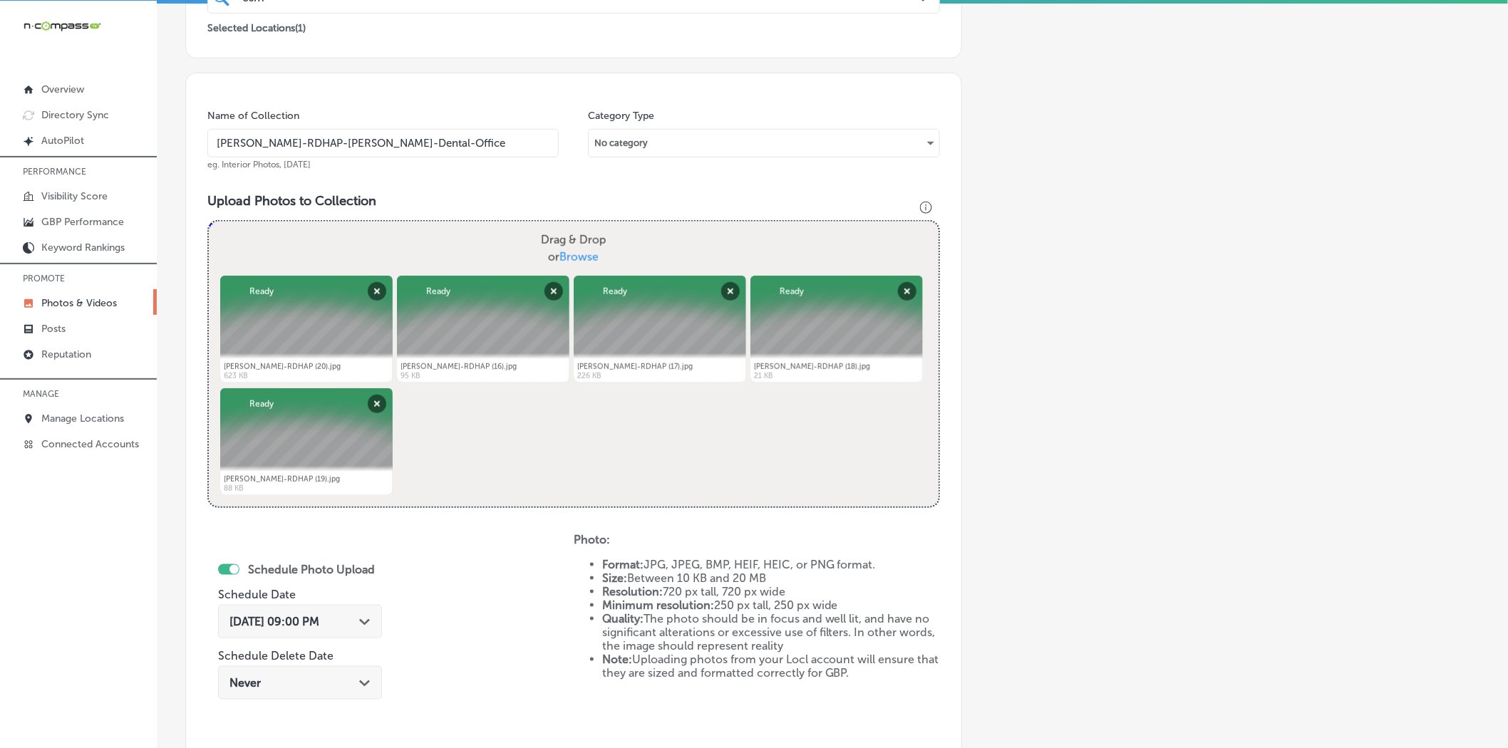
click at [485, 595] on div "Schedule Photo Upload Schedule Date [DATE] 09:00 PM Path Created with Sketch. S…" at bounding box center [390, 650] width 366 height 234
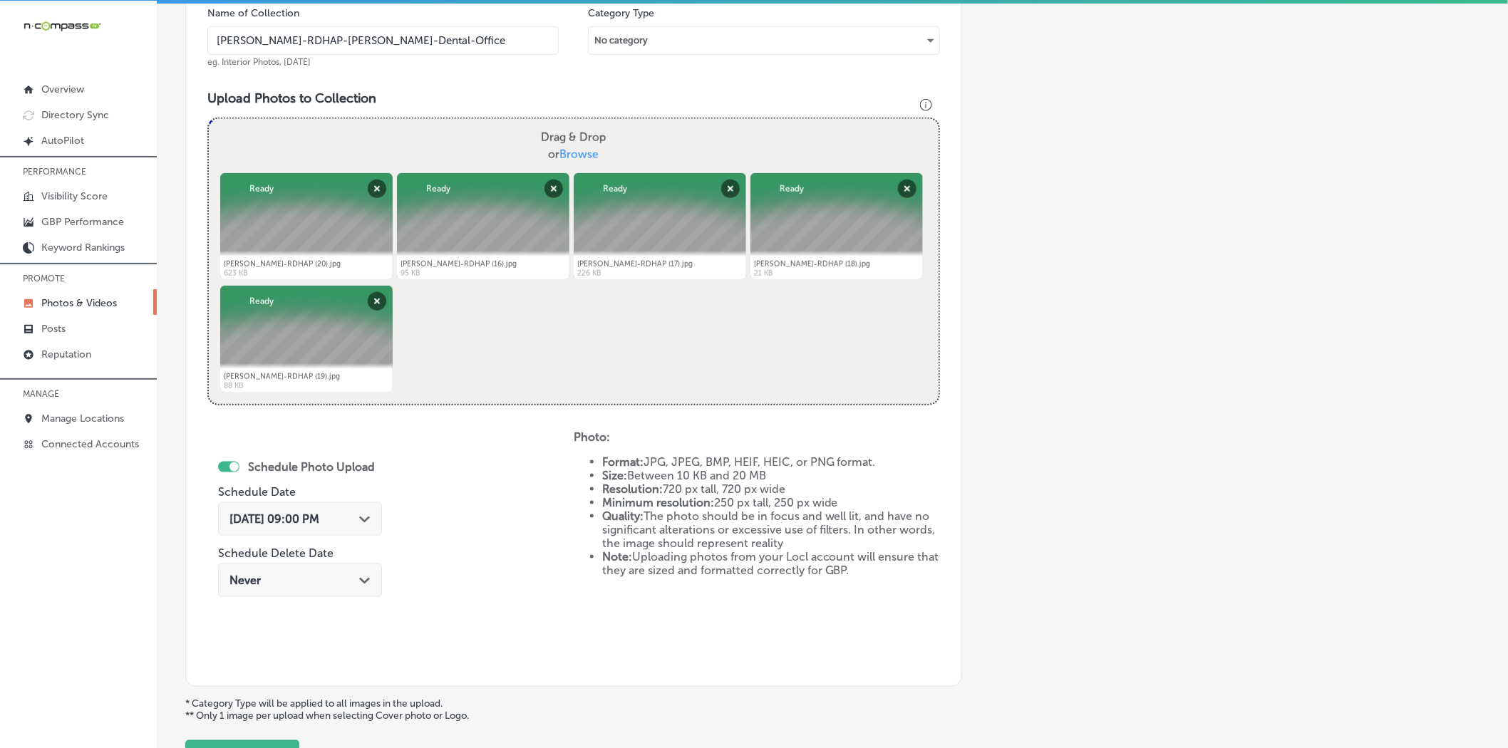
scroll to position [568, 0]
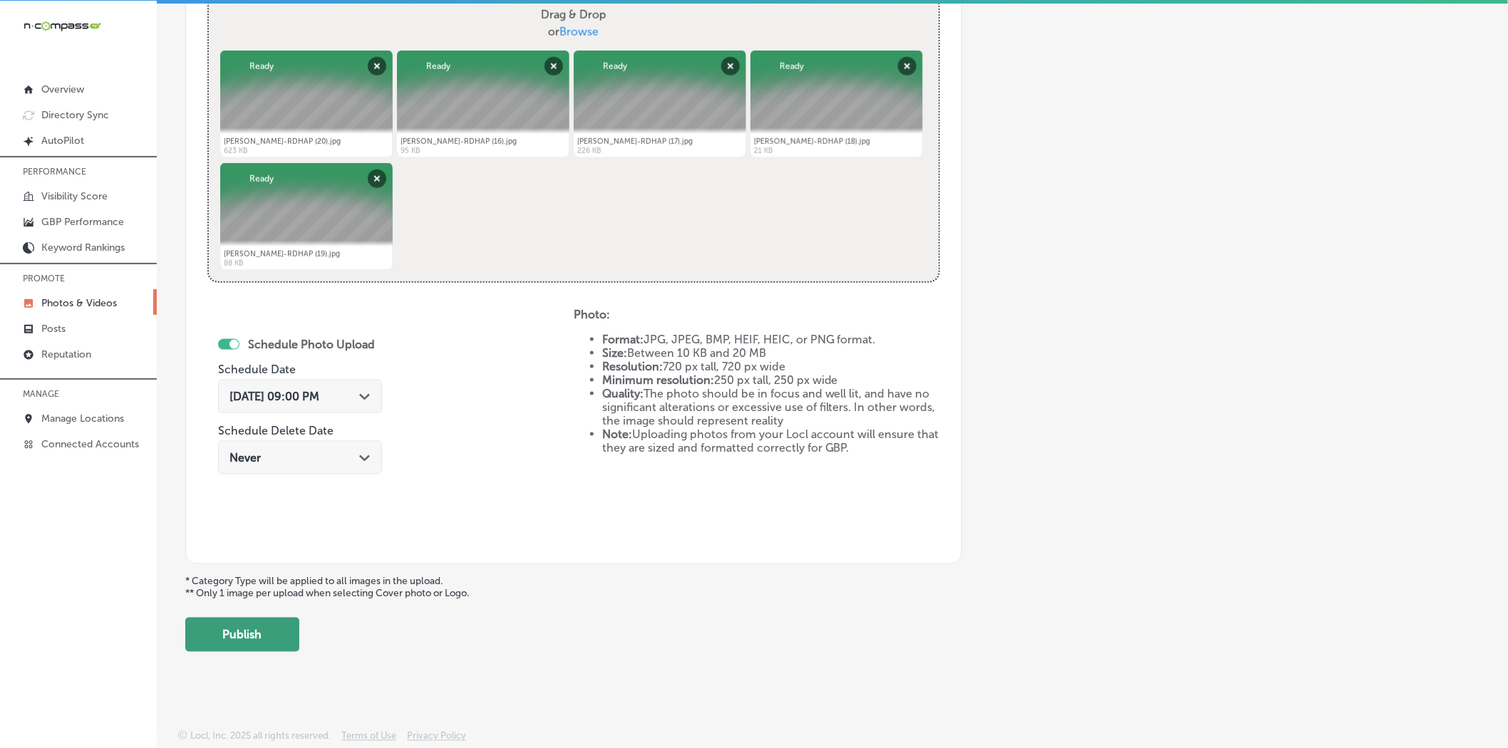
click at [265, 629] on button "Publish" at bounding box center [242, 635] width 114 height 34
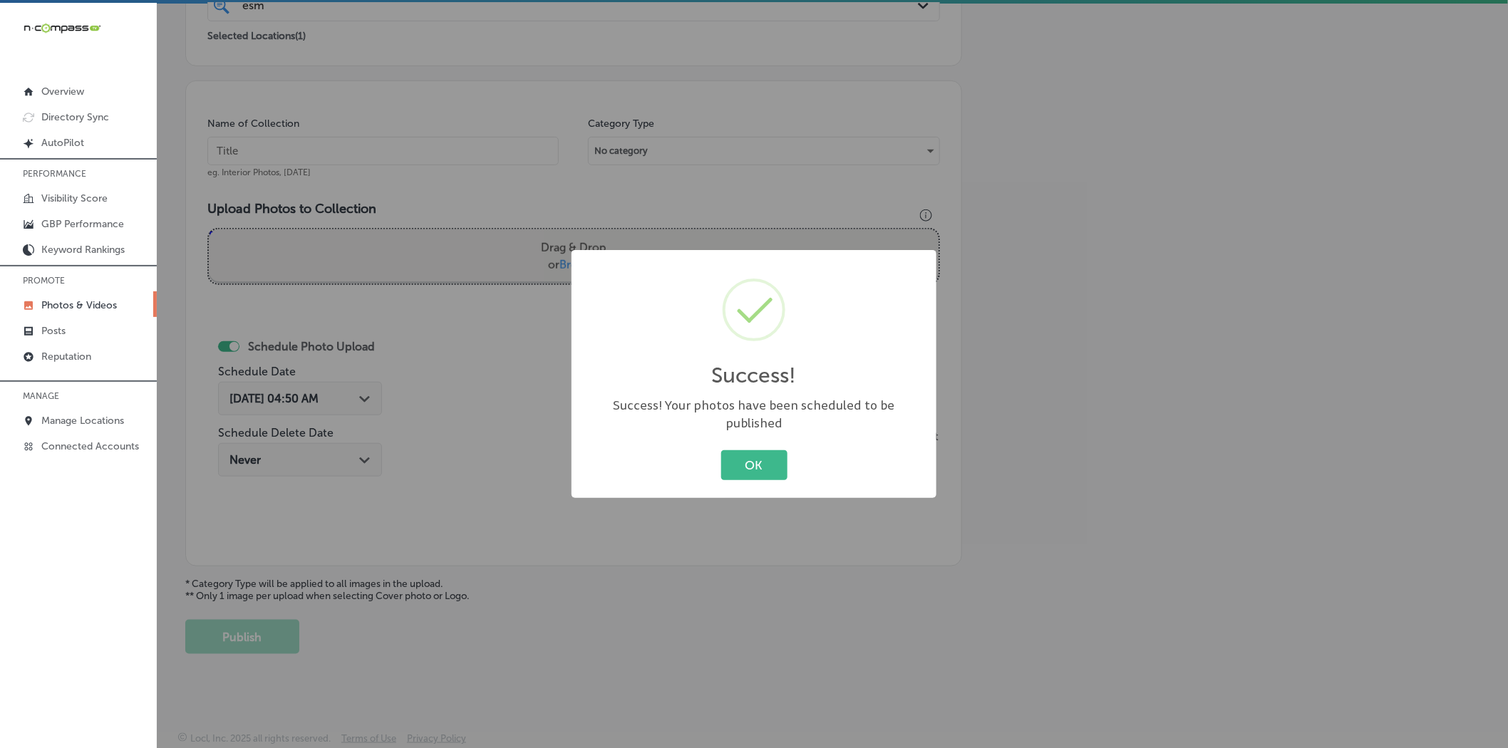
scroll to position [0, 0]
click at [753, 459] on button "OK" at bounding box center [754, 464] width 66 height 29
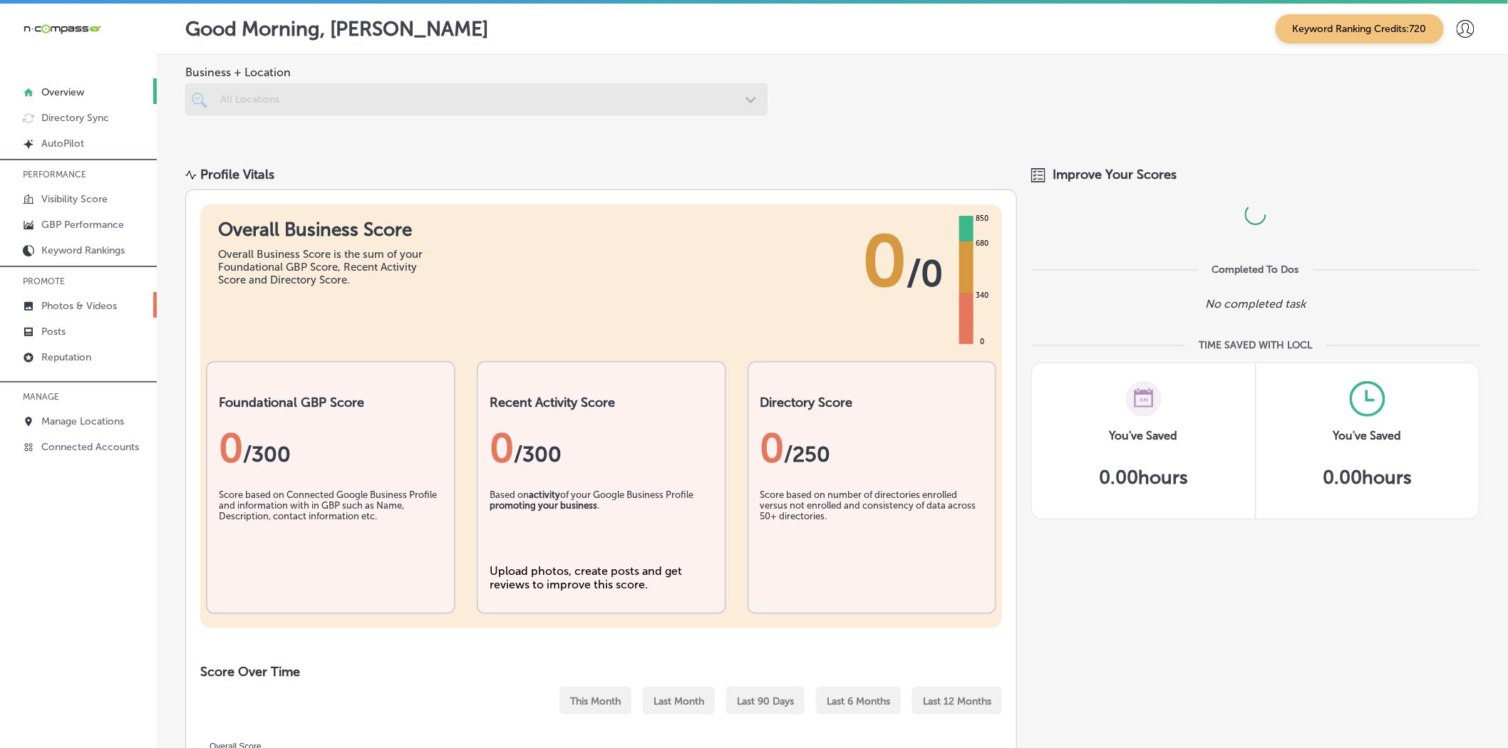
click at [54, 304] on p "Photos & Videos" at bounding box center [79, 306] width 76 height 12
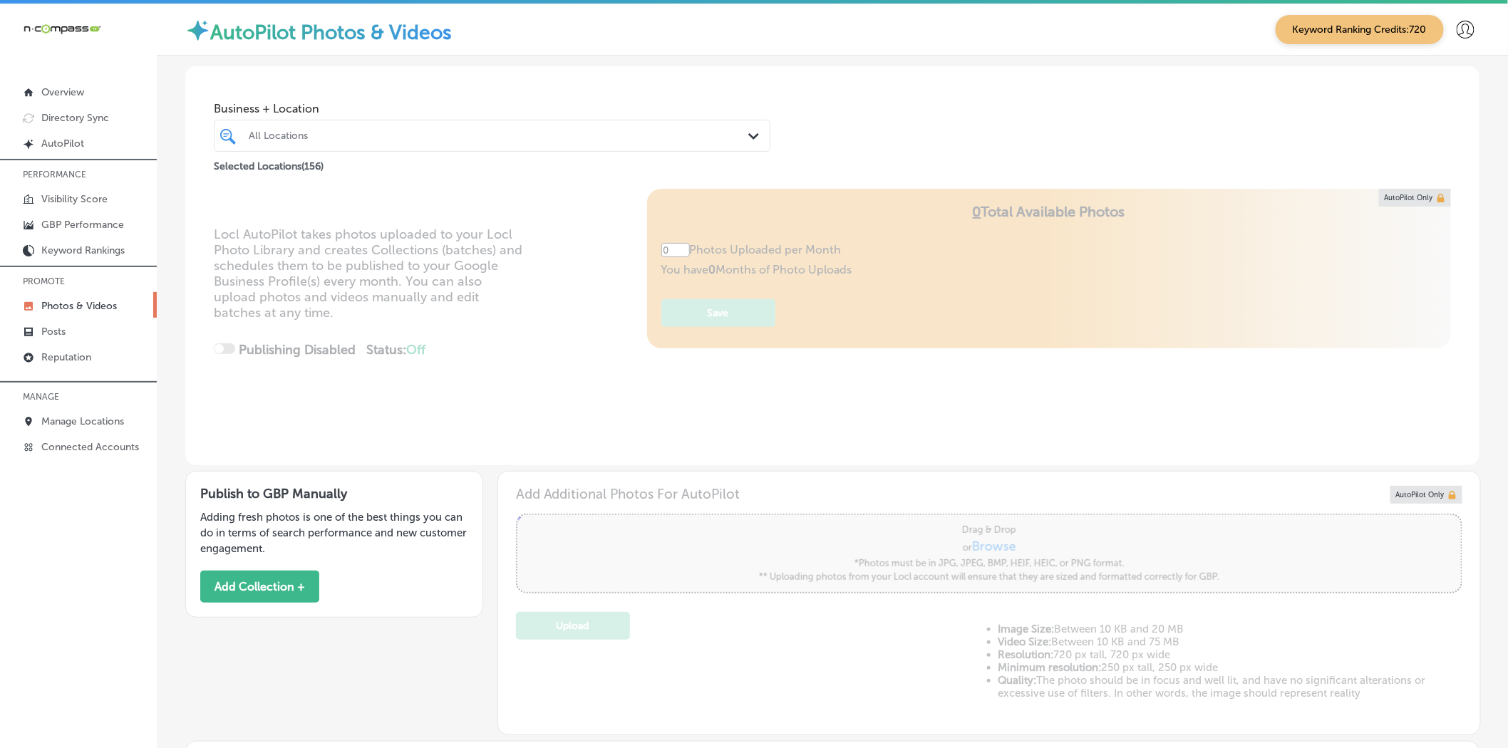
type input "5"
click at [371, 143] on div at bounding box center [467, 135] width 440 height 19
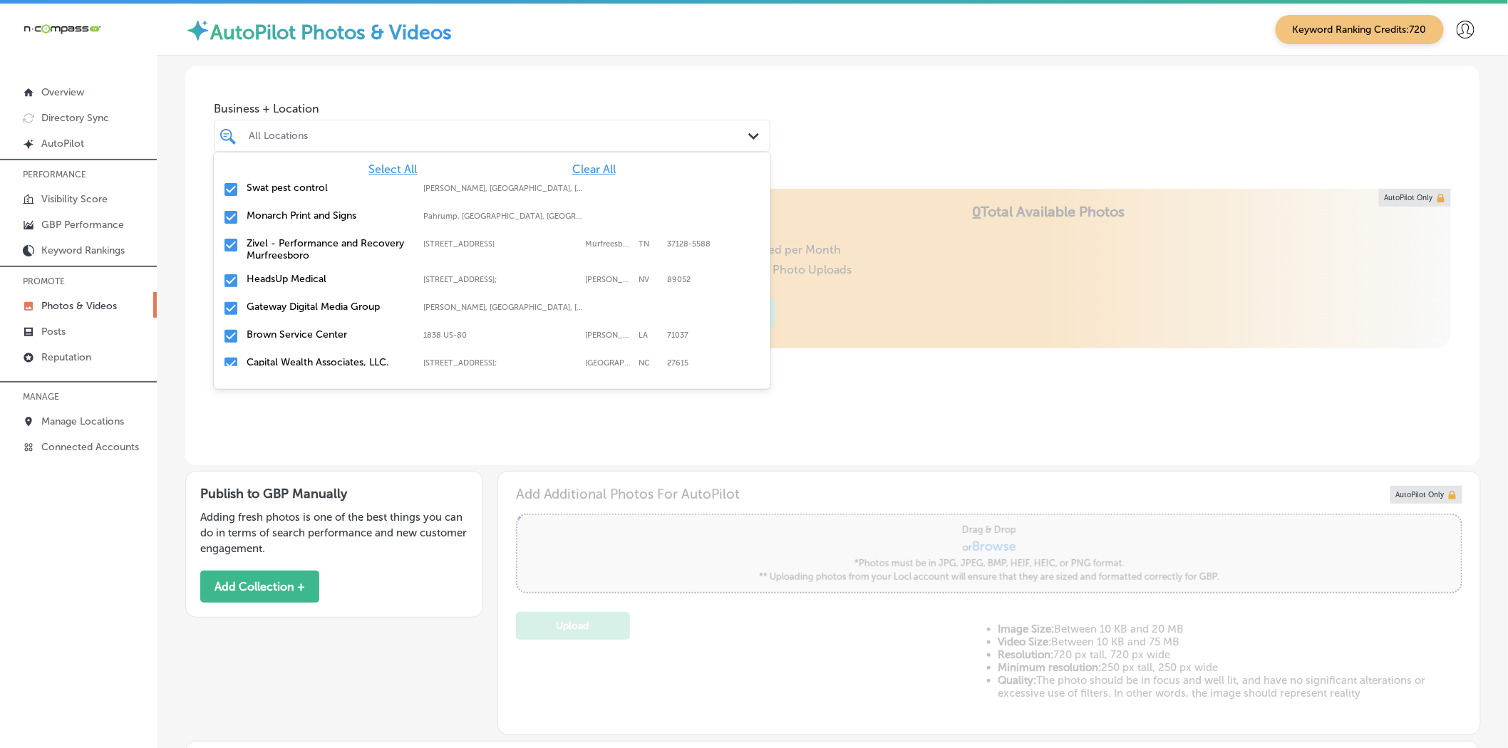
click at [554, 171] on div "Select All Clear All" at bounding box center [492, 169] width 557 height 14
click at [572, 171] on span "Clear All" at bounding box center [593, 169] width 43 height 14
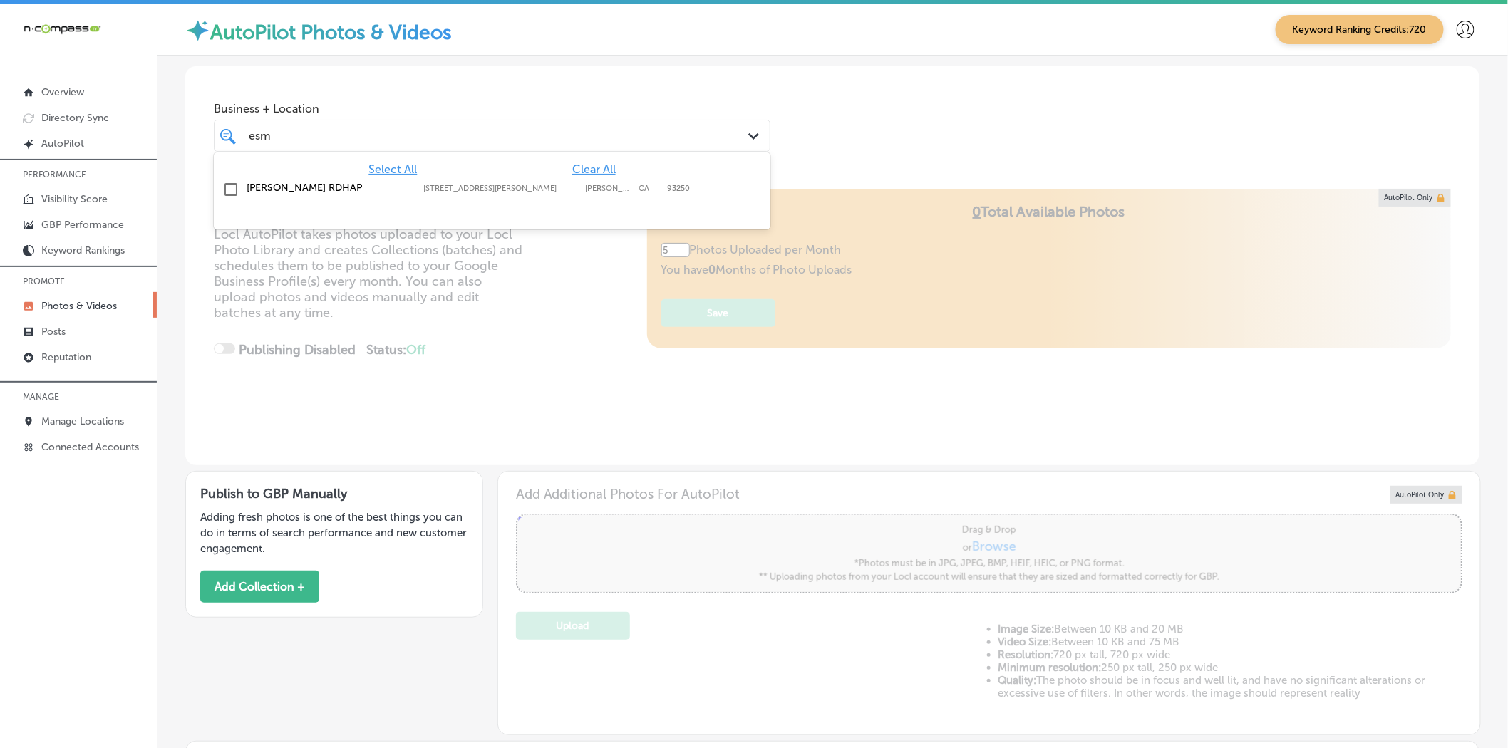
click at [521, 178] on div "[PERSON_NAME] RDHAP [STREET_ADDRESS][GEOGRAPHIC_DATA][PERSON_NAME][PERSON_NAME]…" at bounding box center [492, 190] width 557 height 28
type input "esm"
click at [949, 169] on div "Business + Location option 121 W Kern Ave, selected. option 121 W Kern Ave focu…" at bounding box center [832, 120] width 1294 height 108
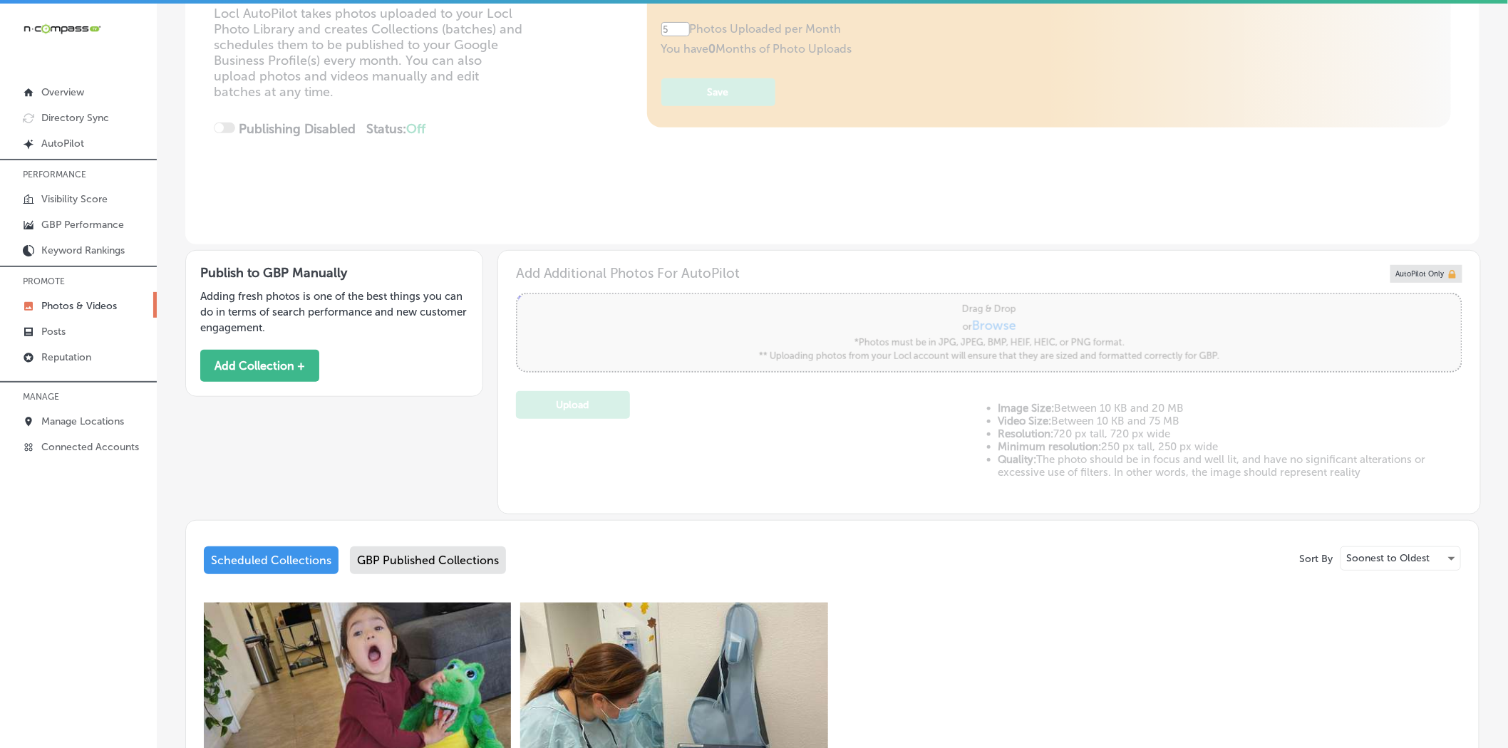
scroll to position [211, 0]
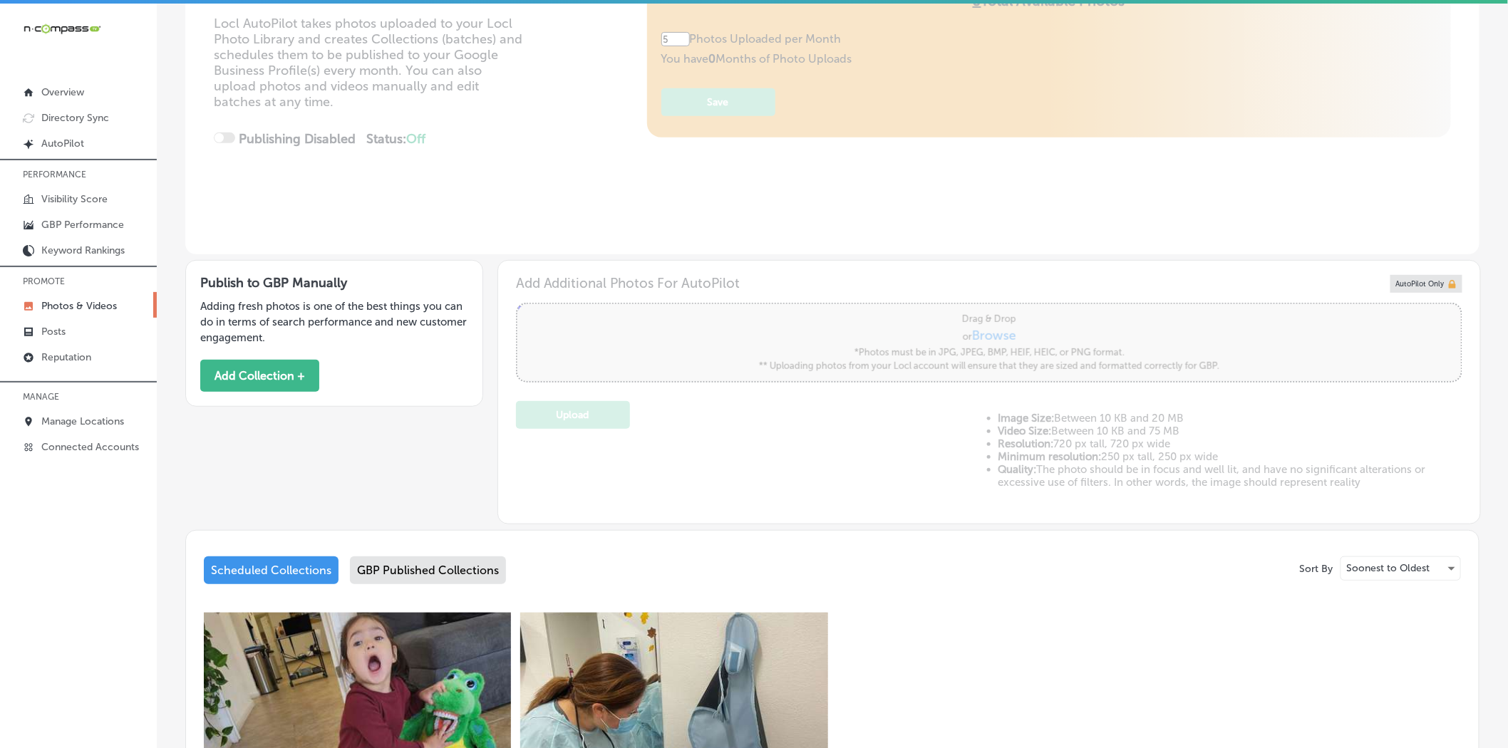
click at [114, 301] on p "Photos & Videos" at bounding box center [79, 306] width 76 height 12
click at [105, 321] on link "Posts" at bounding box center [78, 331] width 157 height 26
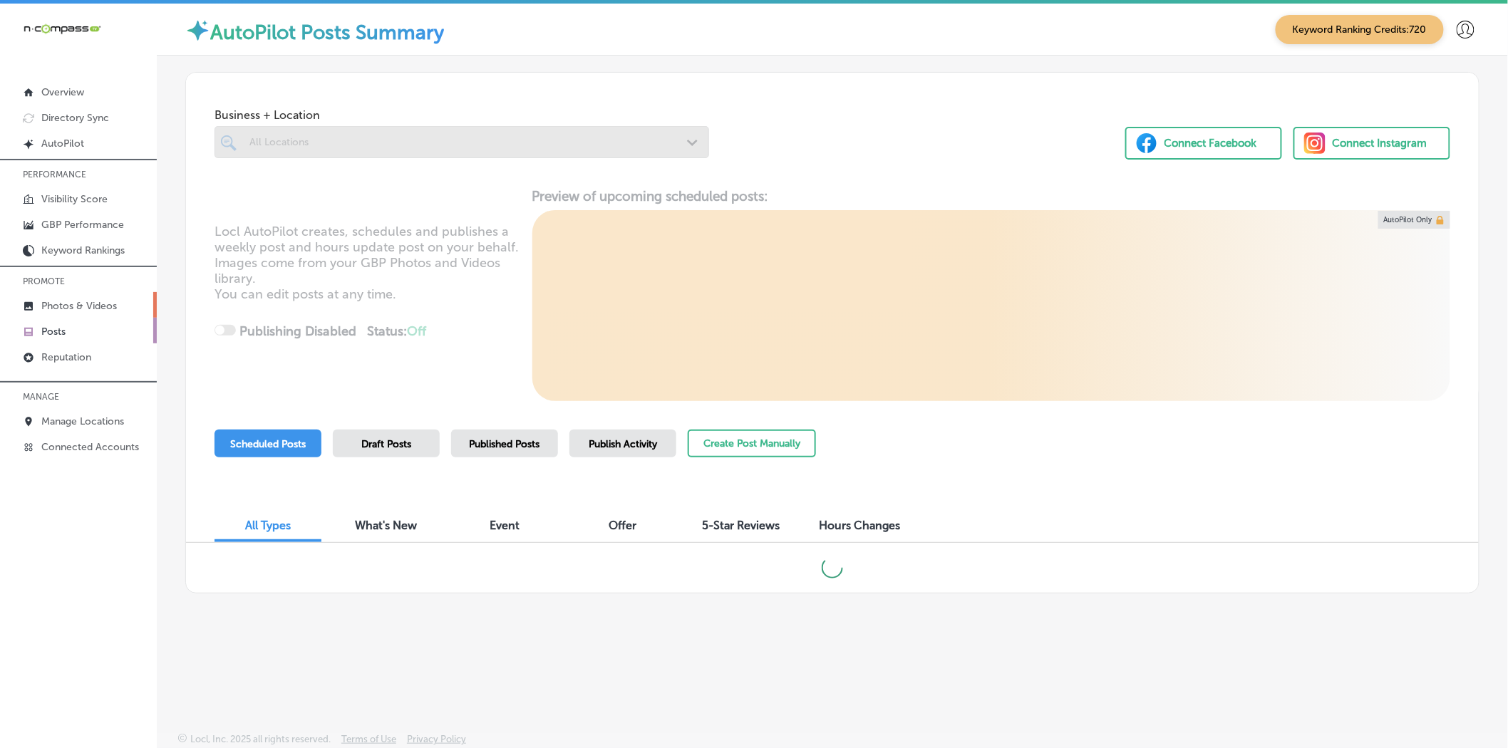
click at [108, 308] on p "Photos & Videos" at bounding box center [79, 306] width 76 height 12
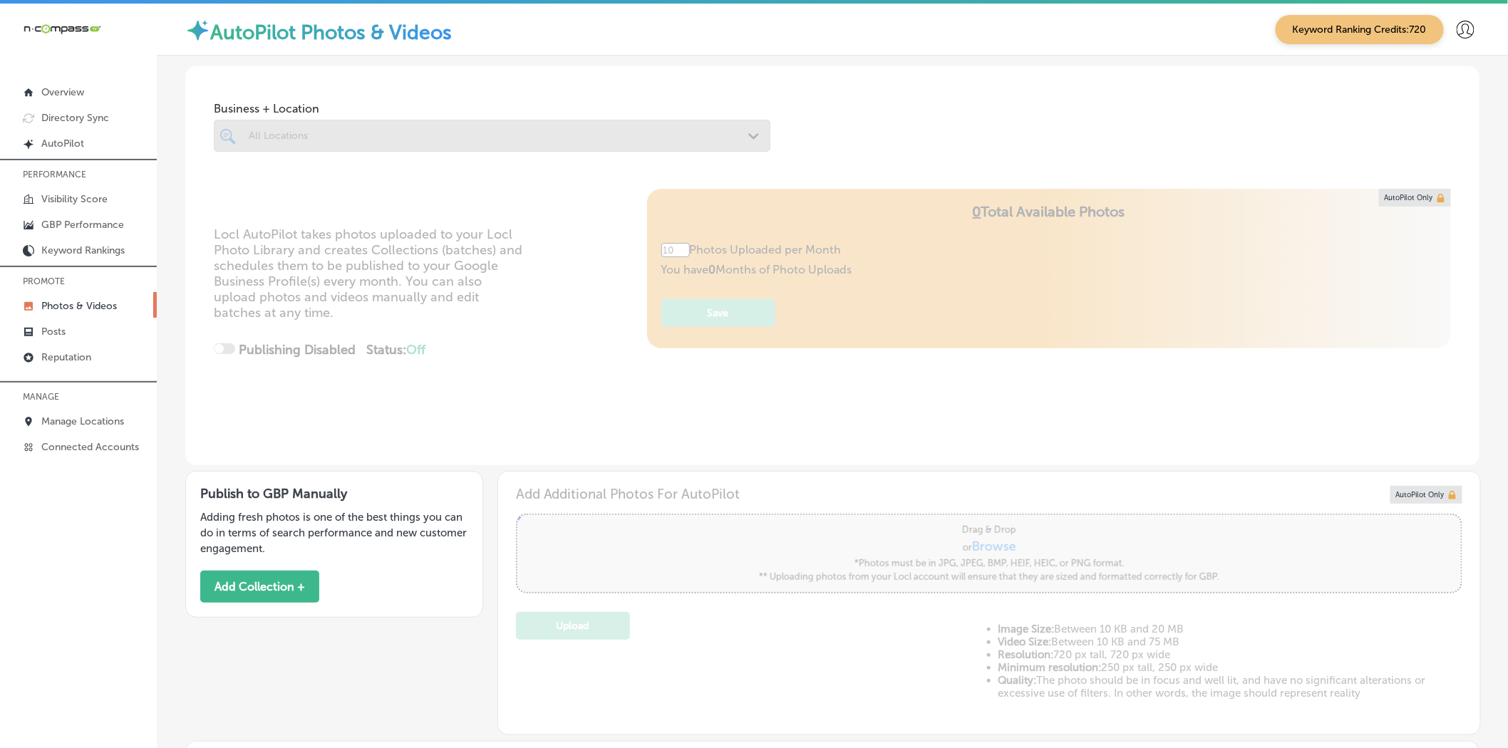
click at [283, 127] on div at bounding box center [492, 136] width 557 height 32
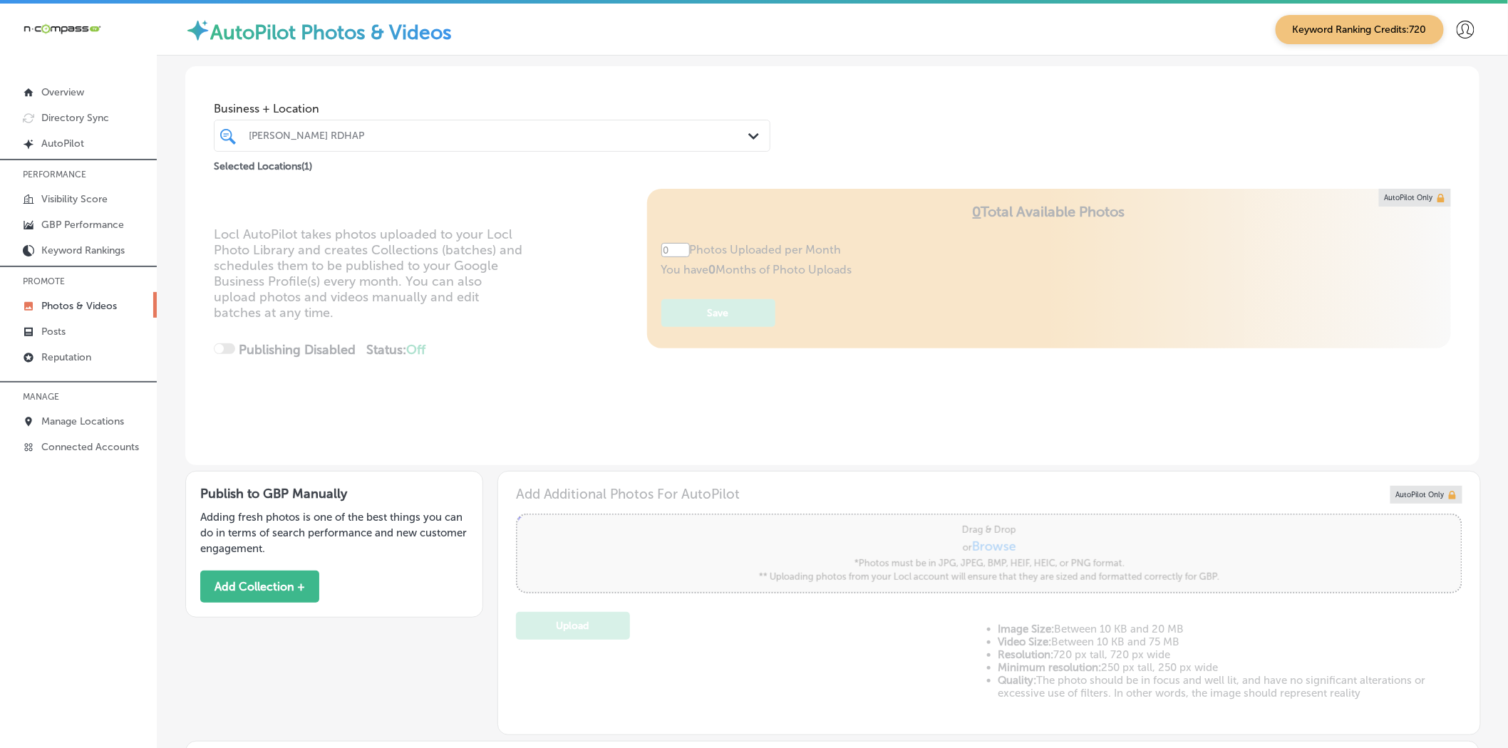
type input "5"
